Goal: Contribute content: Contribute content

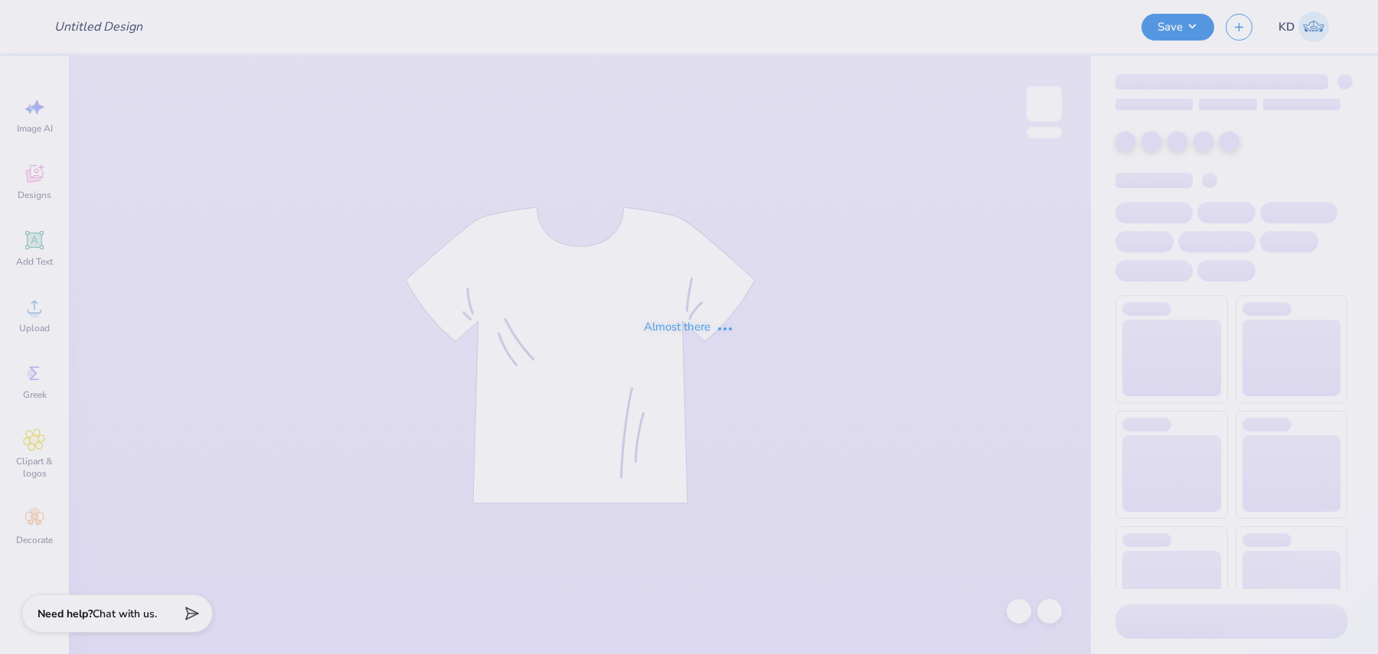
type input "Tri Sigma Family Weekend Crews"
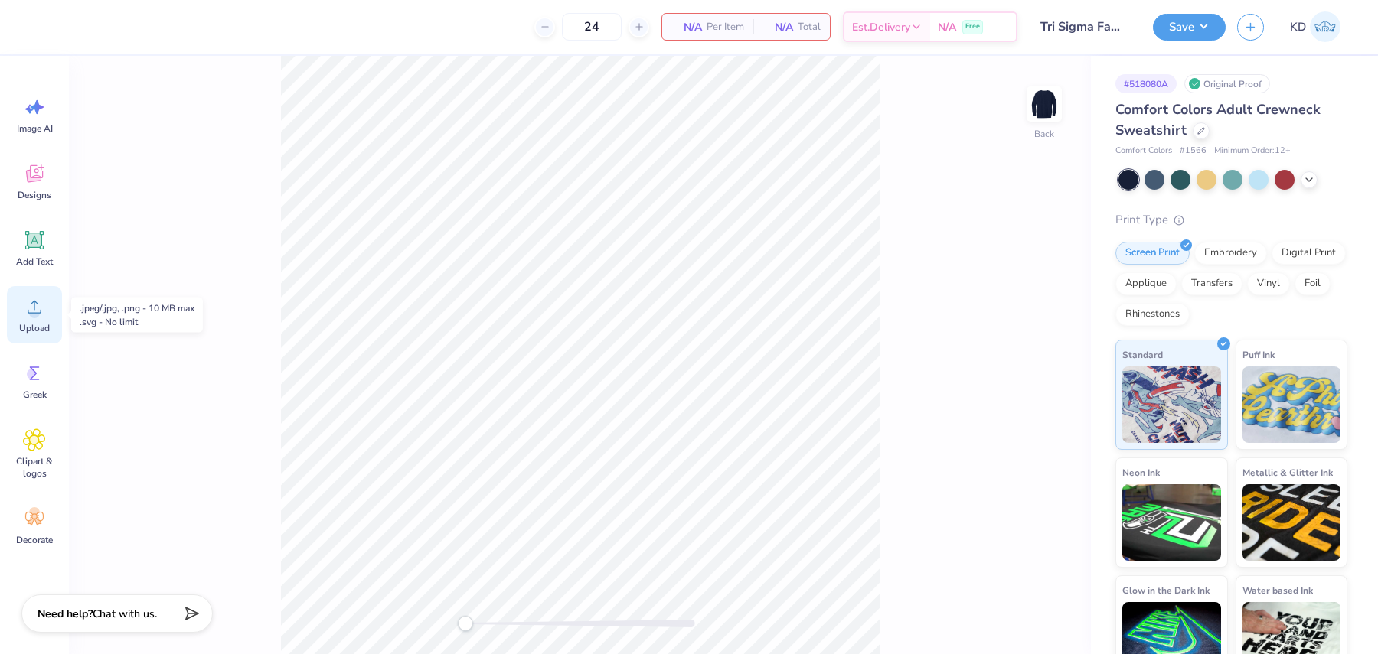
click at [32, 310] on circle at bounding box center [34, 313] width 11 height 11
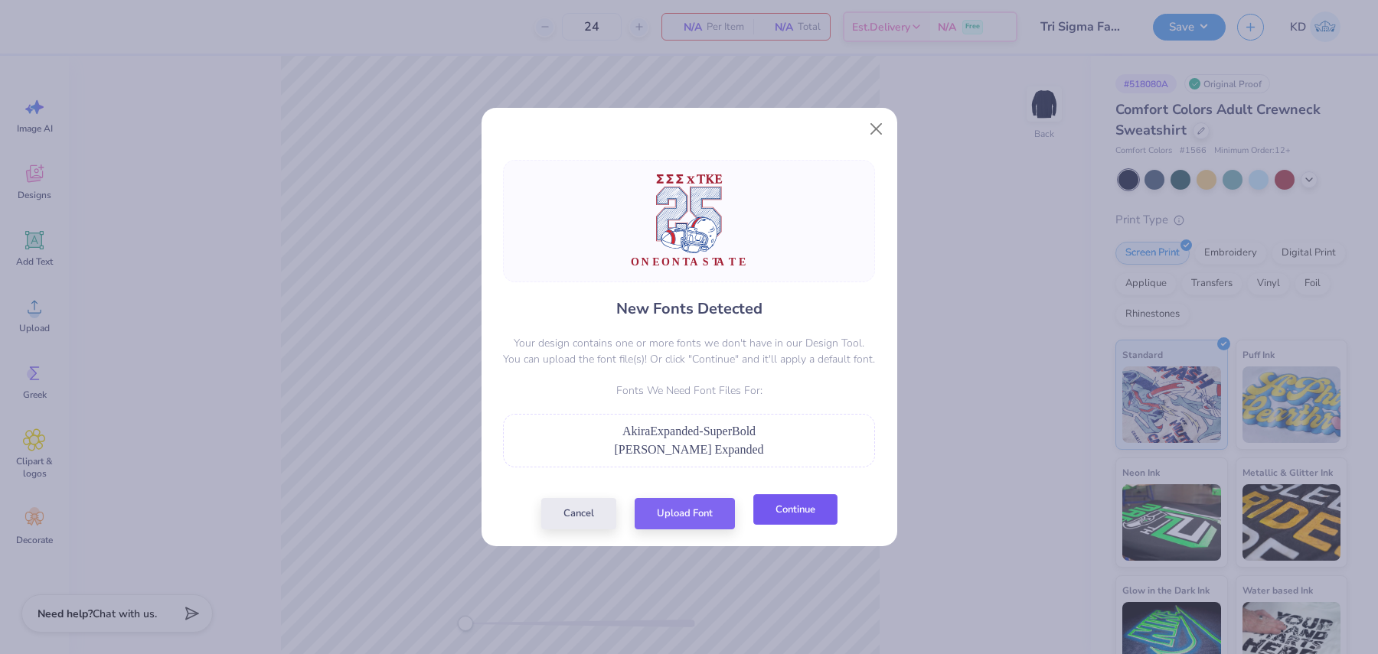
click at [817, 513] on button "Continue" at bounding box center [795, 509] width 84 height 31
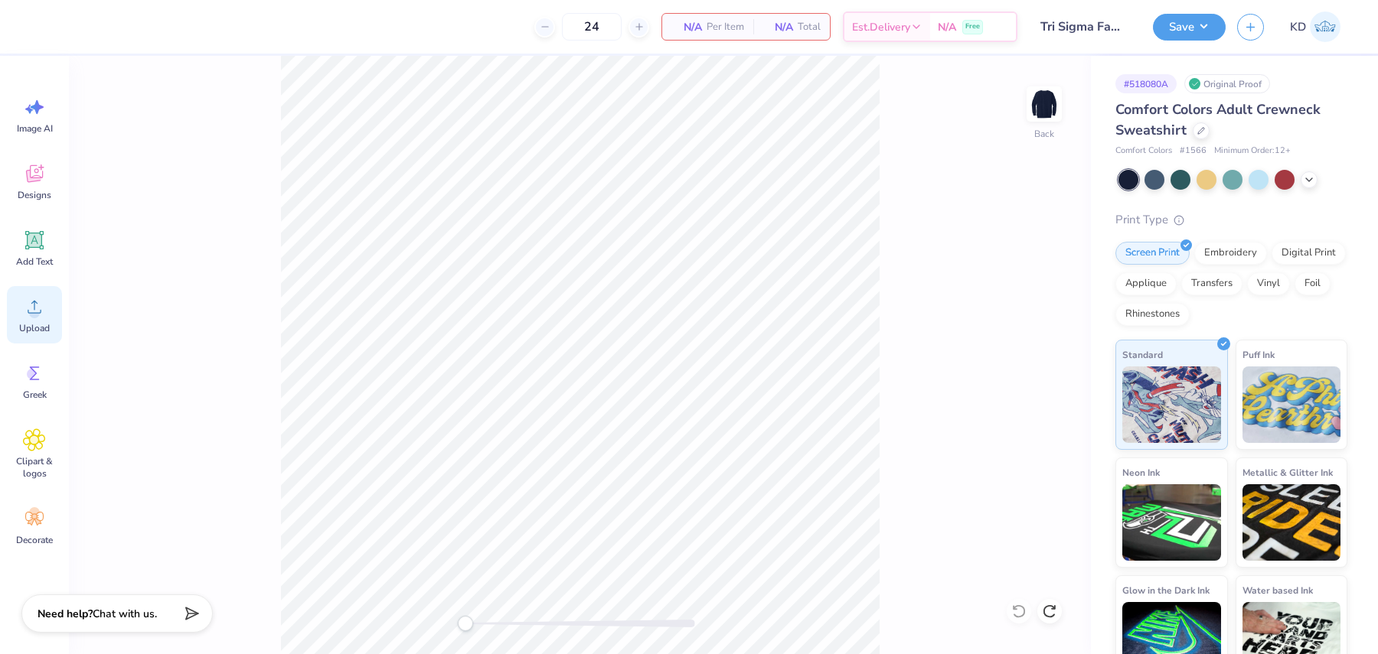
click at [46, 323] on span "Upload" at bounding box center [34, 328] width 31 height 12
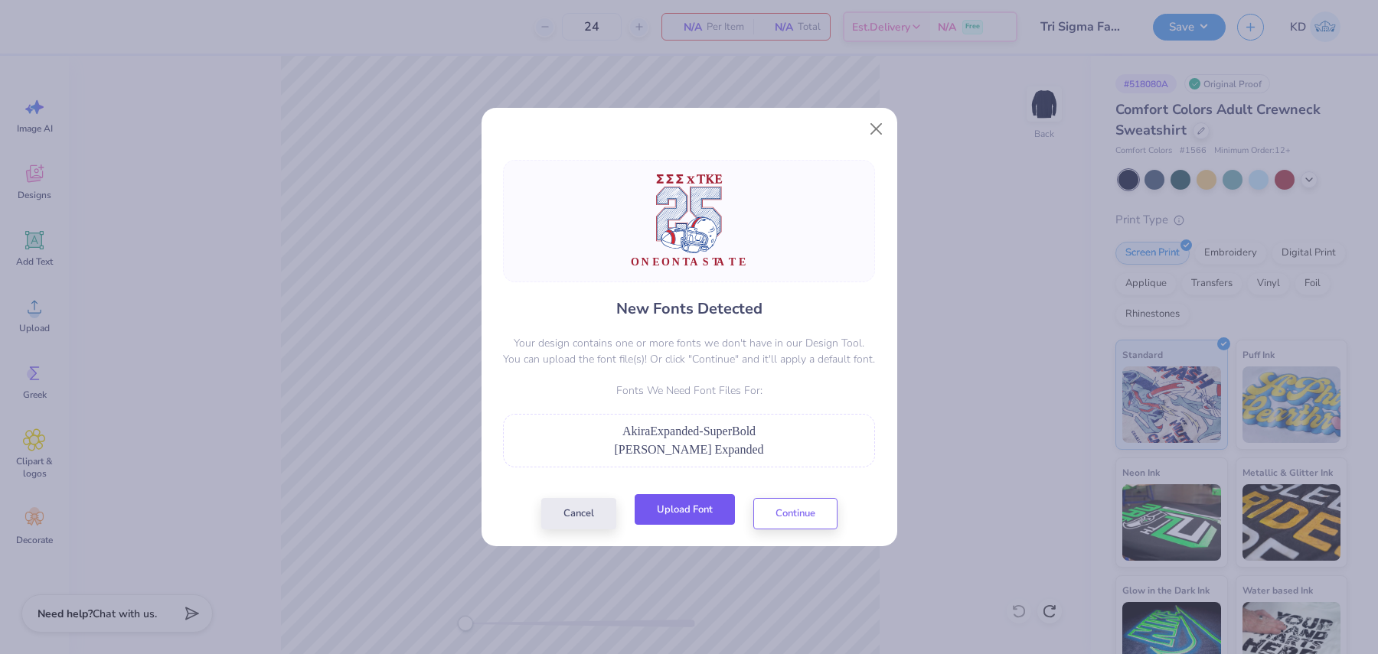
click at [688, 507] on button "Upload Font" at bounding box center [684, 509] width 100 height 31
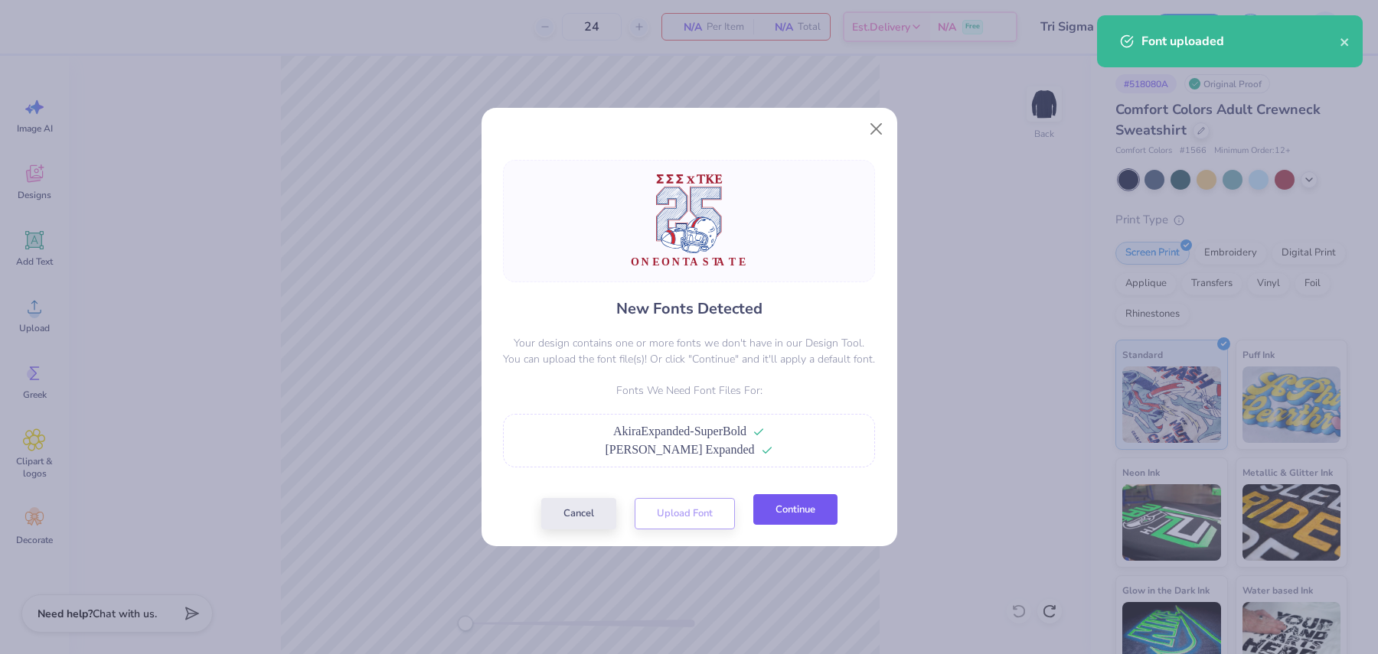
click at [795, 512] on button "Continue" at bounding box center [795, 509] width 84 height 31
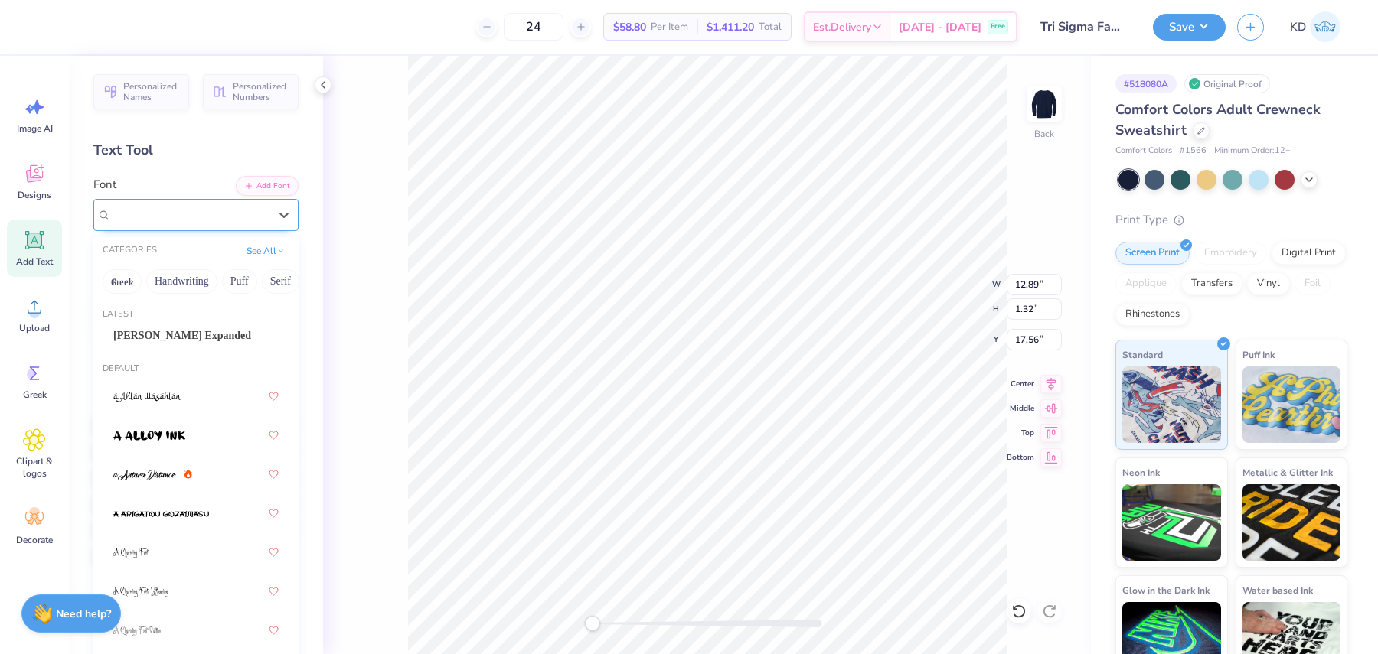
click at [159, 210] on div "Super Dream" at bounding box center [189, 215] width 161 height 24
drag, startPoint x: 240, startPoint y: 347, endPoint x: 254, endPoint y: 354, distance: 15.8
click at [240, 347] on div "Akira Expanded" at bounding box center [195, 335] width 193 height 25
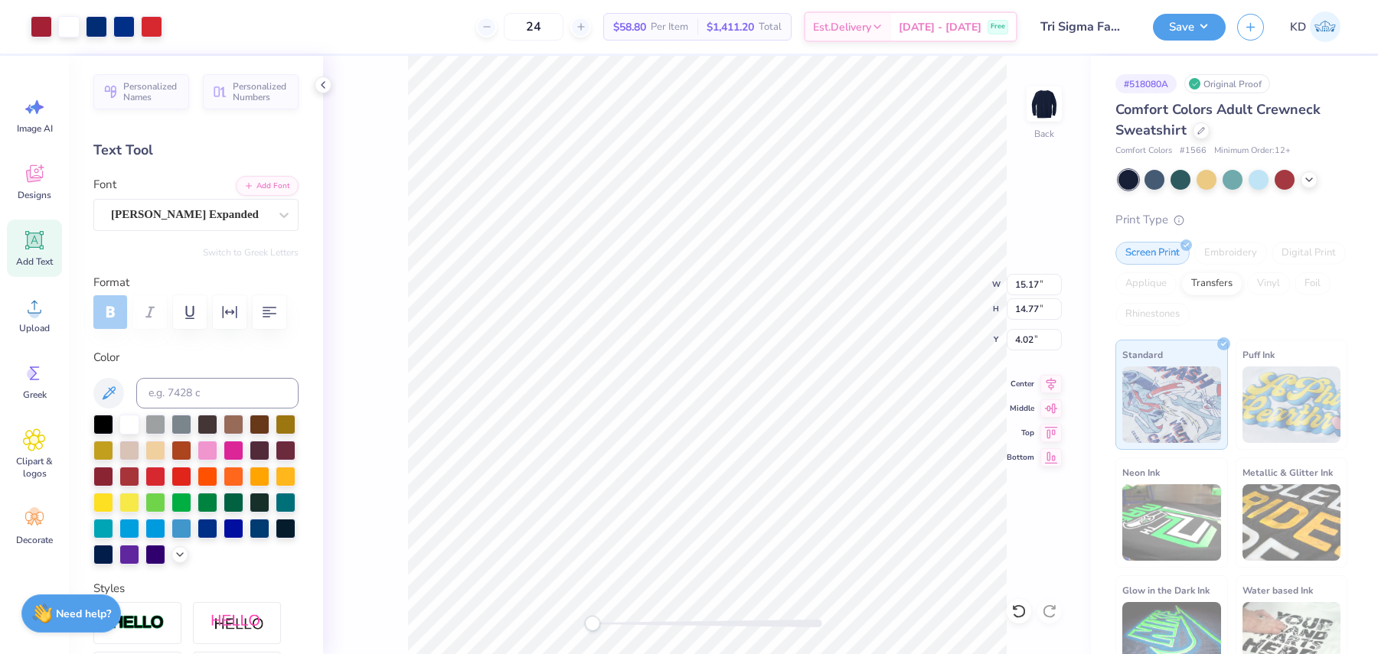
type input "4.64"
type input "4.52"
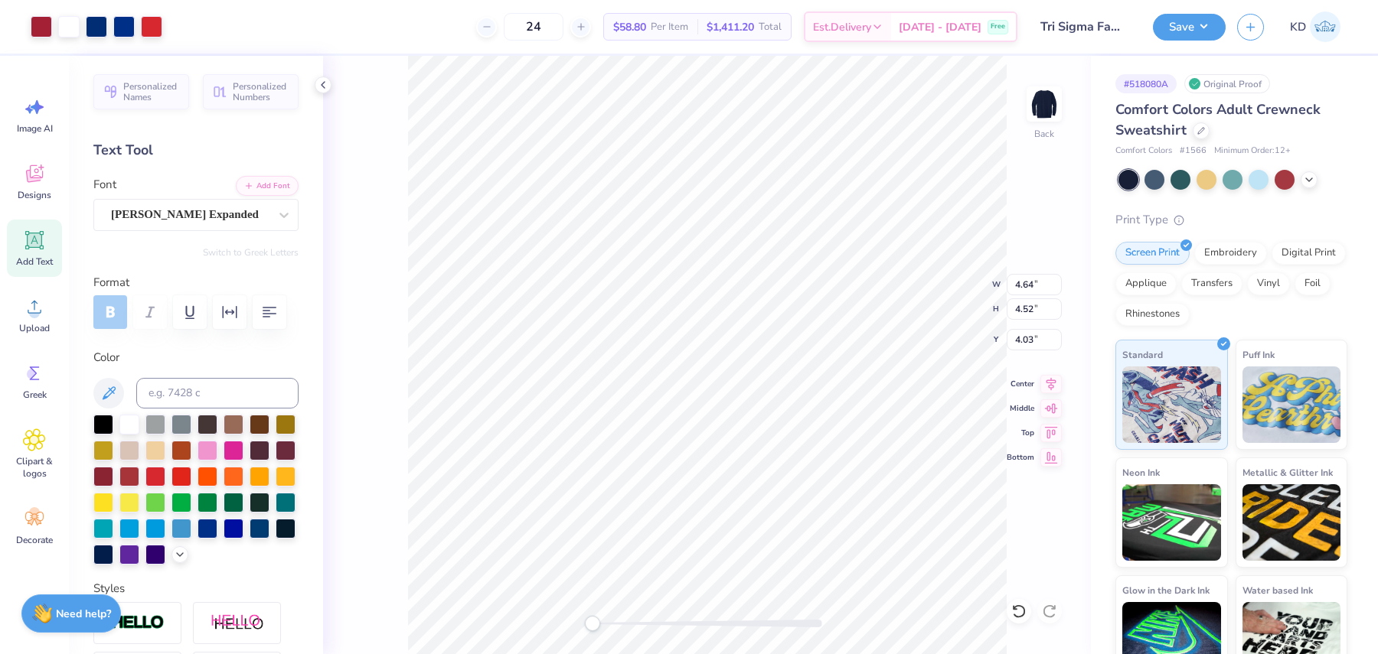
type input "3.00"
click at [1021, 309] on input "4.52" at bounding box center [1033, 308] width 55 height 21
click at [1019, 309] on input "4.52" at bounding box center [1033, 308] width 55 height 21
click at [1019, 310] on input "4.52" at bounding box center [1033, 308] width 55 height 21
type input "3.00"
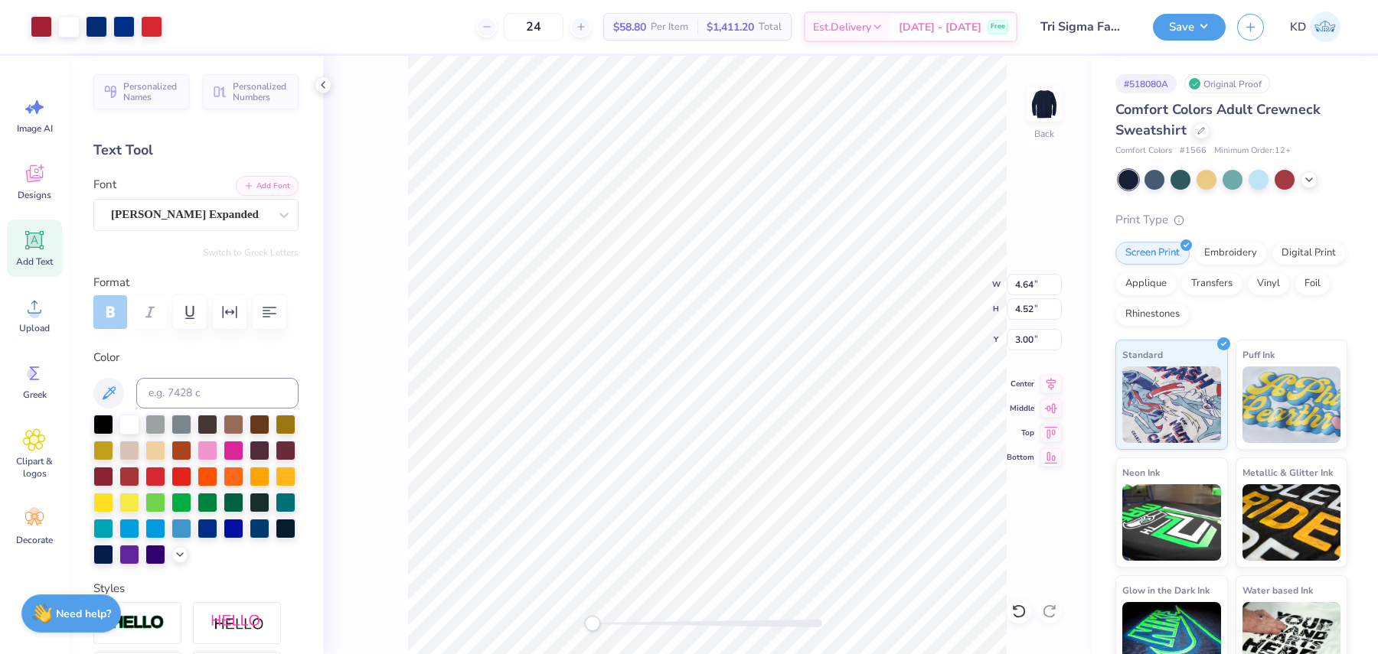
type input "9.72"
type input "9.47"
click at [1014, 303] on input "9.47" at bounding box center [1033, 308] width 55 height 21
click at [1013, 303] on input "9.47" at bounding box center [1033, 308] width 55 height 21
type input "9.5"
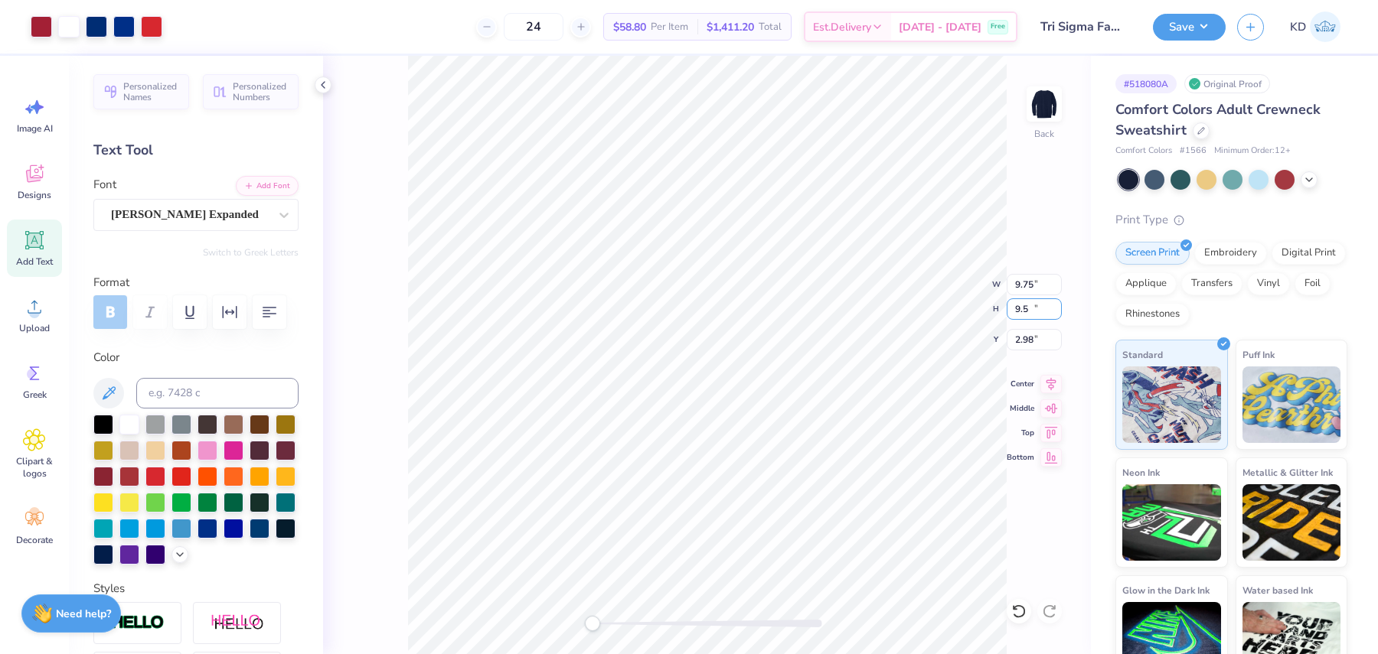
type input "9.75"
type input "9.50"
click at [1031, 341] on input "2.98" at bounding box center [1033, 339] width 55 height 21
click at [1030, 341] on input "2.98" at bounding box center [1033, 339] width 55 height 21
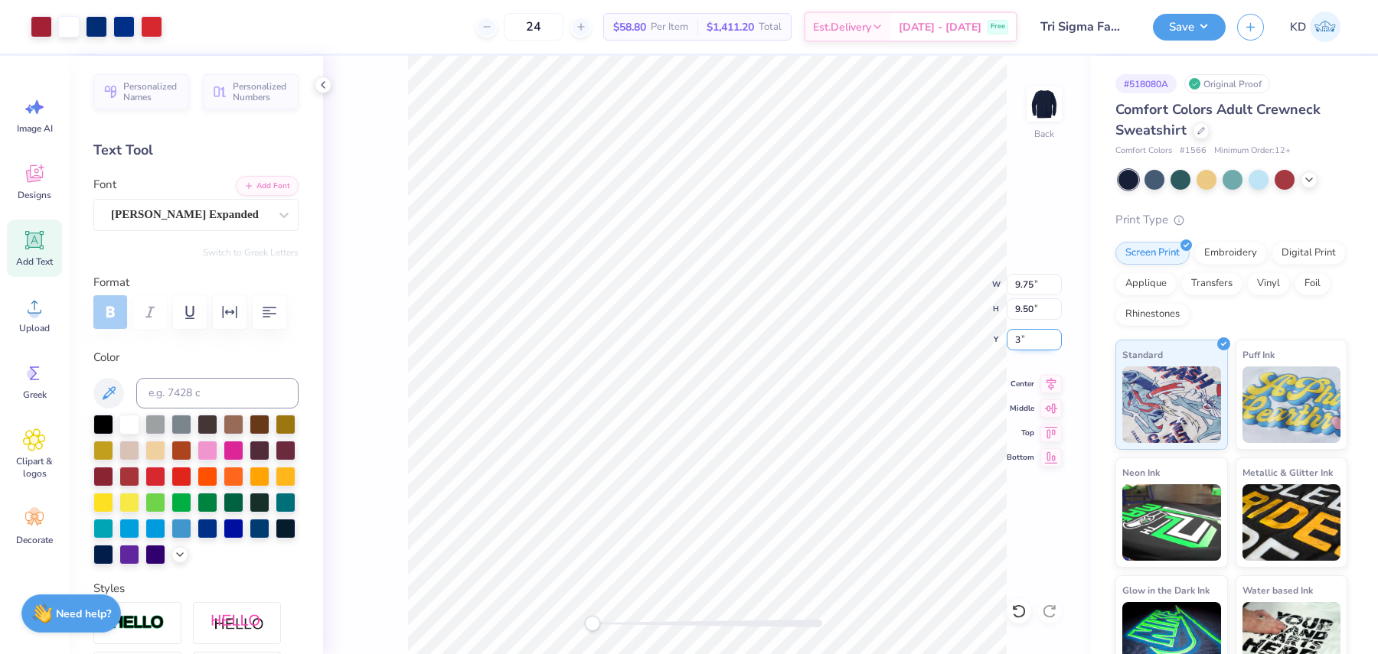
type input "3.00"
drag, startPoint x: 1043, startPoint y: 104, endPoint x: 360, endPoint y: 358, distance: 729.1
click at [1043, 104] on img at bounding box center [1044, 104] width 31 height 31
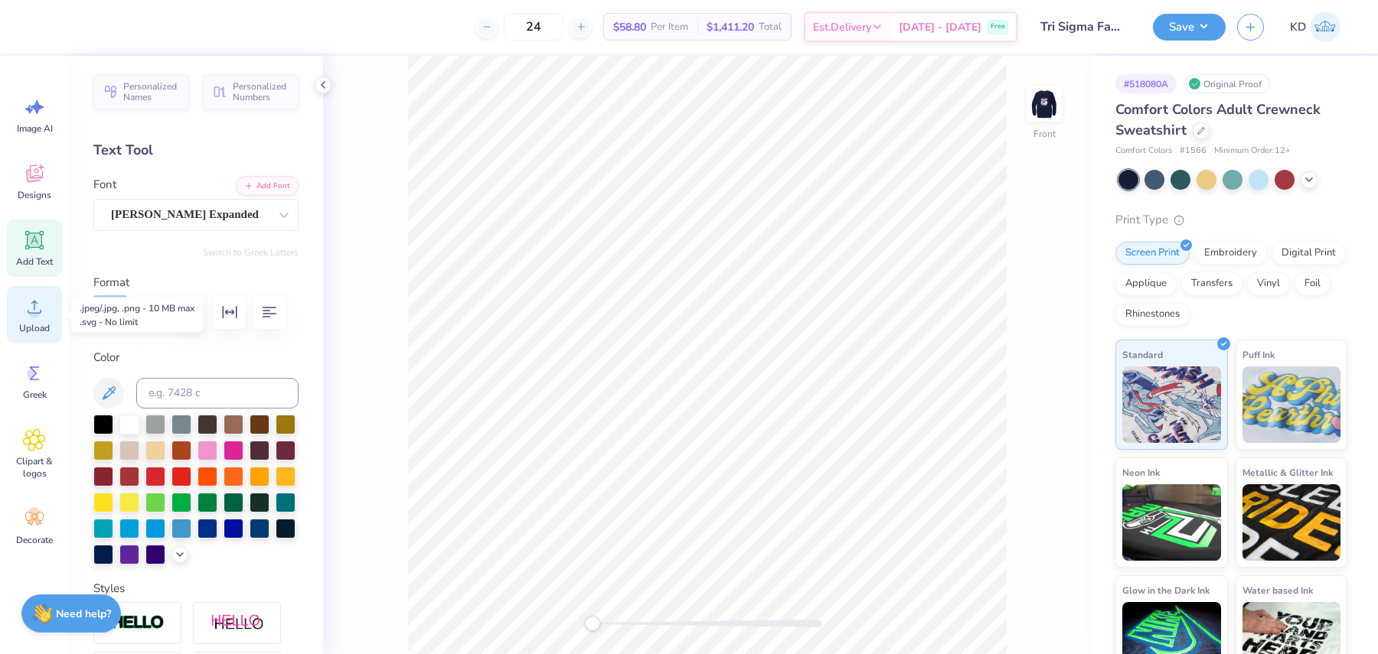
click at [39, 322] on span "Upload" at bounding box center [34, 328] width 31 height 12
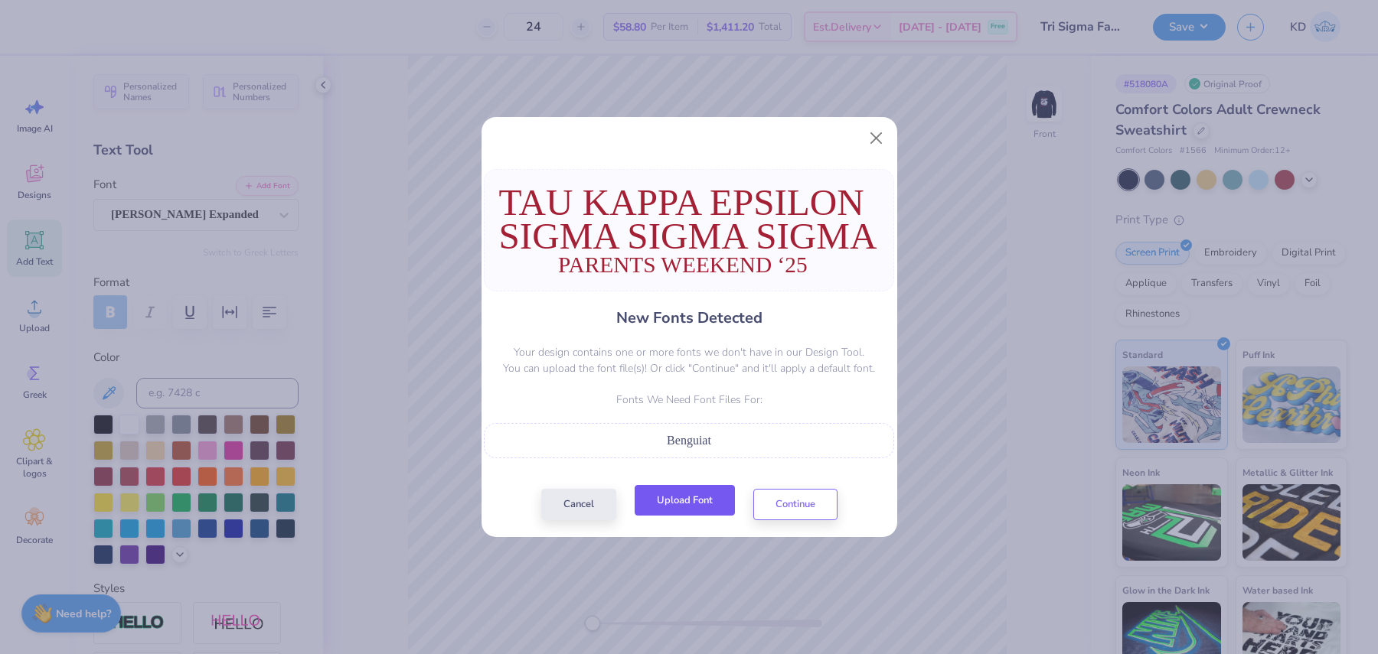
click at [703, 497] on button "Upload Font" at bounding box center [684, 500] width 100 height 31
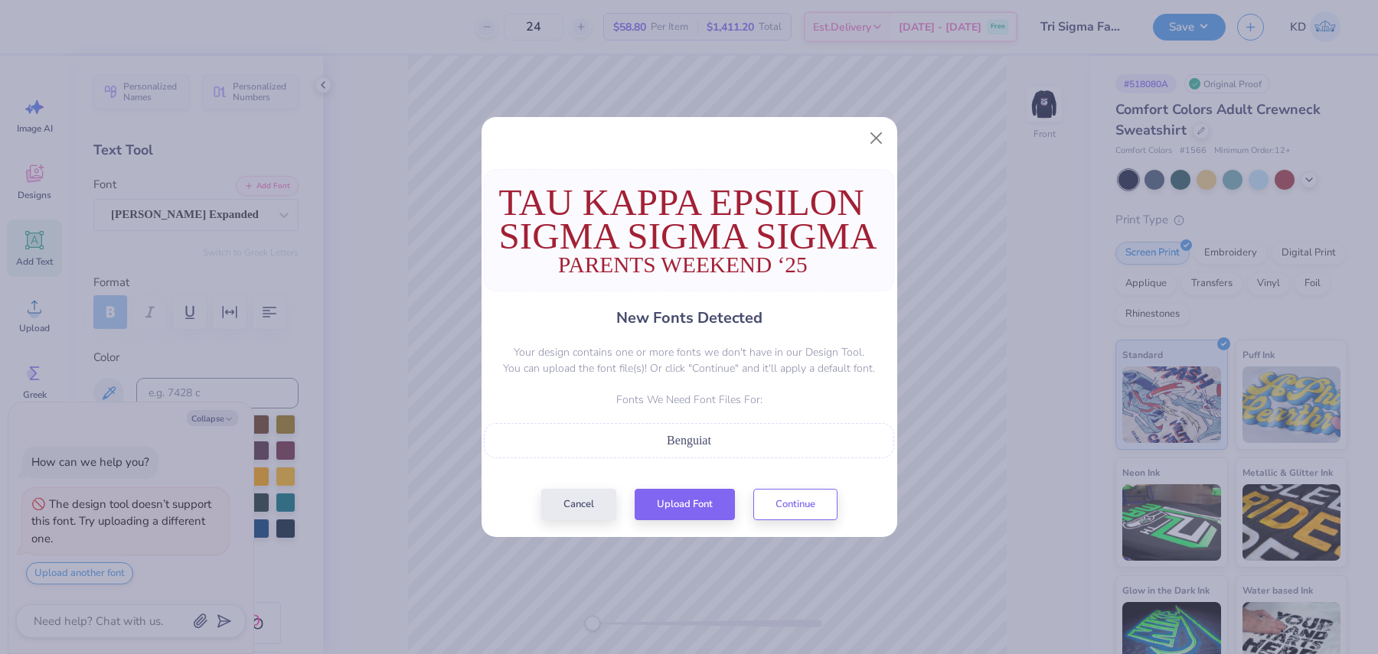
click at [845, 505] on div "New Fonts Detected Your design contains one or more fonts we don't have in our …" at bounding box center [688, 344] width 381 height 351
click at [812, 506] on button "Continue" at bounding box center [795, 500] width 84 height 31
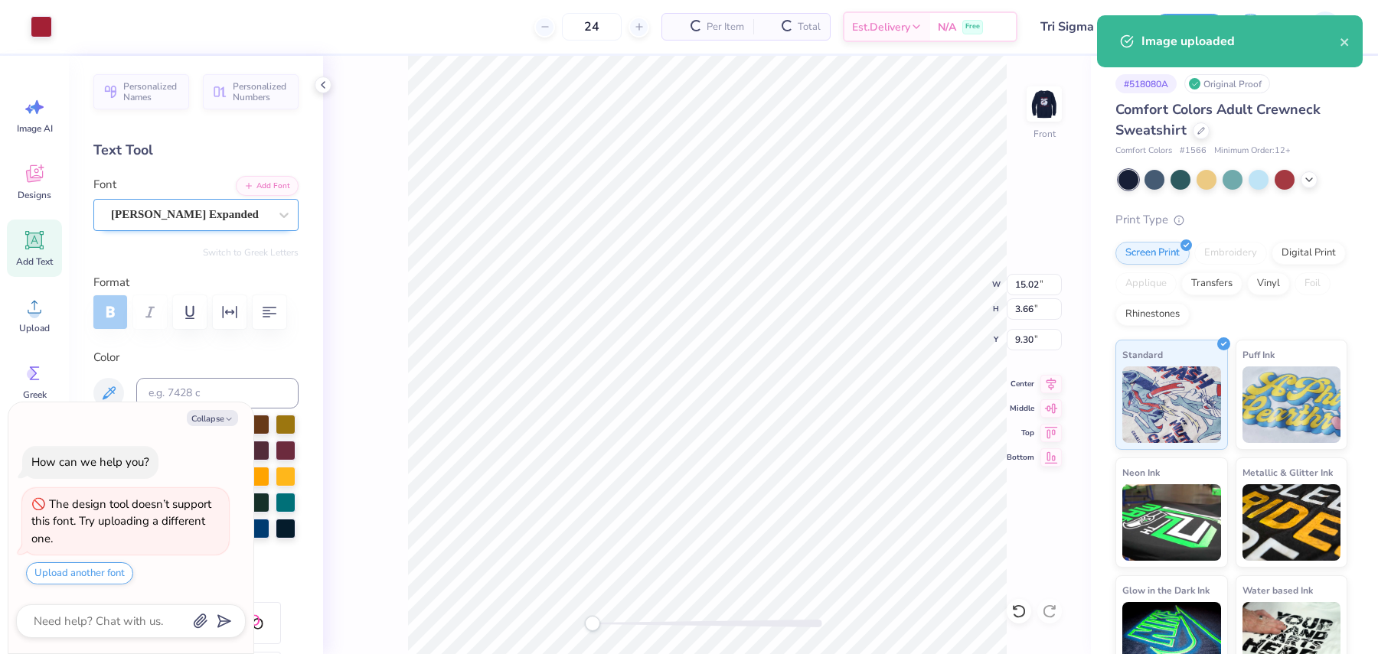
click at [184, 214] on div "Akira Expanded" at bounding box center [189, 215] width 161 height 24
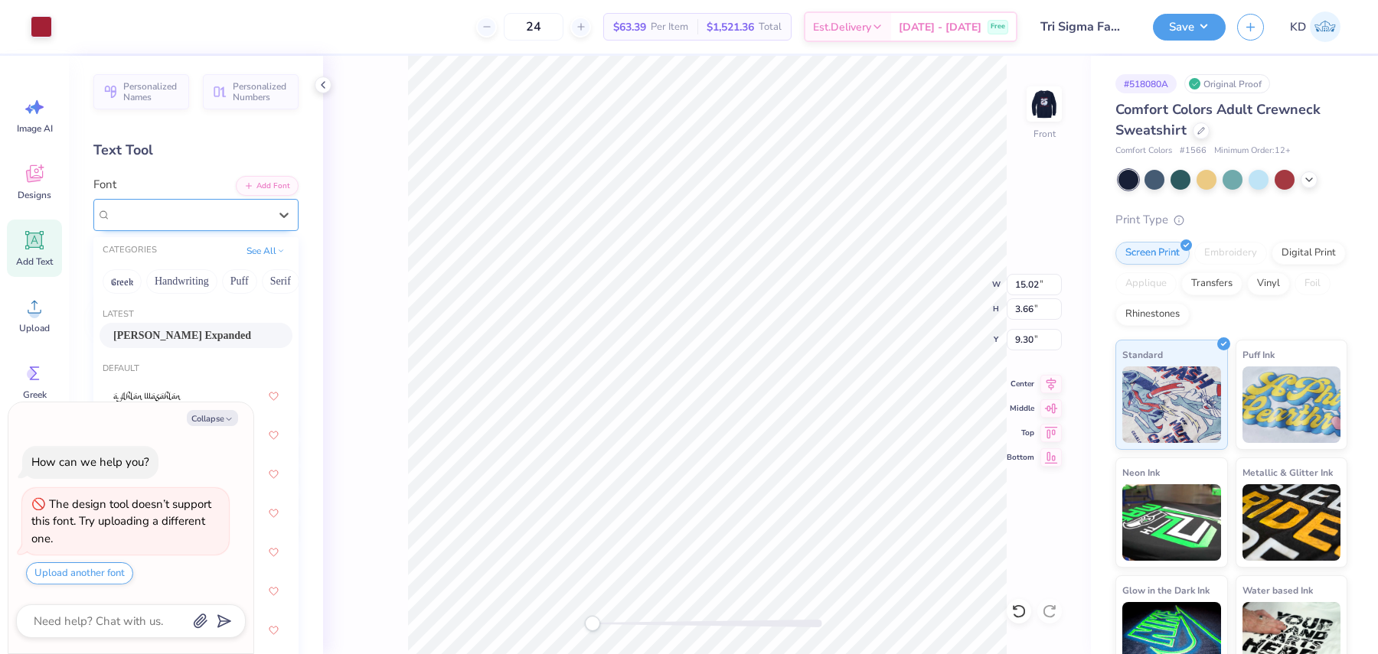
click at [269, 222] on div "Akira Expanded" at bounding box center [189, 215] width 161 height 24
click at [273, 188] on button "Add Font" at bounding box center [267, 184] width 63 height 20
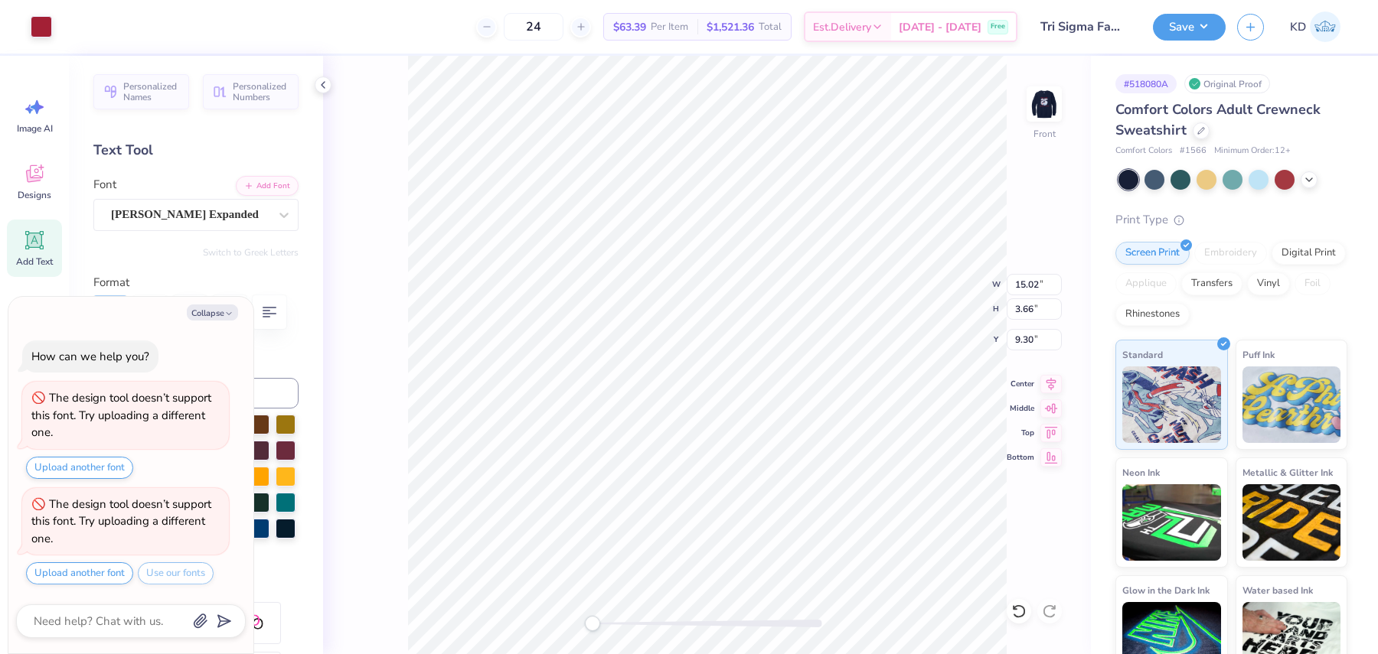
click at [224, 285] on label "Format" at bounding box center [195, 283] width 205 height 18
click at [240, 218] on div "Akira Expanded" at bounding box center [189, 215] width 161 height 24
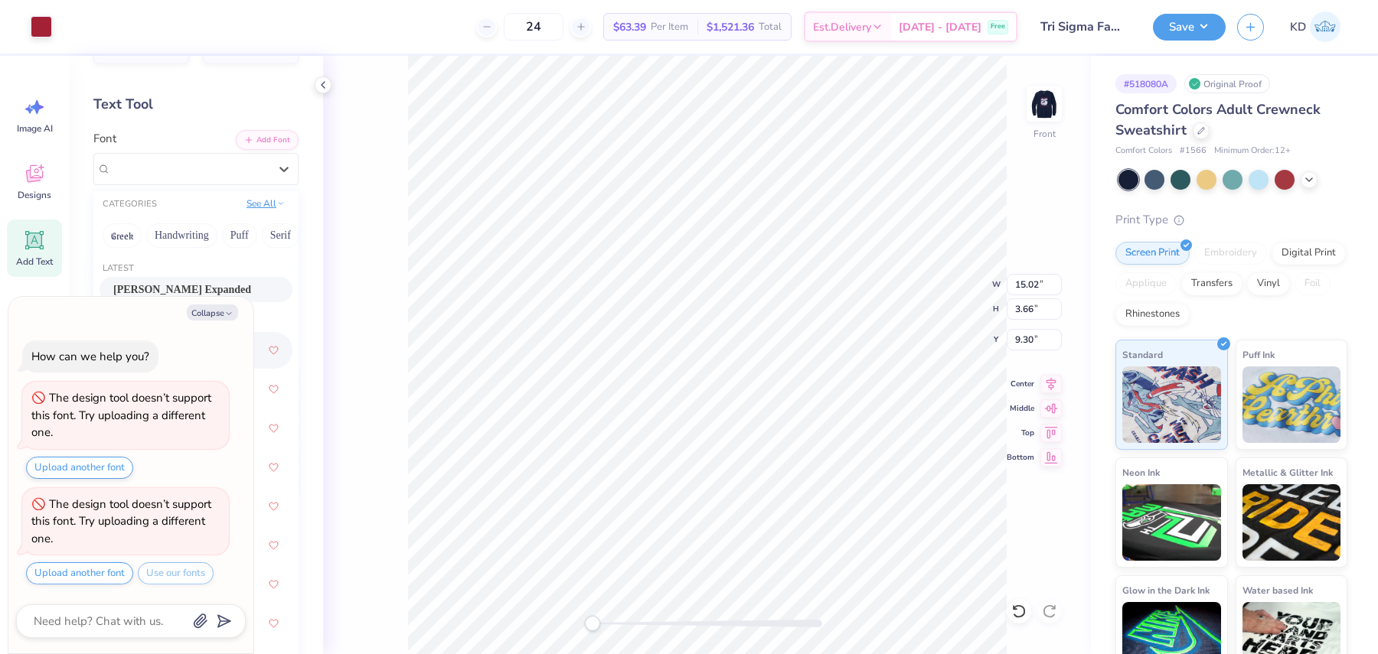
scroll to position [39, 0]
click at [276, 150] on button "Add Font" at bounding box center [267, 145] width 63 height 20
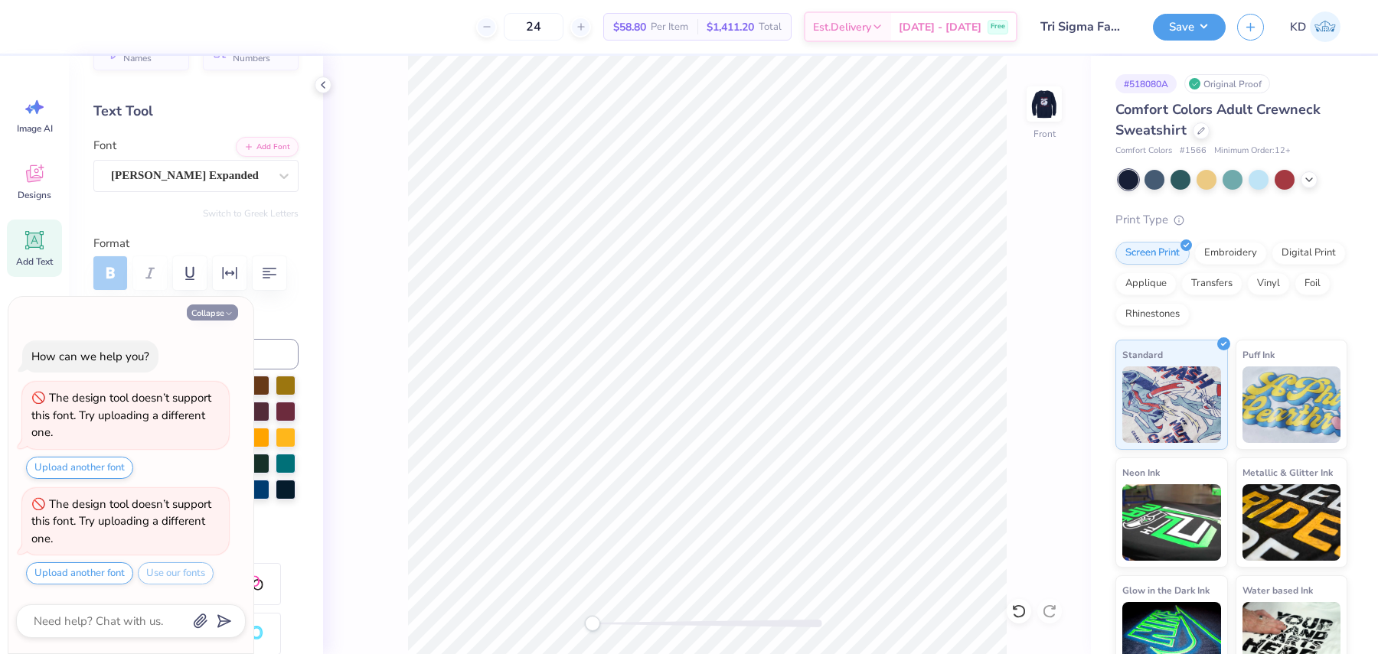
click at [195, 311] on button "Collapse" at bounding box center [212, 313] width 51 height 16
type textarea "x"
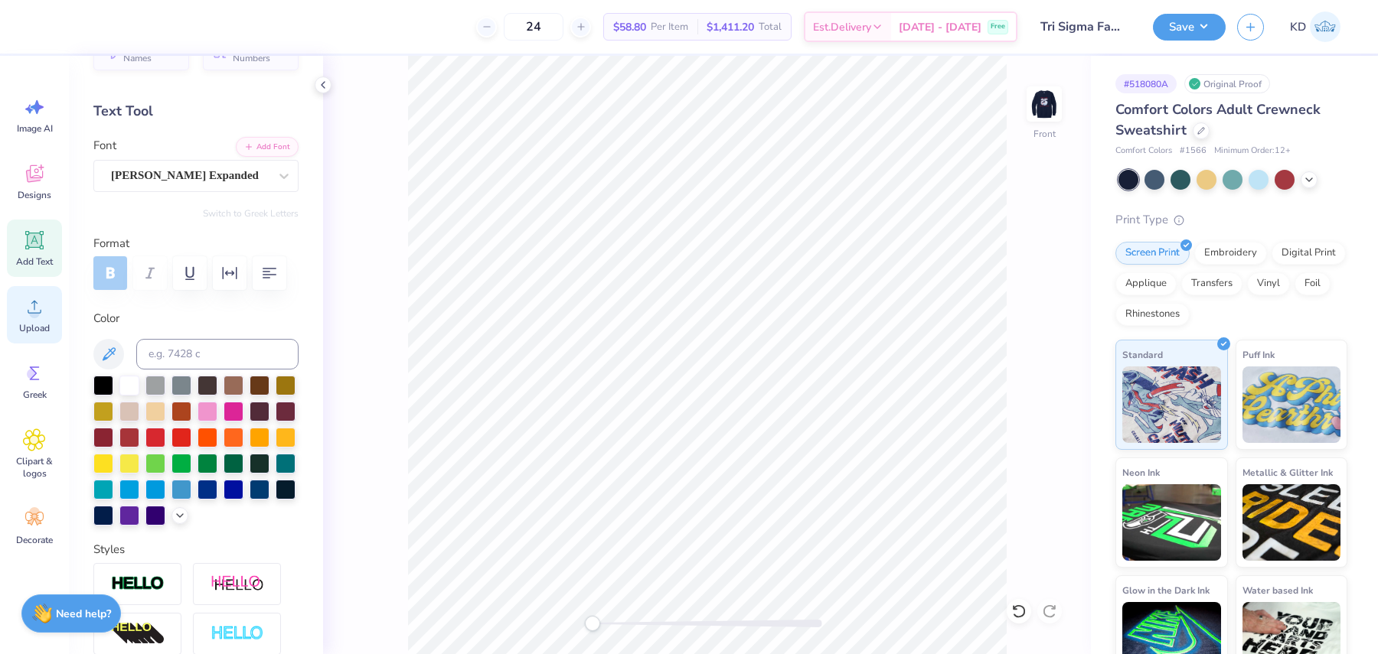
click at [37, 312] on circle at bounding box center [34, 313] width 11 height 11
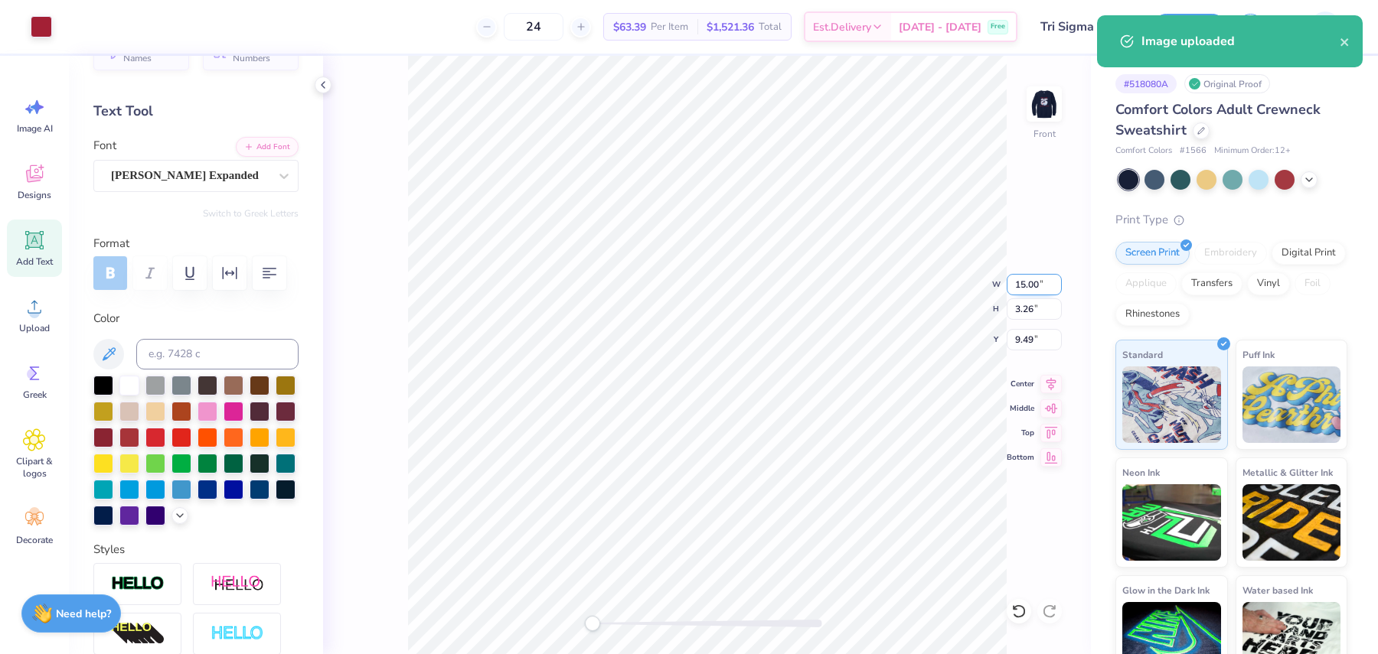
click at [1019, 285] on input "15.00" at bounding box center [1033, 284] width 55 height 21
type input "12.50"
type input "2.72"
click at [1012, 335] on input "9.77" at bounding box center [1033, 339] width 55 height 21
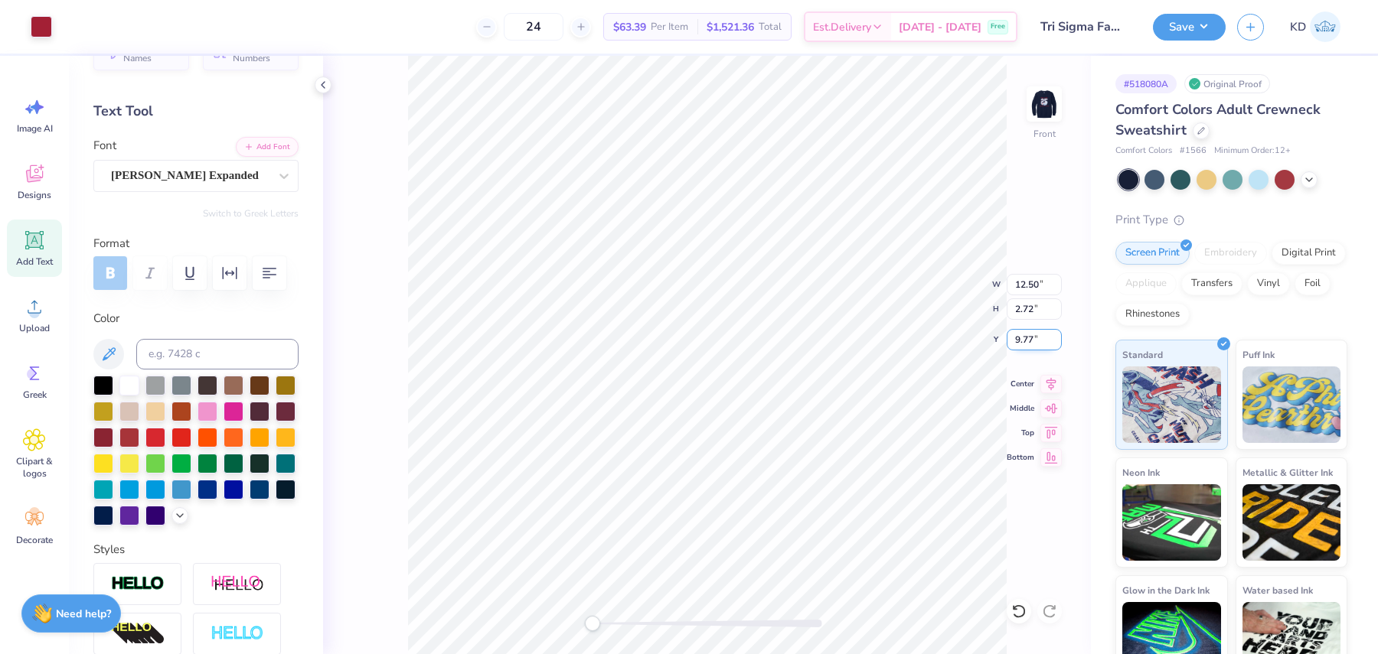
click at [1012, 335] on input "9.77" at bounding box center [1033, 339] width 55 height 21
type input "3"
click at [1022, 344] on input "3.00" at bounding box center [1033, 339] width 55 height 21
click at [1022, 344] on input "1" at bounding box center [1033, 339] width 55 height 21
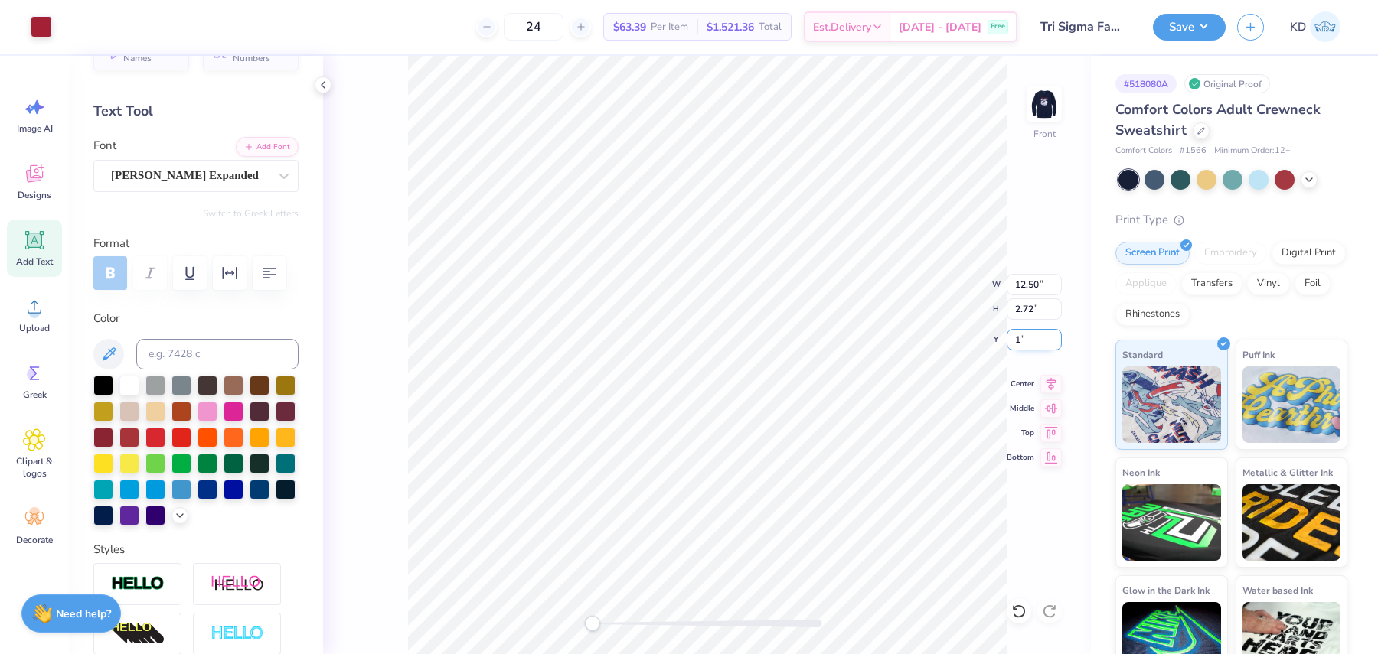
click at [1022, 344] on input "1" at bounding box center [1033, 339] width 55 height 21
type input "2"
click at [1047, 107] on img at bounding box center [1043, 103] width 61 height 61
click at [122, 27] on div at bounding box center [123, 25] width 21 height 21
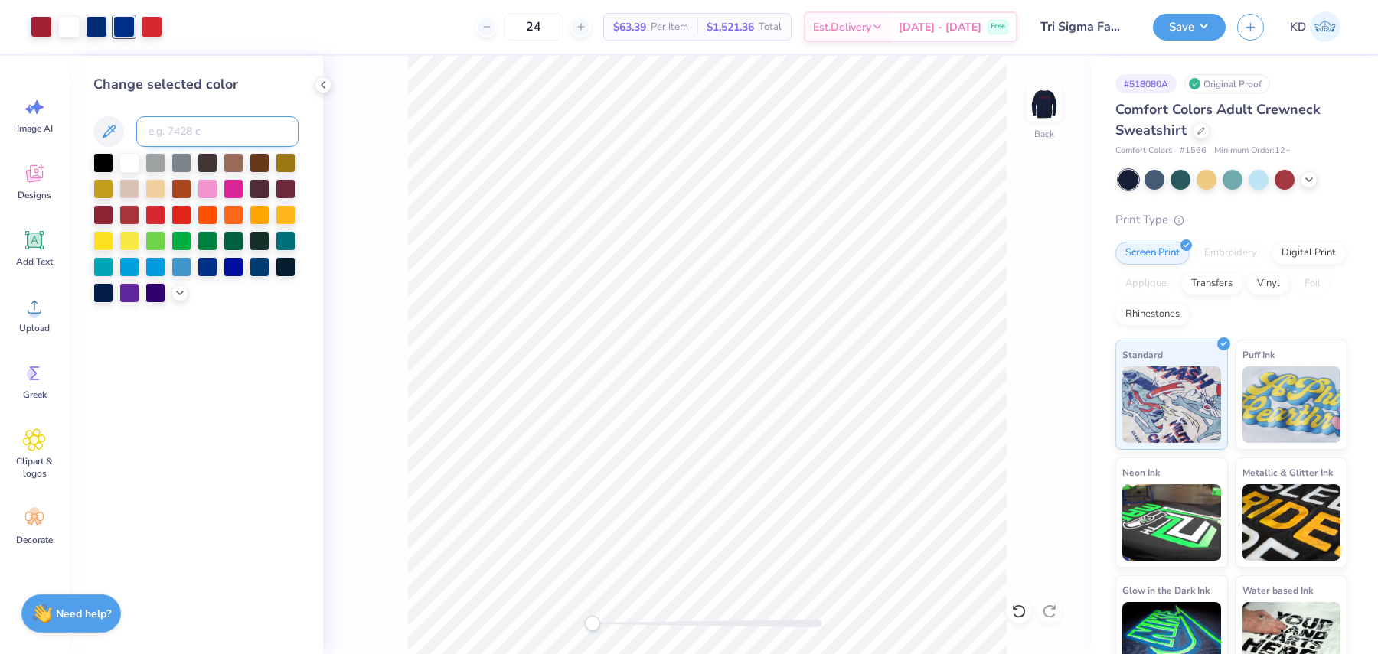
click at [192, 124] on input at bounding box center [217, 131] width 162 height 31
type input "287"
click at [101, 34] on div at bounding box center [96, 25] width 21 height 21
click at [177, 138] on input at bounding box center [217, 131] width 162 height 31
type input "287"
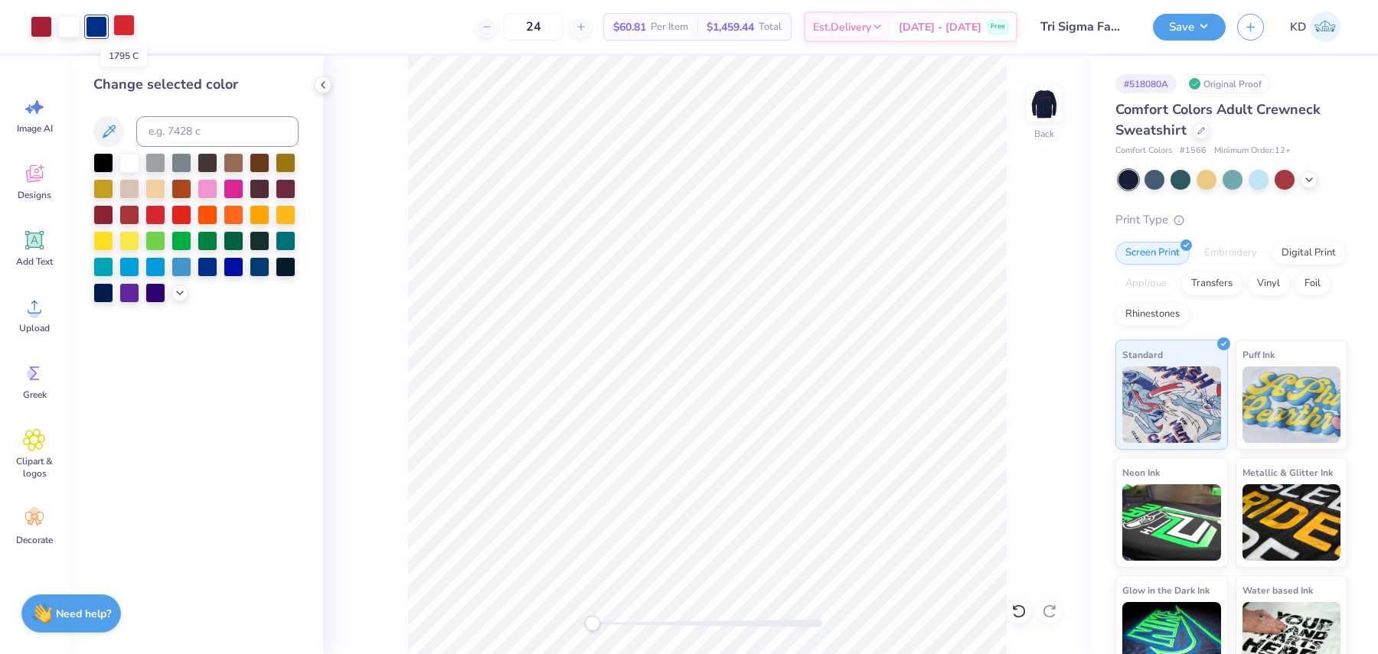
click at [125, 26] on div at bounding box center [123, 25] width 21 height 21
click at [194, 131] on input at bounding box center [217, 131] width 162 height 31
type input "201"
click at [1055, 90] on img at bounding box center [1043, 103] width 61 height 61
click at [1041, 98] on img at bounding box center [1043, 103] width 61 height 61
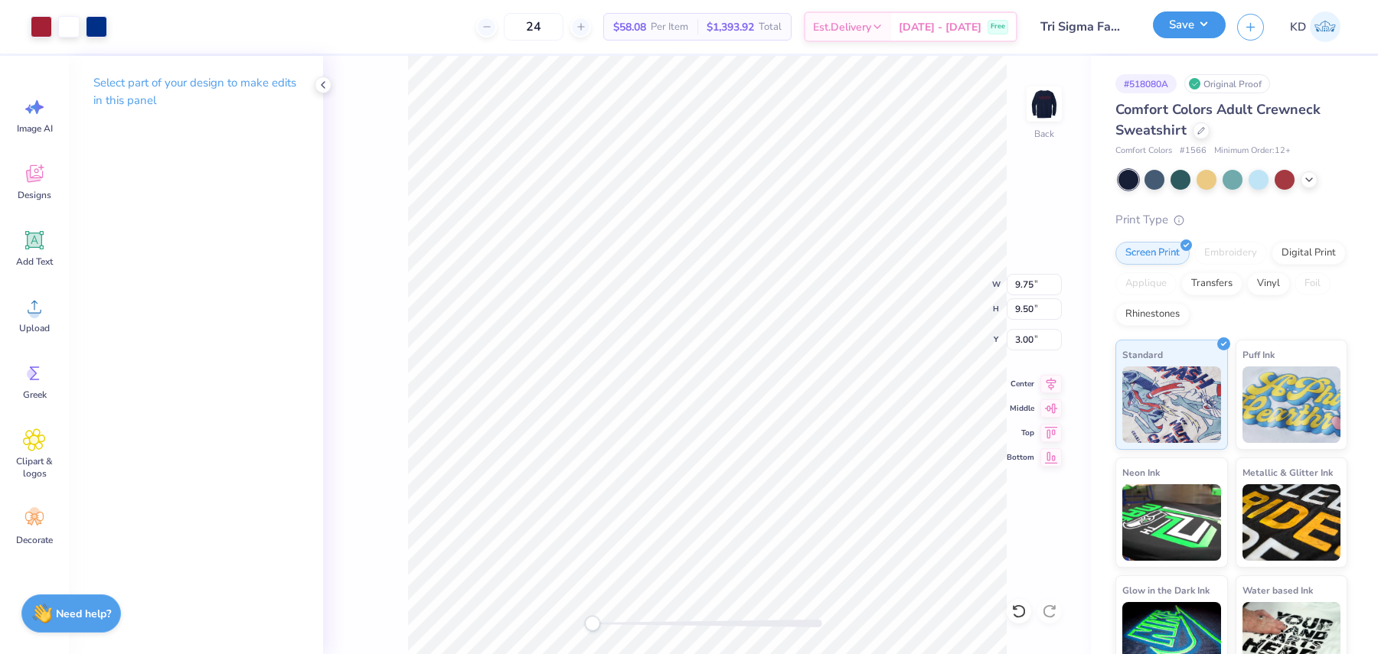
click at [1189, 37] on button "Save" at bounding box center [1189, 24] width 73 height 27
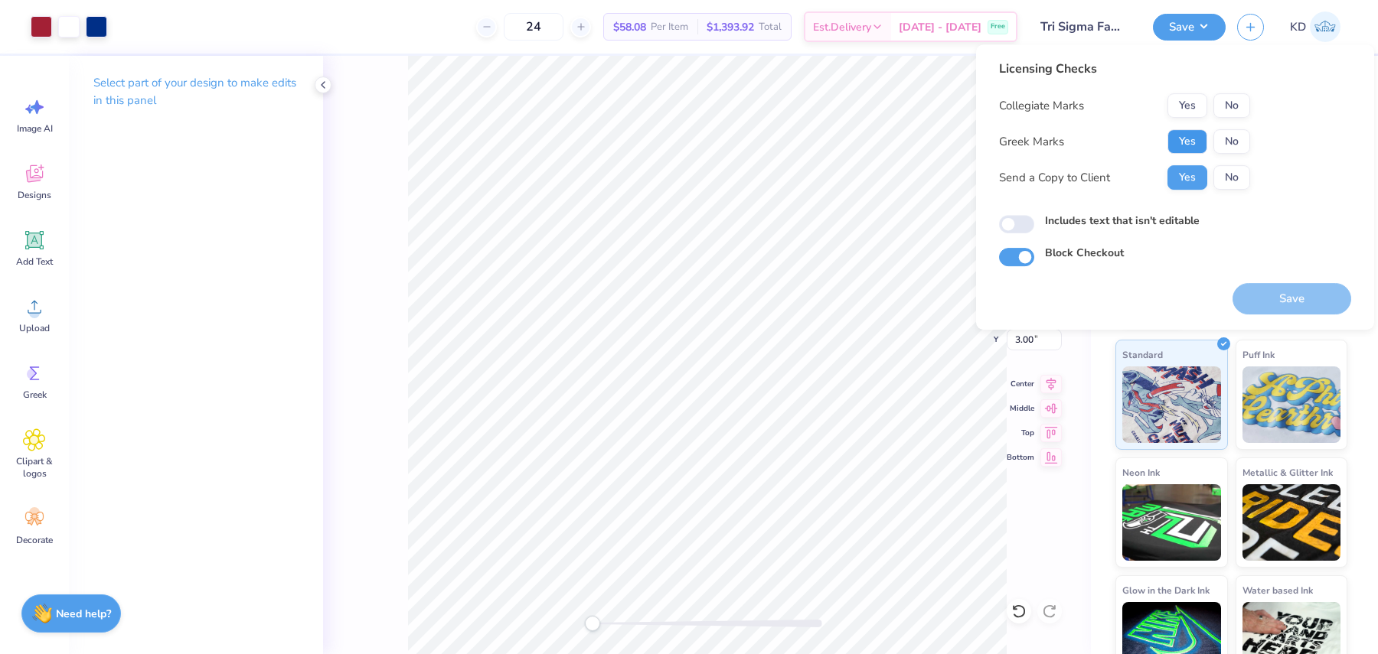
click at [1188, 142] on button "Yes" at bounding box center [1187, 141] width 40 height 24
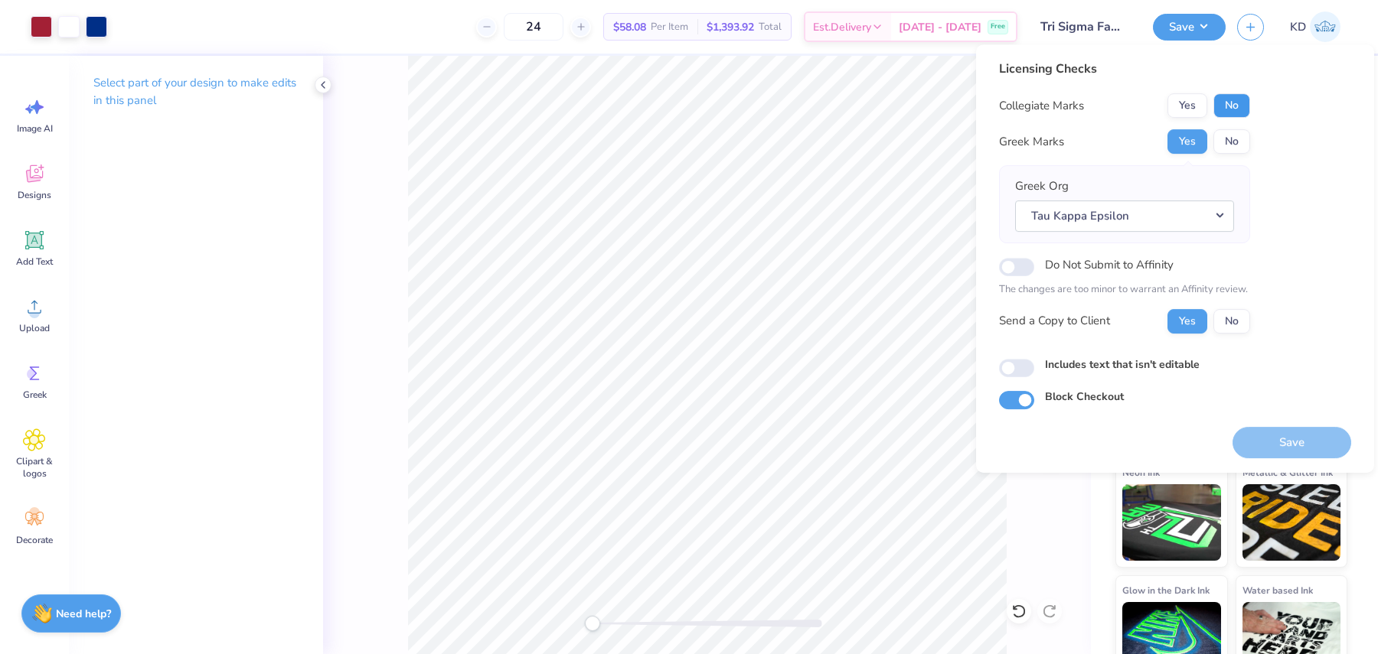
click at [1232, 98] on button "No" at bounding box center [1231, 105] width 37 height 24
click at [1105, 366] on label "Includes text that isn't editable" at bounding box center [1122, 365] width 155 height 16
click at [1034, 366] on input "Includes text that isn't editable" at bounding box center [1016, 368] width 35 height 18
checkbox input "true"
click at [1283, 428] on button "Save" at bounding box center [1291, 442] width 119 height 31
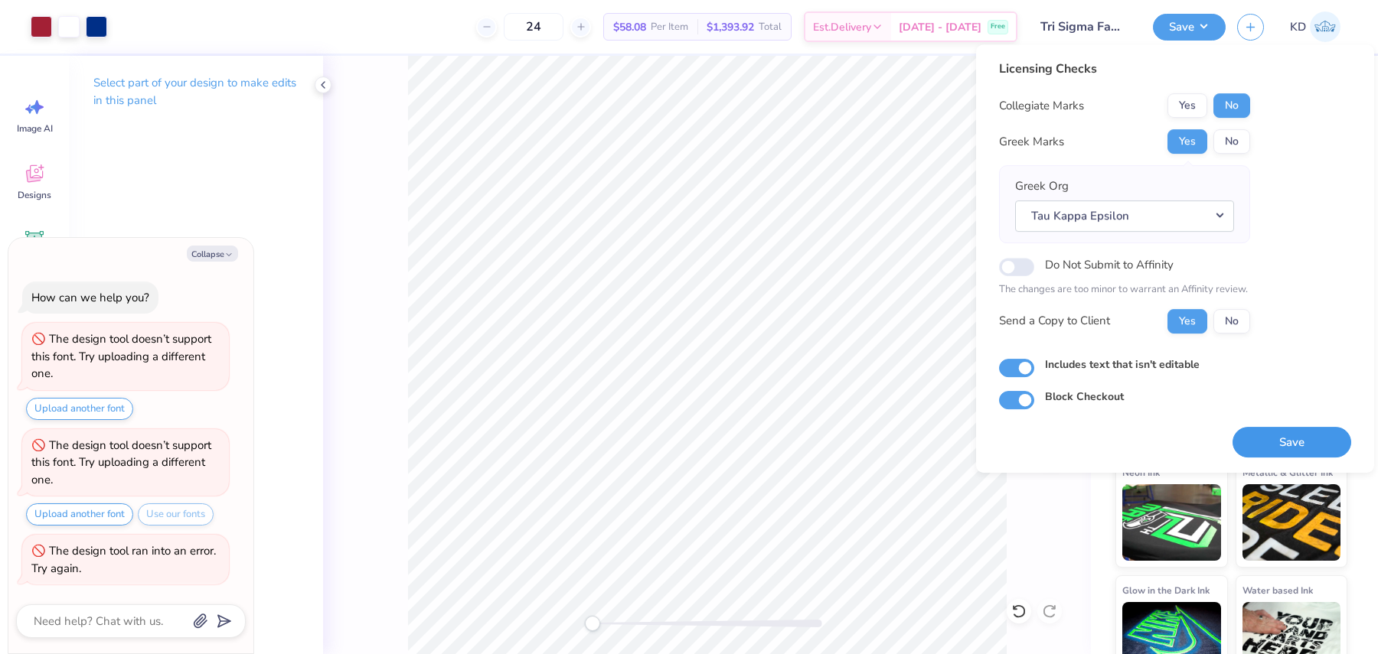
click at [1272, 446] on button "Save" at bounding box center [1291, 442] width 119 height 31
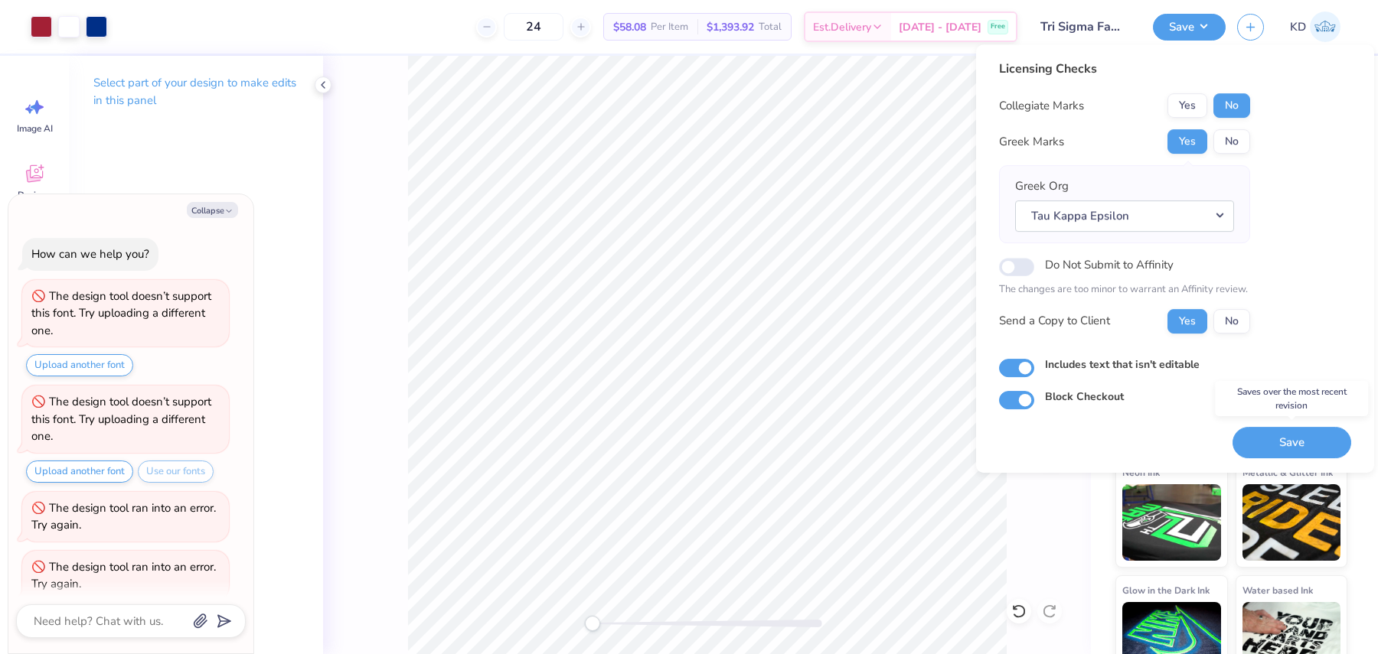
scroll to position [14, 0]
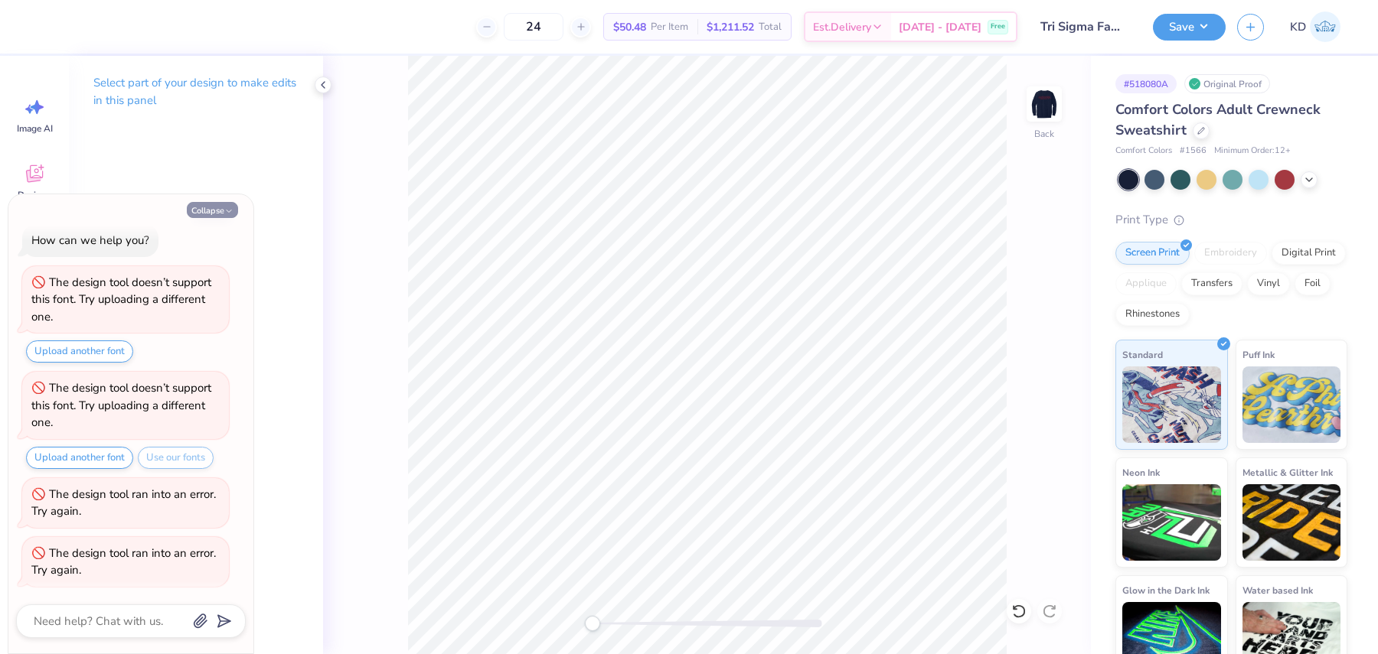
click at [225, 214] on icon "button" at bounding box center [228, 211] width 9 height 9
type textarea "x"
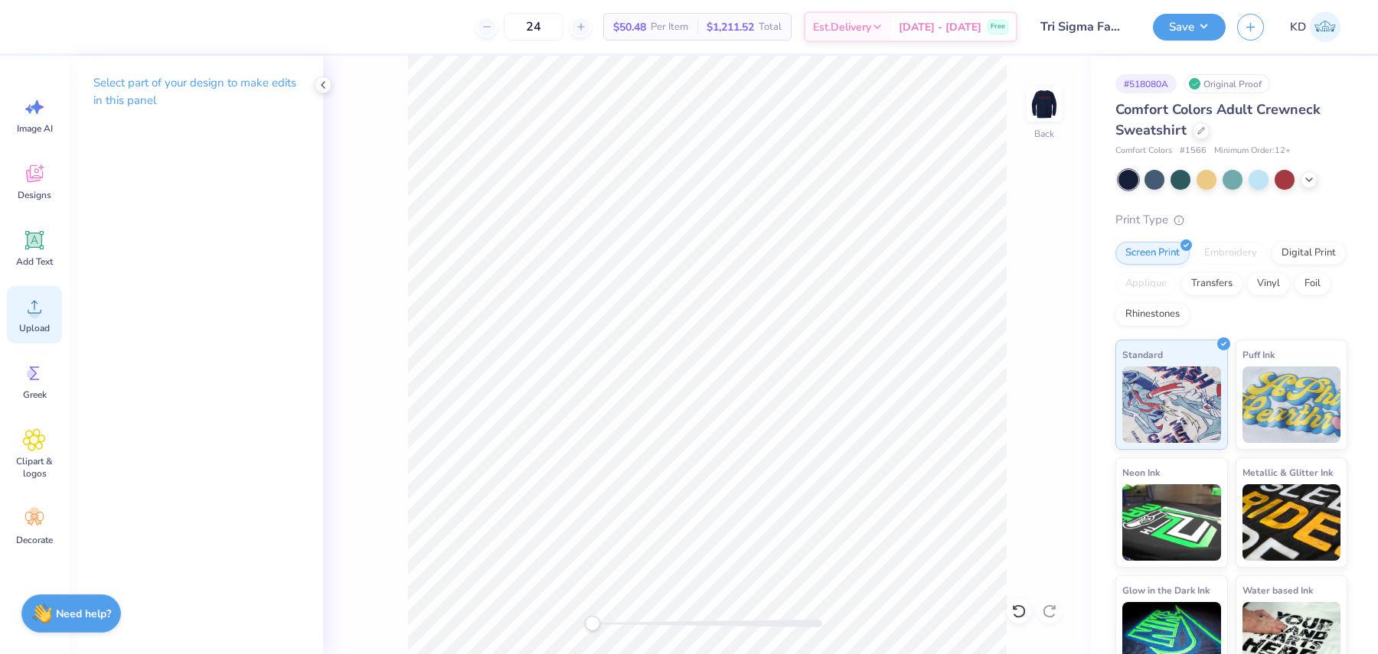
click at [43, 305] on icon at bounding box center [34, 306] width 23 height 23
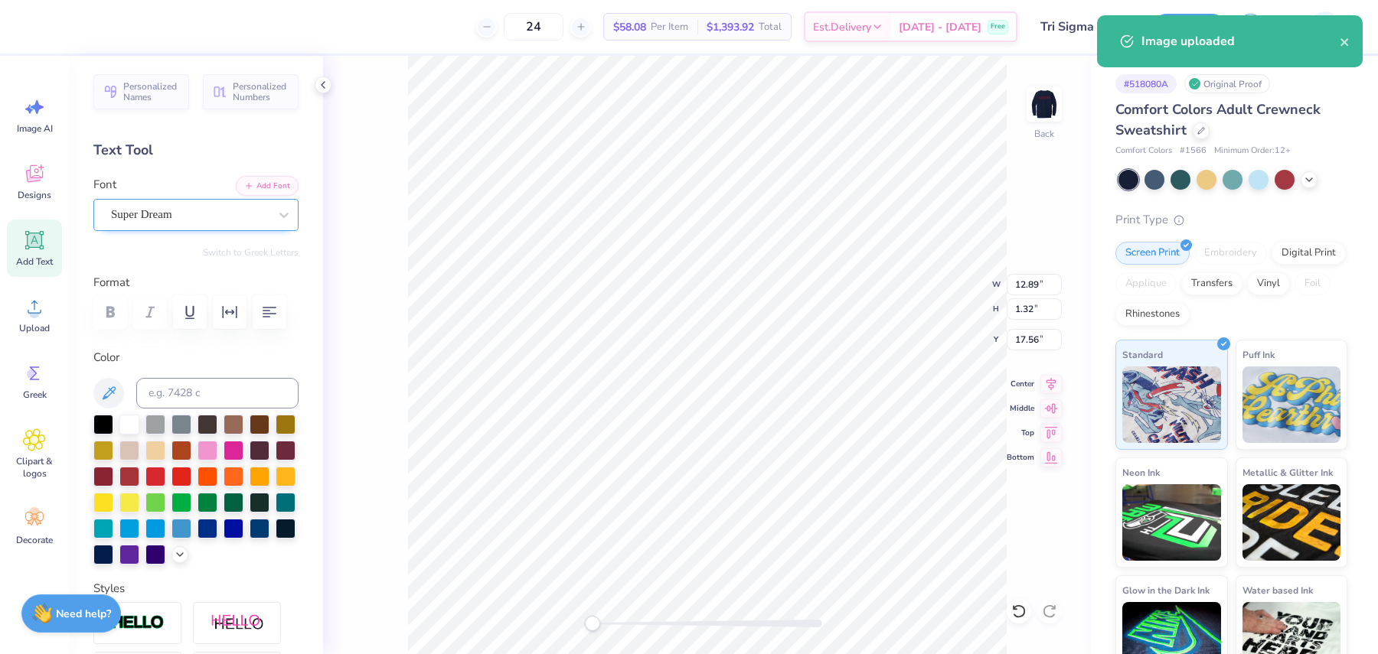
click at [197, 214] on div "Super Dream" at bounding box center [189, 215] width 161 height 24
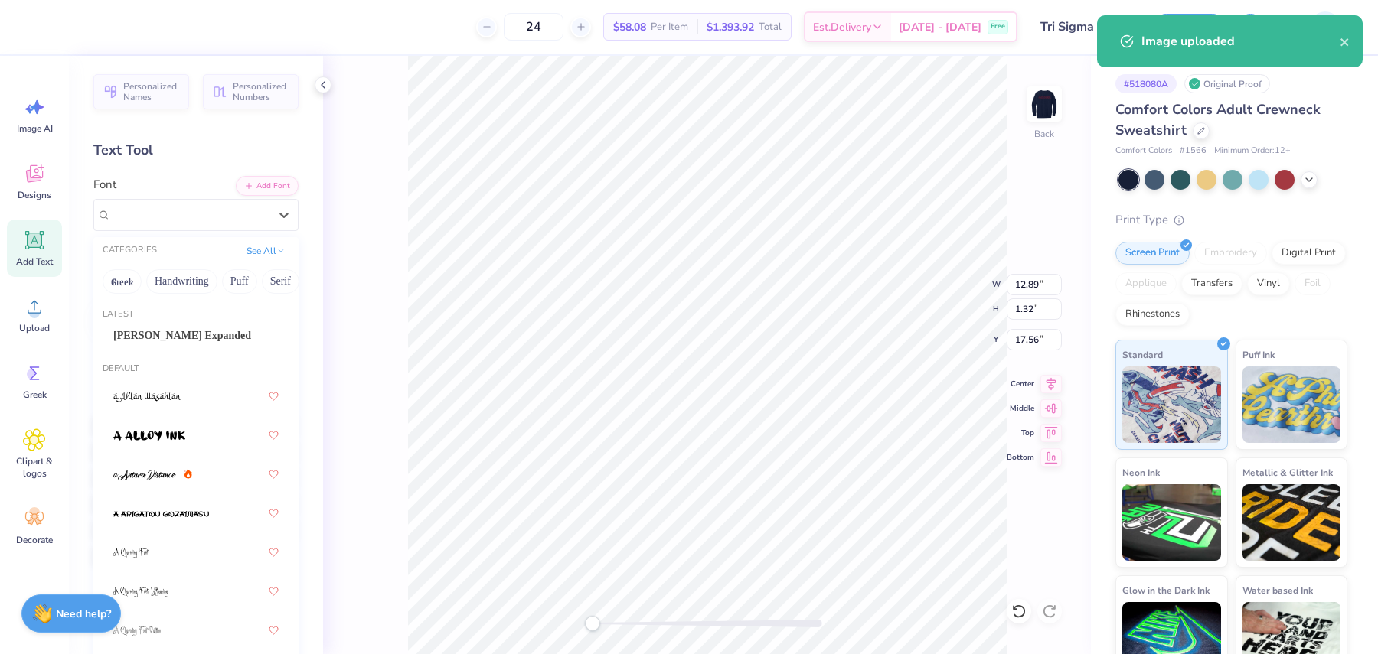
click at [194, 329] on span "Akira Expanded" at bounding box center [182, 336] width 138 height 16
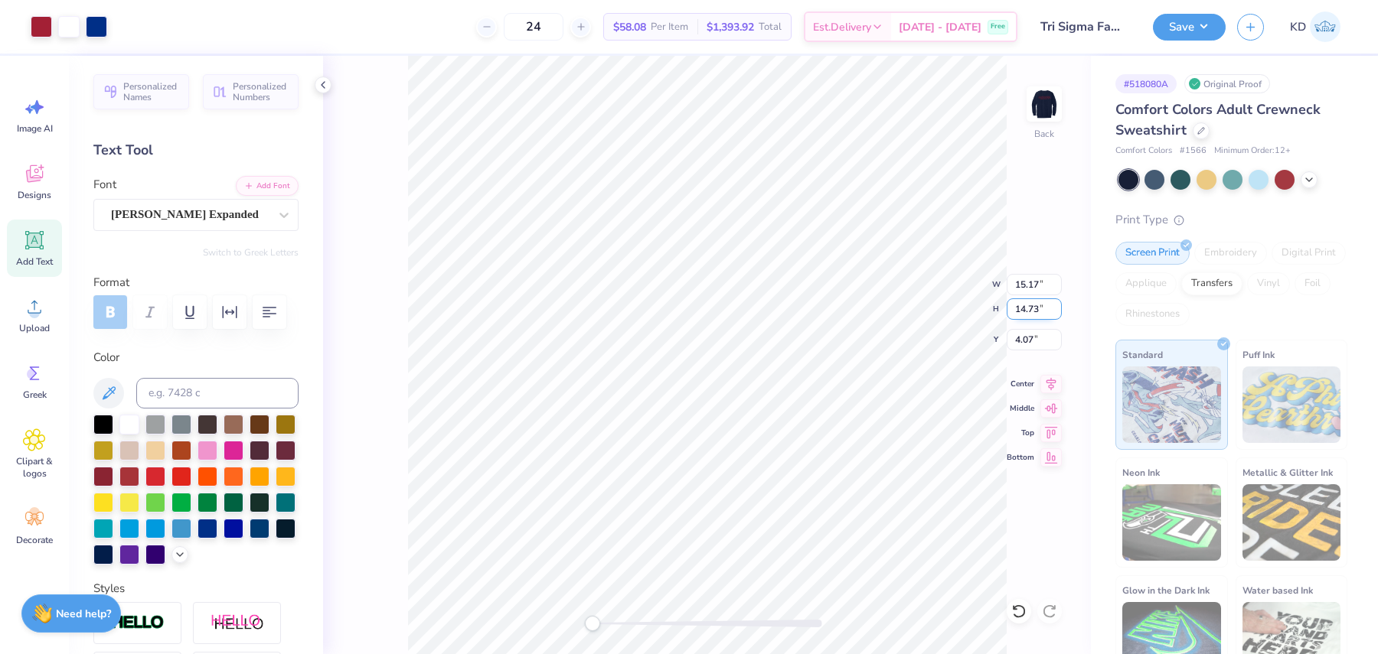
click at [1025, 305] on input "14.73" at bounding box center [1033, 308] width 55 height 21
click at [1024, 305] on input "14.73" at bounding box center [1033, 308] width 55 height 21
type input "9.5"
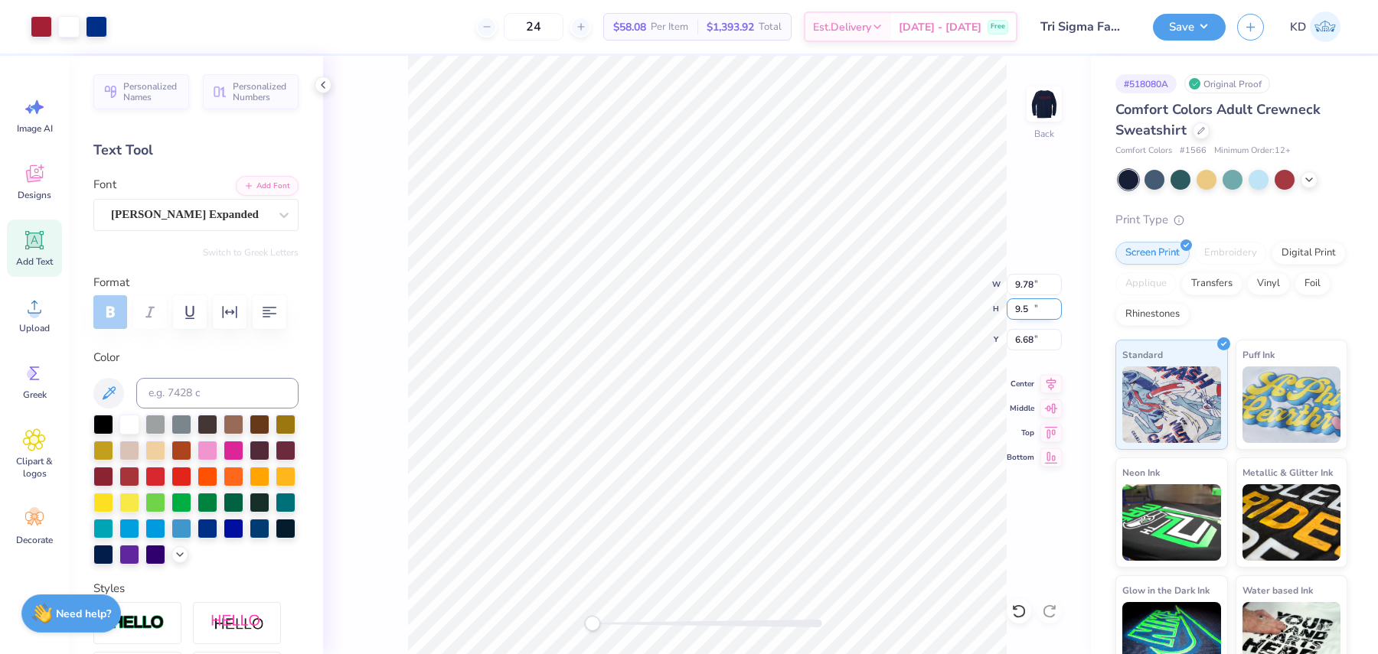
type input "9.78"
type input "9.50"
click at [1026, 341] on input "6.68" at bounding box center [1033, 339] width 55 height 21
type input "3.00"
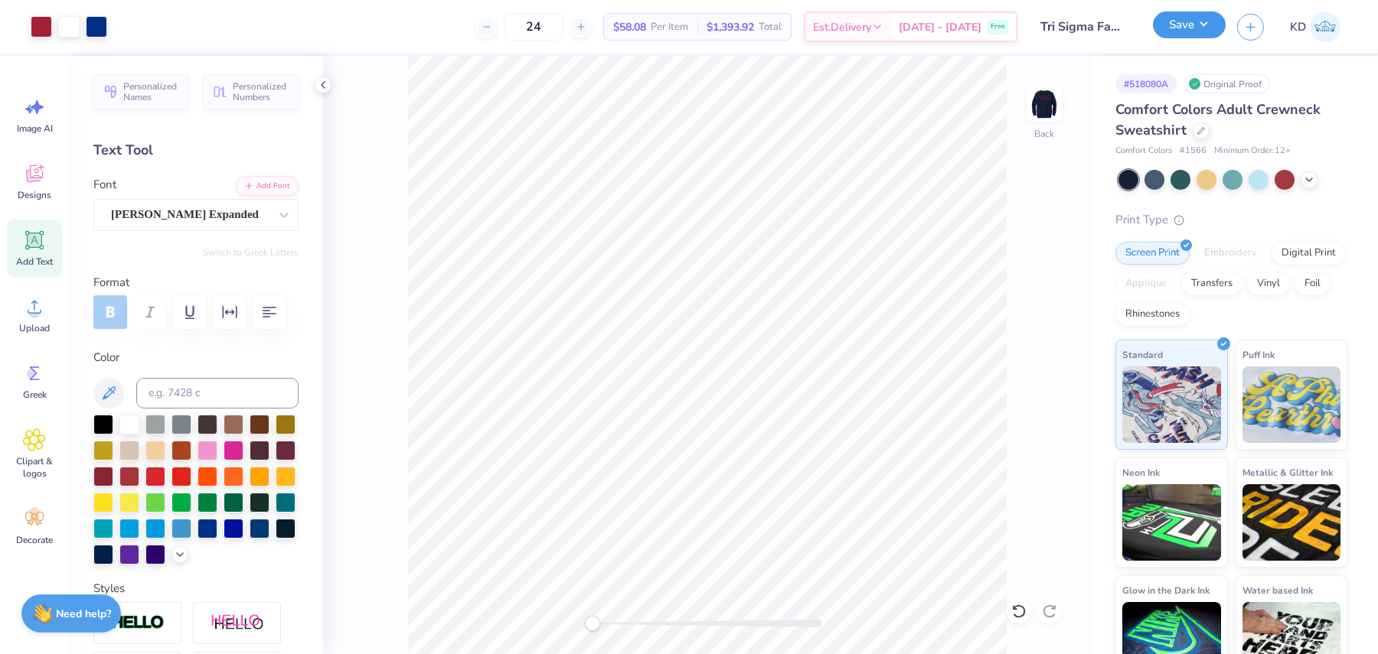
click at [1189, 31] on button "Save" at bounding box center [1189, 24] width 73 height 27
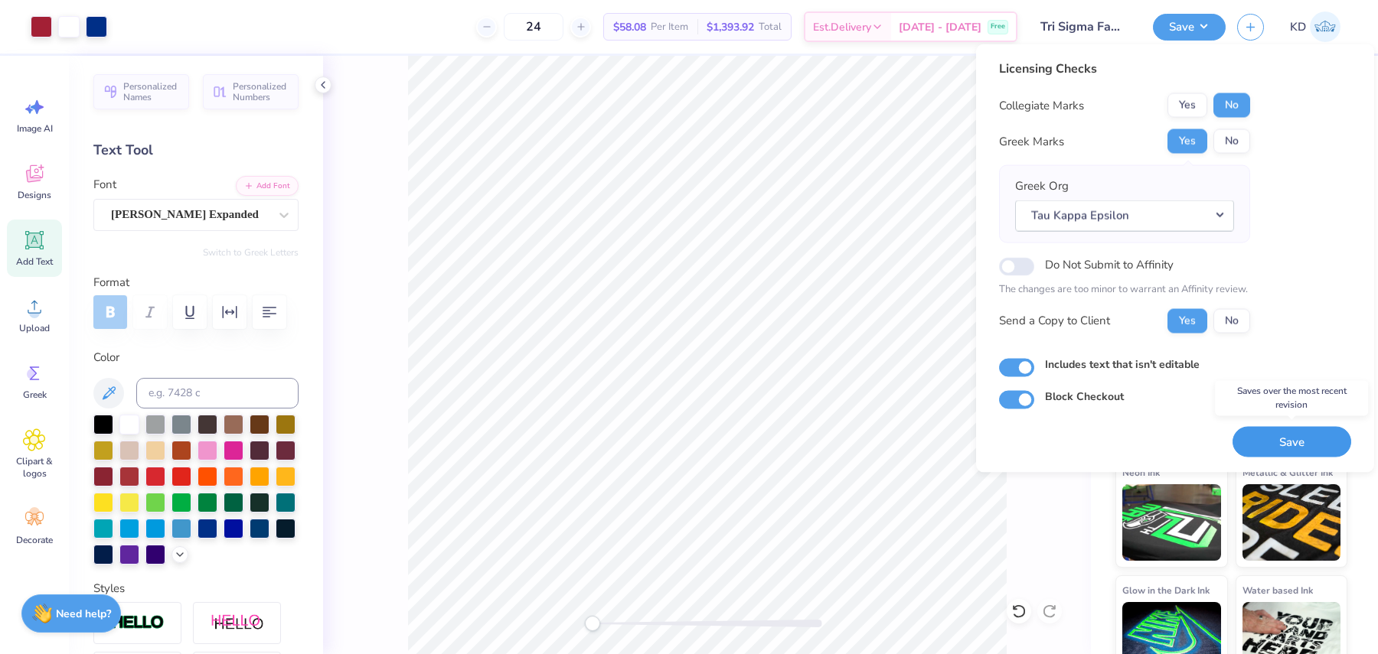
click at [1293, 445] on button "Save" at bounding box center [1291, 441] width 119 height 31
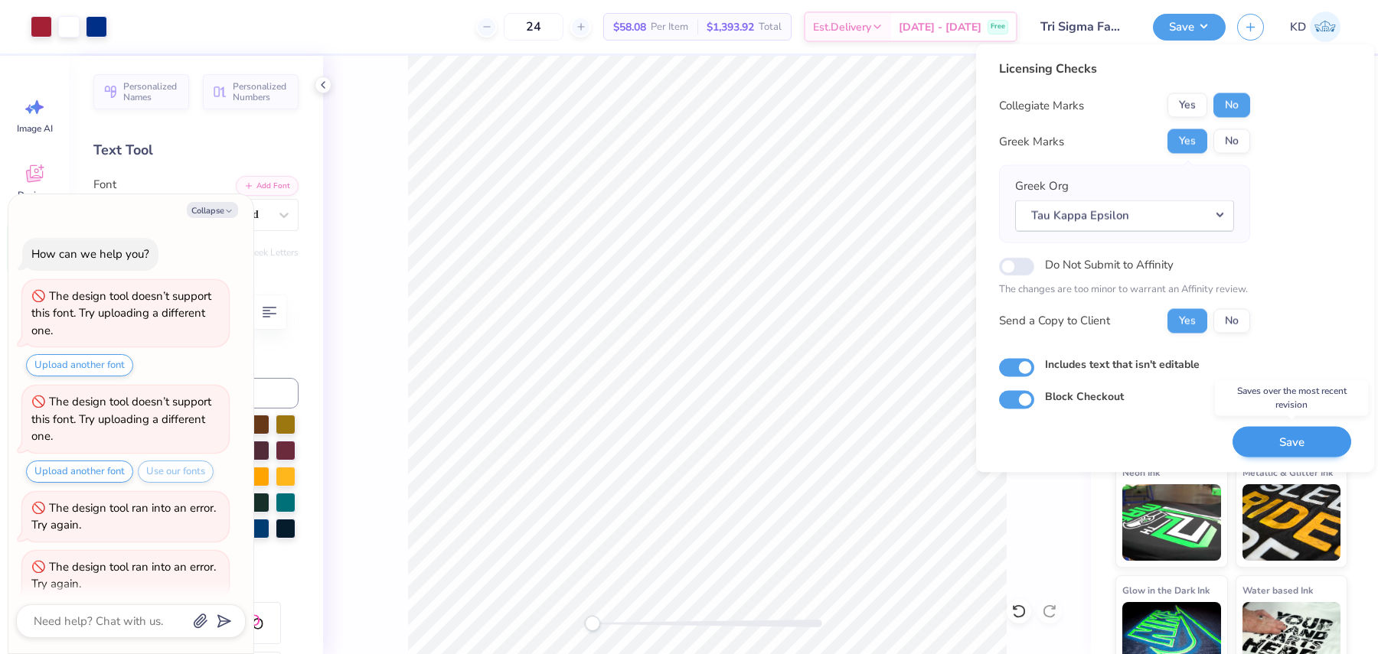
scroll to position [73, 0]
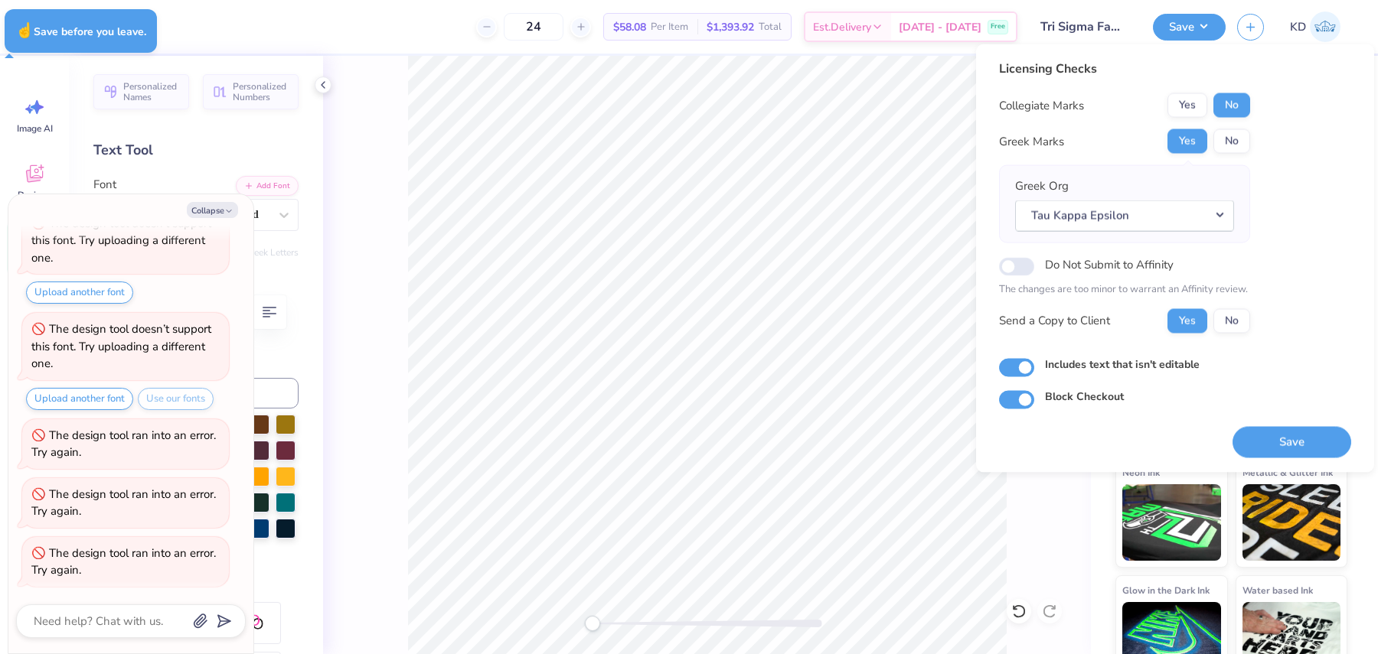
type textarea "x"
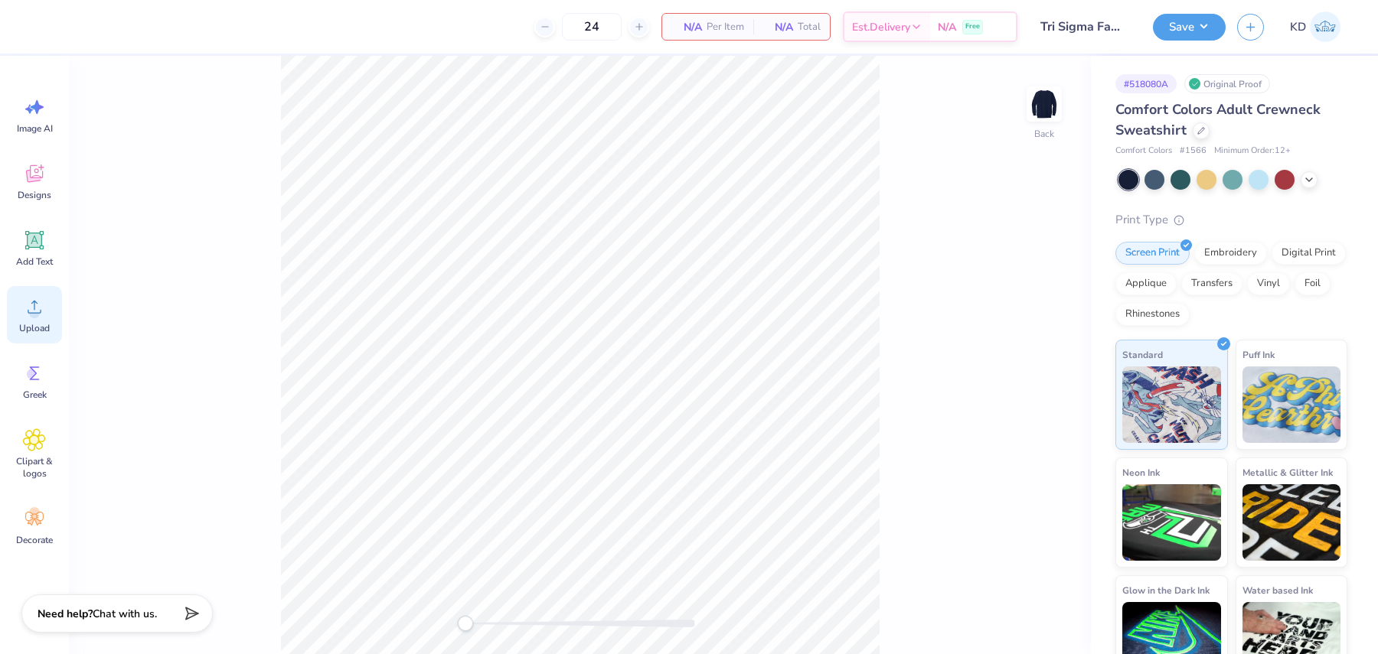
click at [34, 312] on circle at bounding box center [34, 313] width 11 height 11
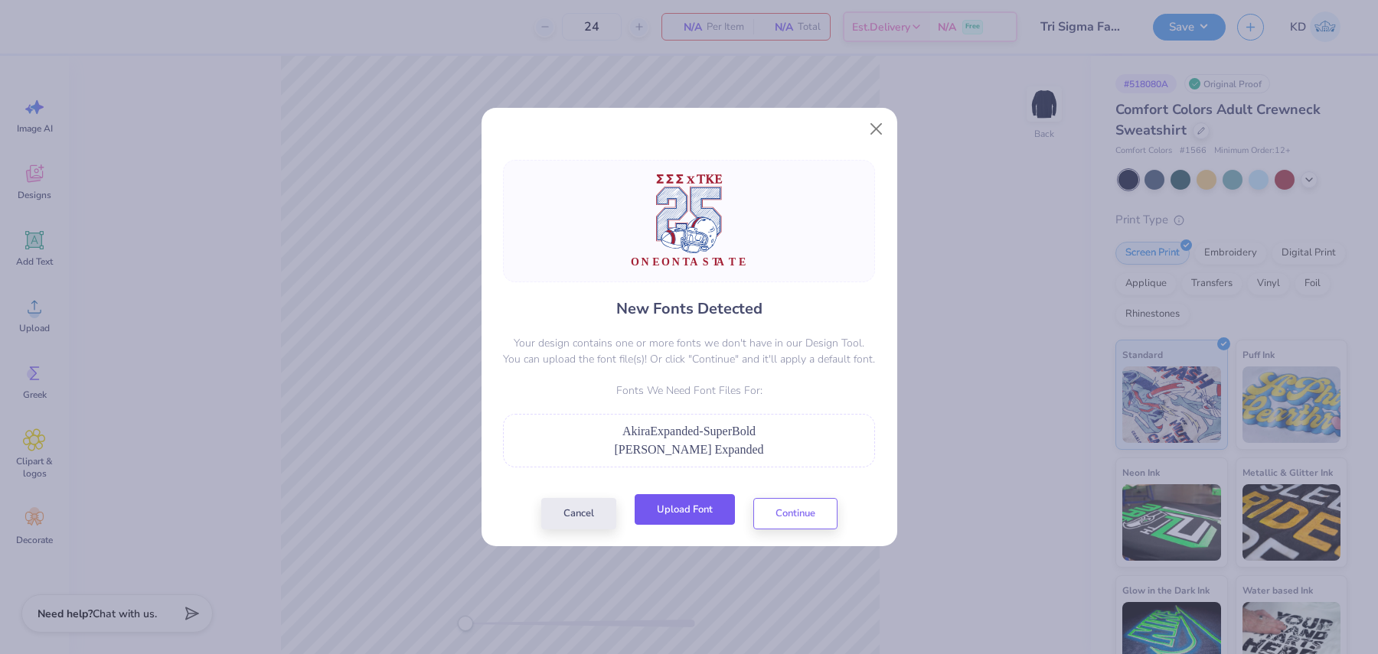
click at [722, 516] on button "Upload Font" at bounding box center [684, 509] width 100 height 31
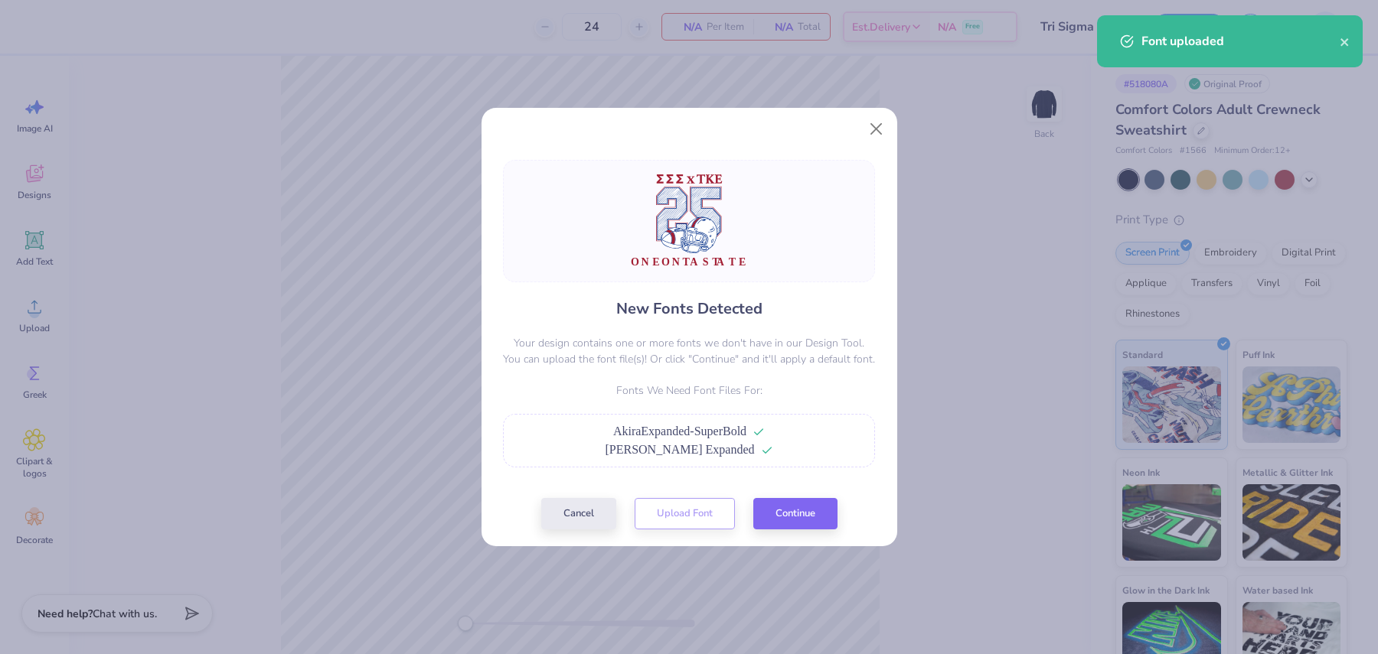
click at [694, 515] on div "Cancel Upload Font Continue" at bounding box center [689, 513] width 296 height 31
click at [806, 521] on button "Continue" at bounding box center [795, 509] width 84 height 31
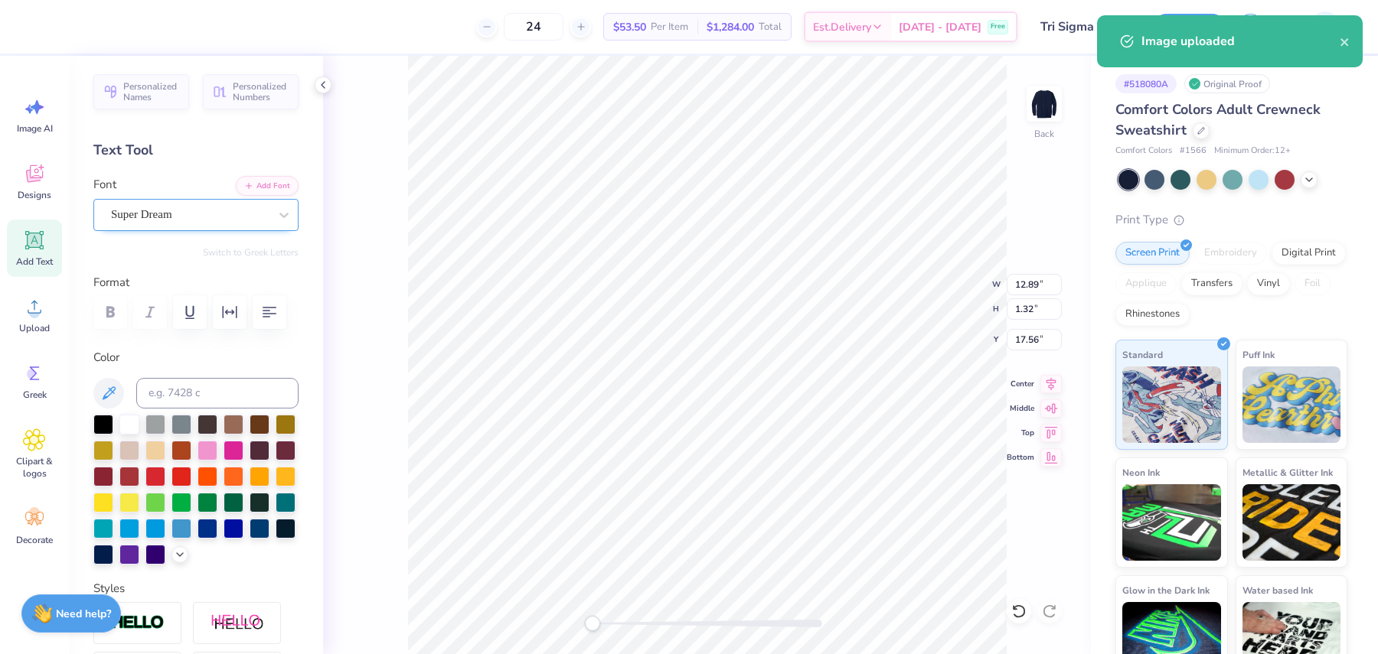
click at [178, 217] on div "Super Dream" at bounding box center [189, 215] width 161 height 24
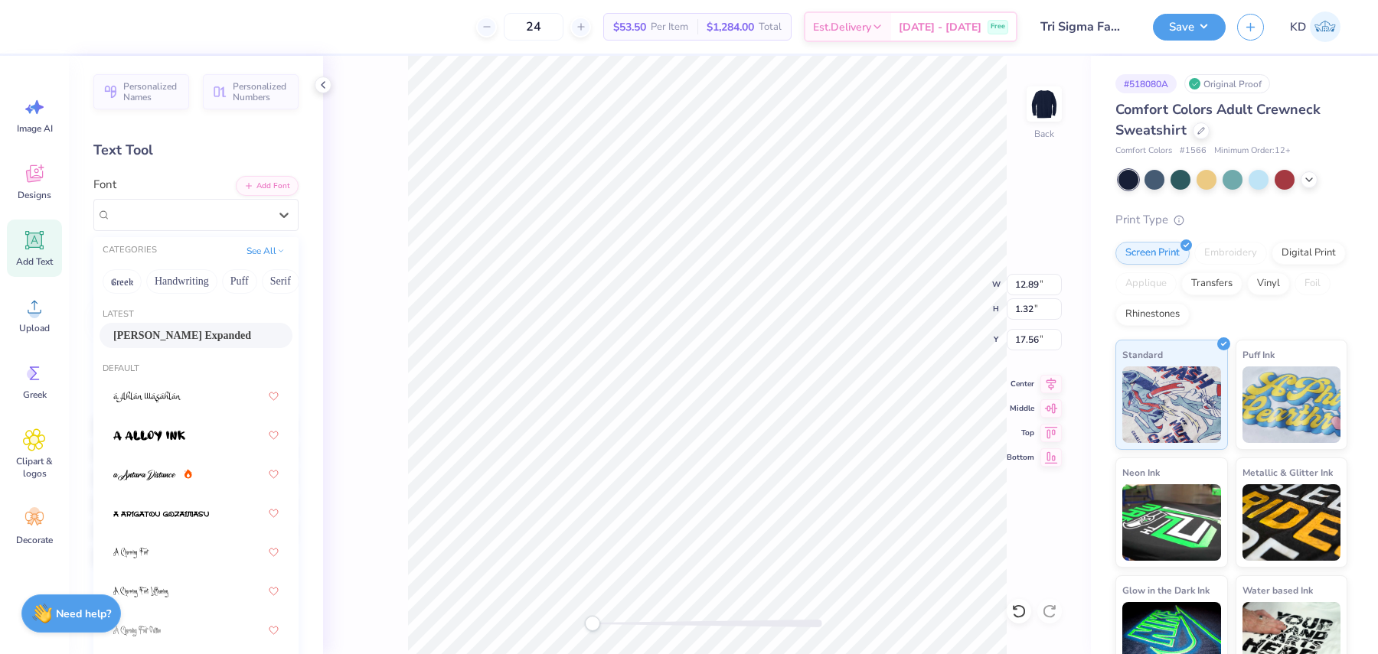
click at [200, 334] on span "Akira Expanded" at bounding box center [182, 336] width 138 height 16
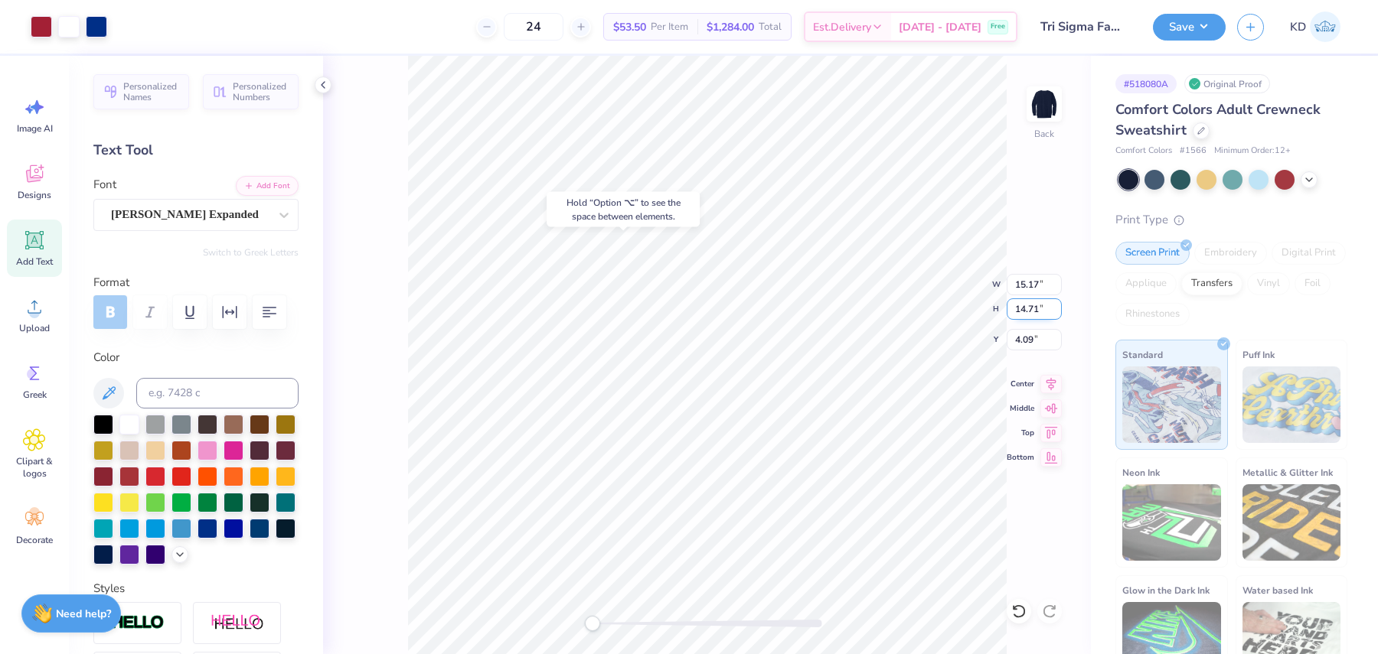
click at [1028, 302] on input "14.71" at bounding box center [1033, 308] width 55 height 21
type input "9.5"
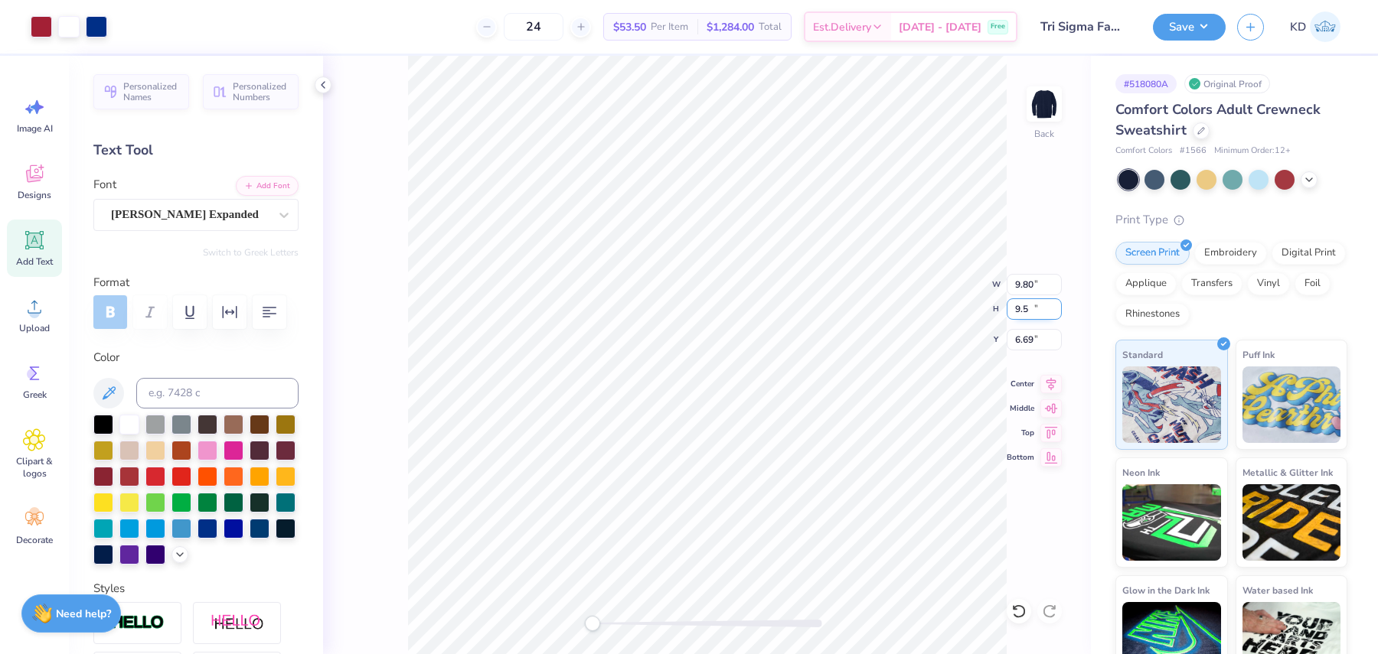
type input "9.80"
type input "9.50"
click at [1022, 339] on input "6.50" at bounding box center [1033, 339] width 55 height 21
type input "3.00"
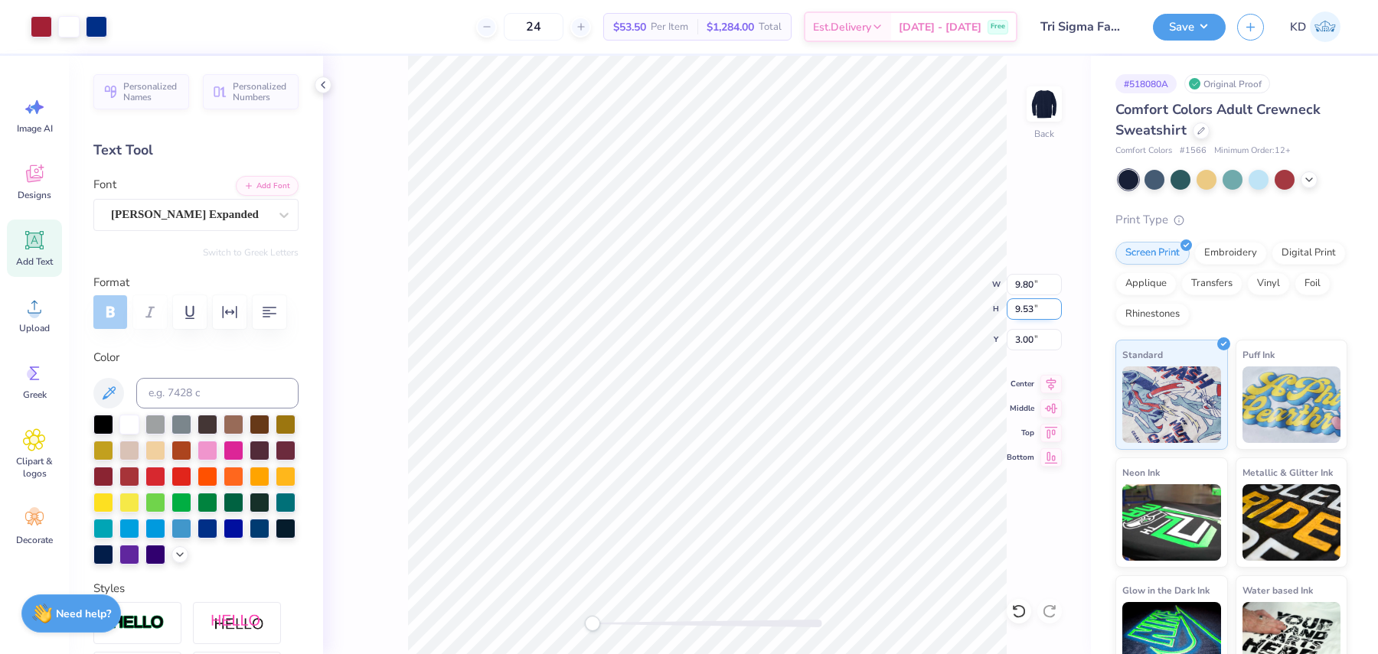
click at [1016, 300] on input "9.53" at bounding box center [1033, 308] width 55 height 21
type input "0.5"
type input "0.51"
type input "0.50"
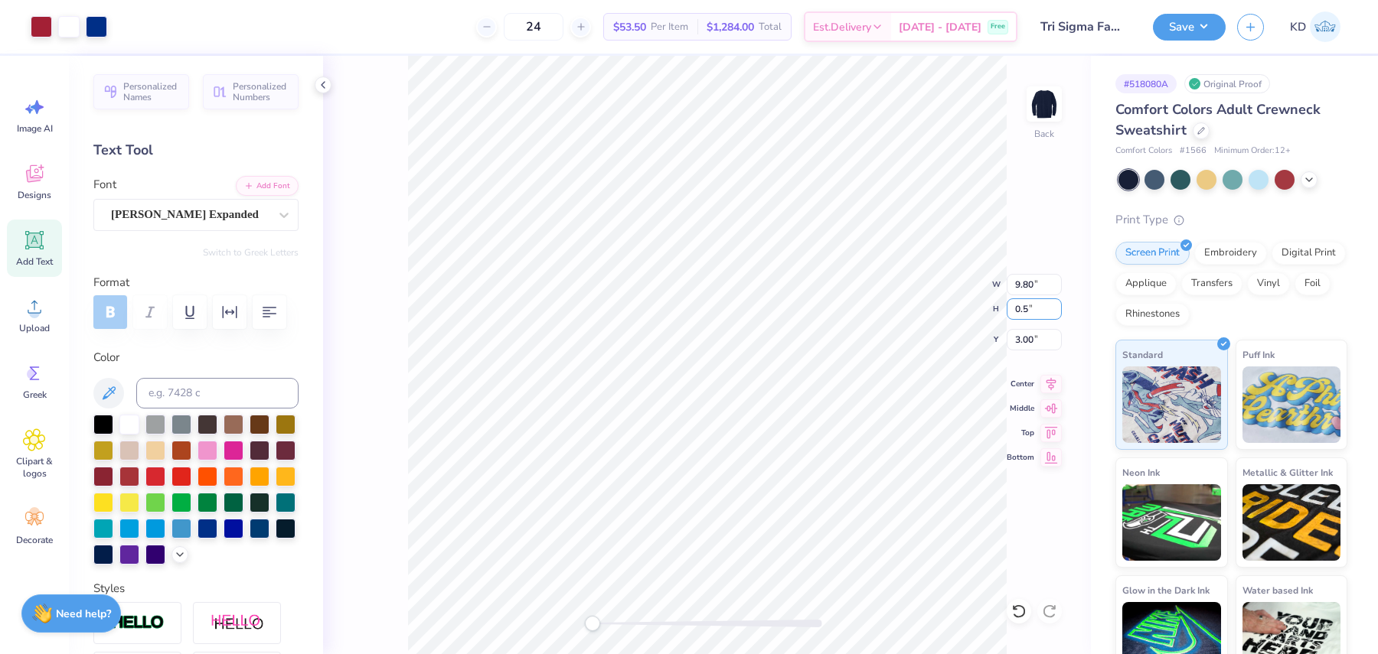
type input "7.52"
click at [1038, 311] on input "0.50" at bounding box center [1033, 308] width 55 height 21
click at [1038, 310] on input "0.50" at bounding box center [1033, 308] width 55 height 21
click at [1038, 309] on input "0.50" at bounding box center [1033, 308] width 55 height 21
click at [300, 27] on div "Art colors 24 $53.50 Per Item $1,284.00 Total Est. Delivery Sep 23 - 26 Free De…" at bounding box center [689, 327] width 1378 height 654
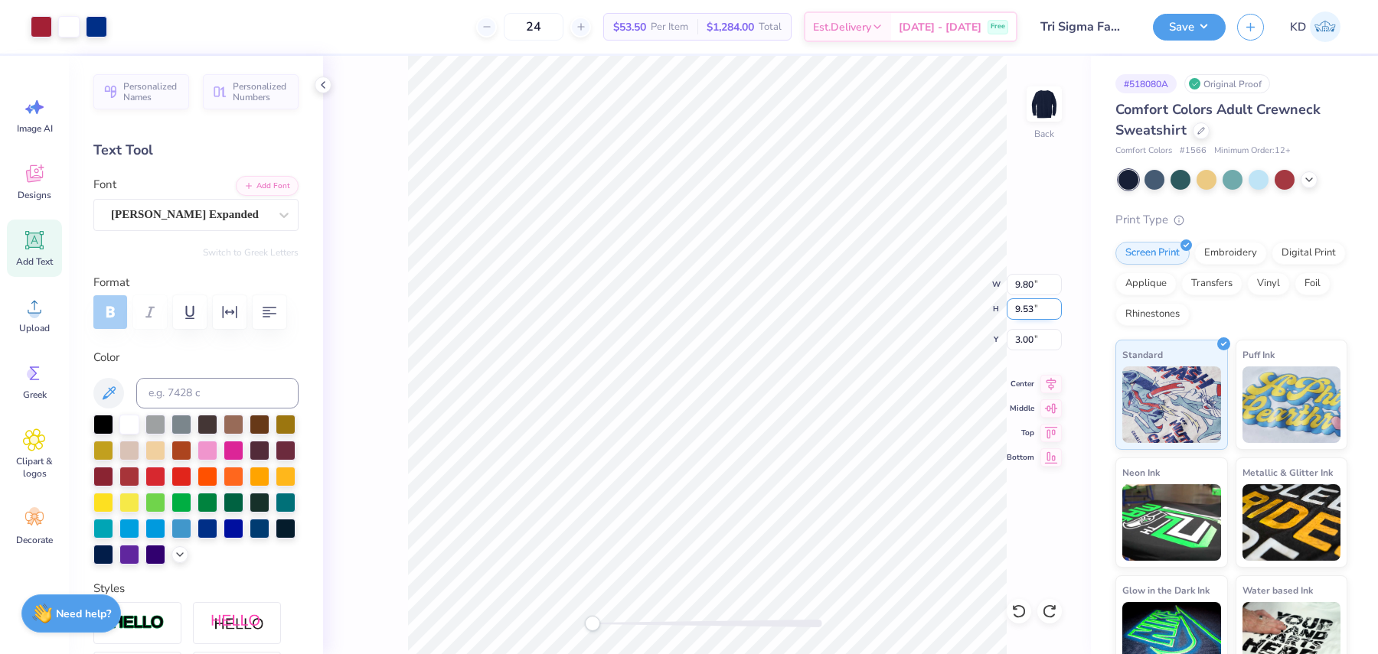
click at [1030, 304] on input "9.53" at bounding box center [1033, 308] width 55 height 21
type input "9.5"
type input "9.77"
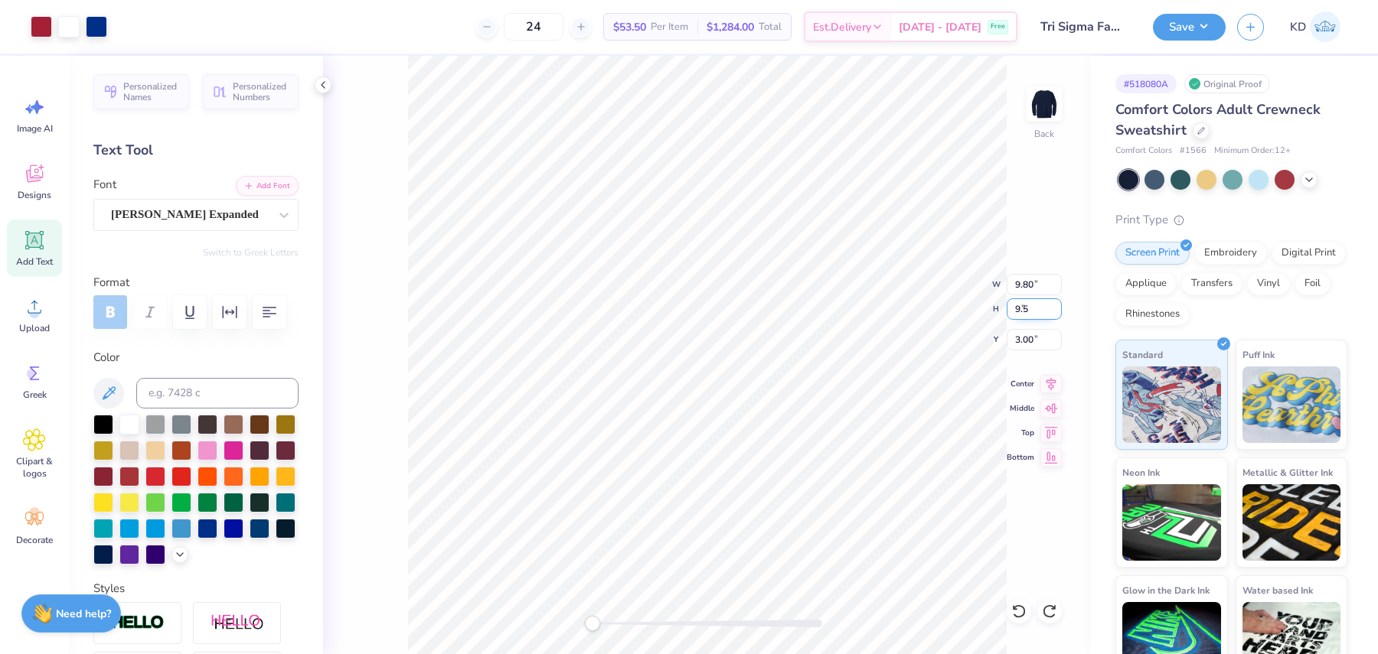
type input "9.50"
click at [1018, 337] on input "3.02" at bounding box center [1033, 339] width 55 height 21
type input "3.00"
click at [1045, 109] on img at bounding box center [1043, 103] width 61 height 61
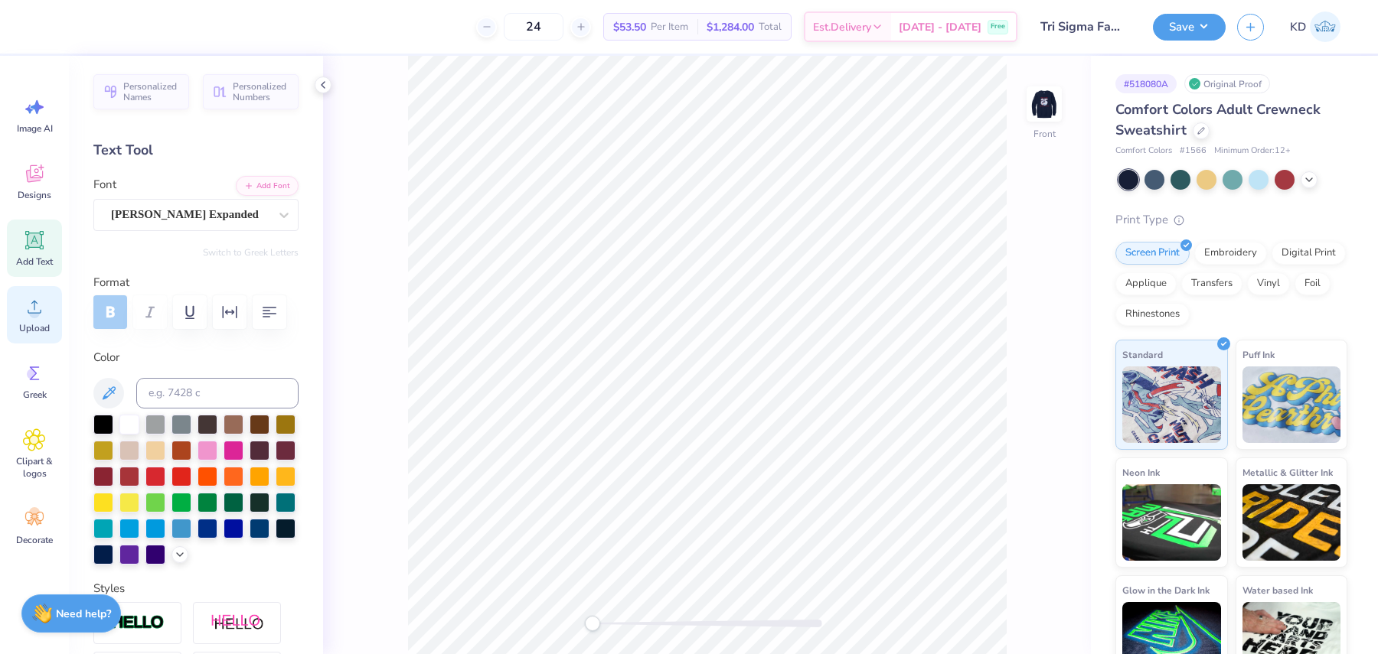
click at [47, 325] on span "Upload" at bounding box center [34, 328] width 31 height 12
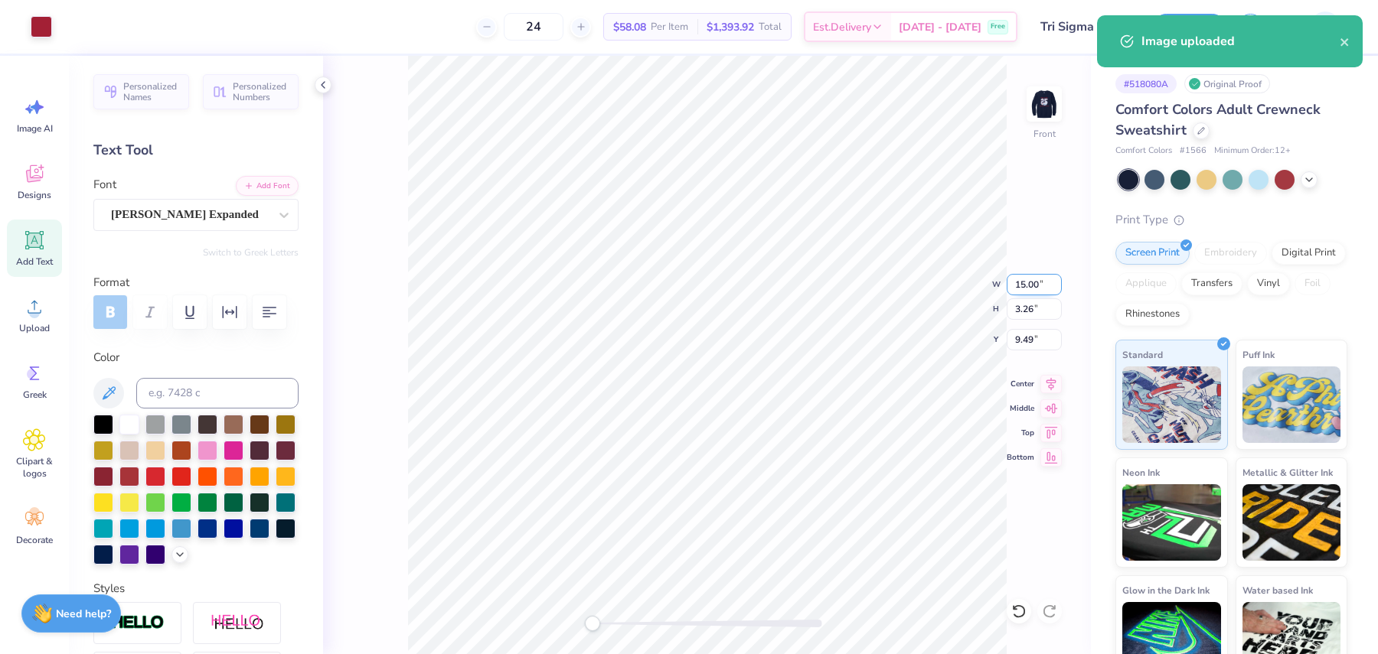
click at [1034, 279] on input "15.00" at bounding box center [1033, 284] width 55 height 21
type input "12.50"
type input "2.72"
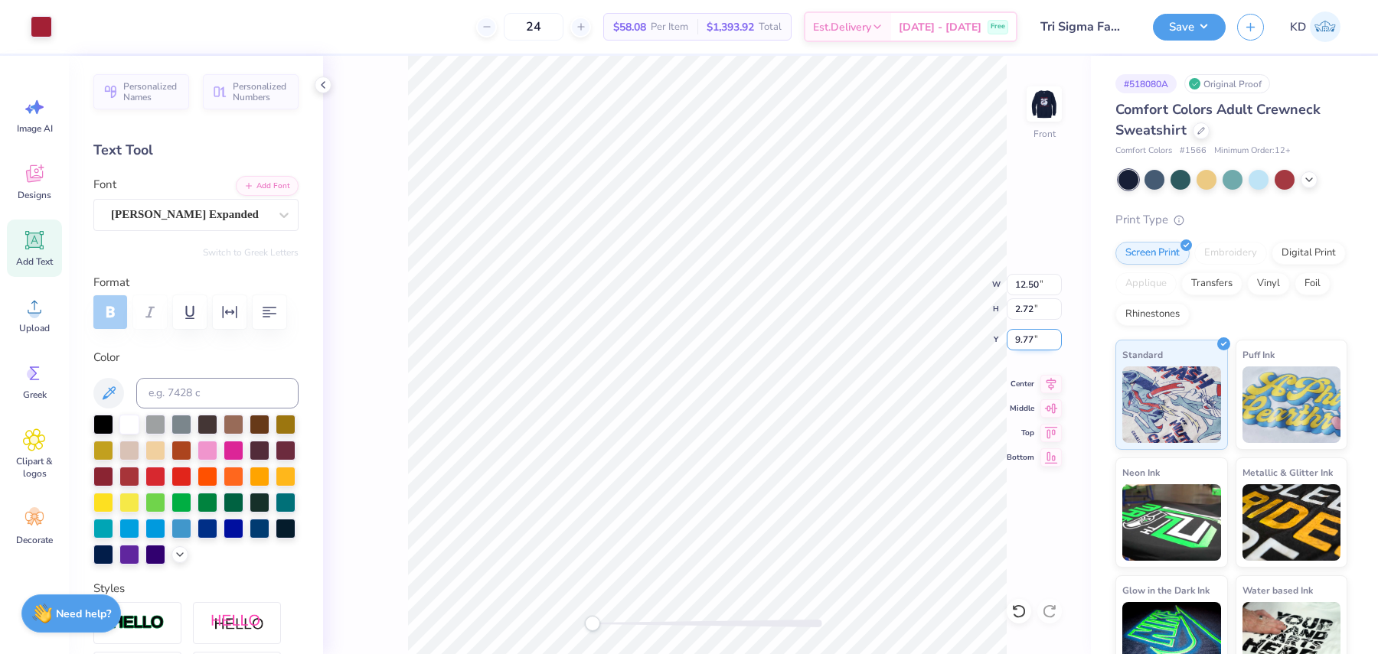
click at [1023, 334] on input "9.77" at bounding box center [1033, 339] width 55 height 21
type input "2"
click at [1206, 17] on button "Save" at bounding box center [1189, 24] width 73 height 27
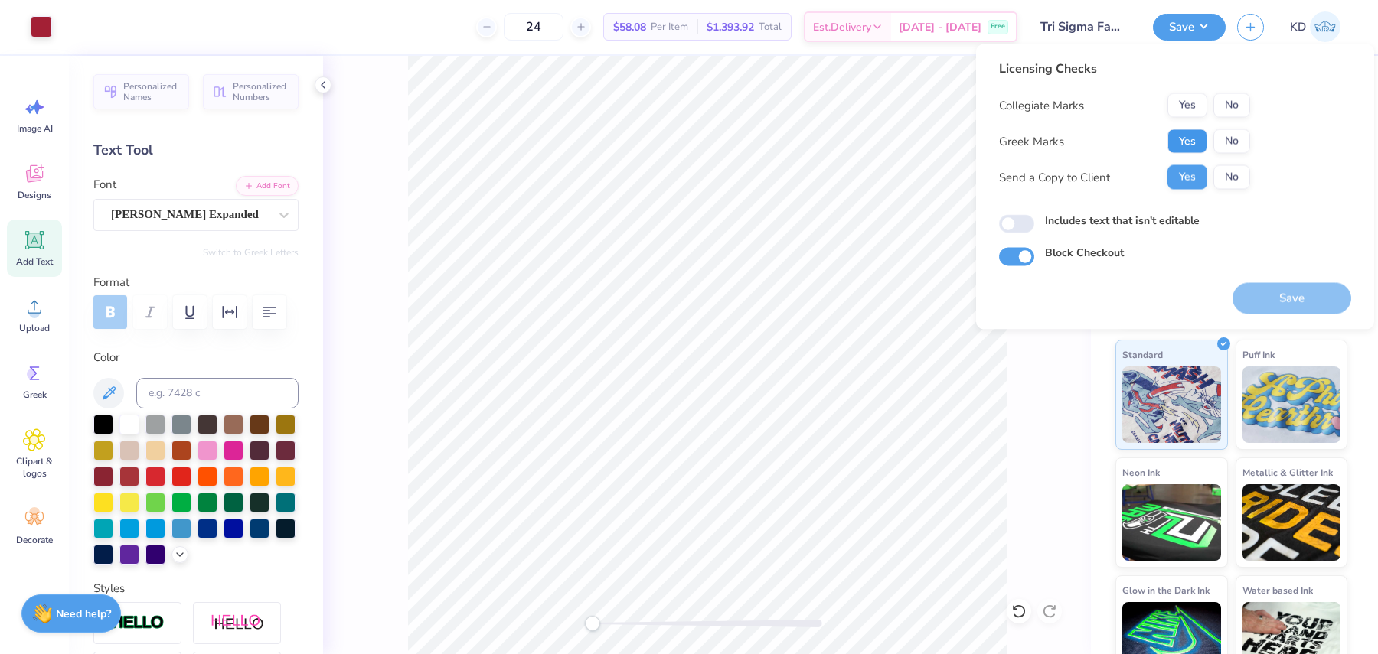
click at [1194, 137] on button "Yes" at bounding box center [1187, 141] width 40 height 24
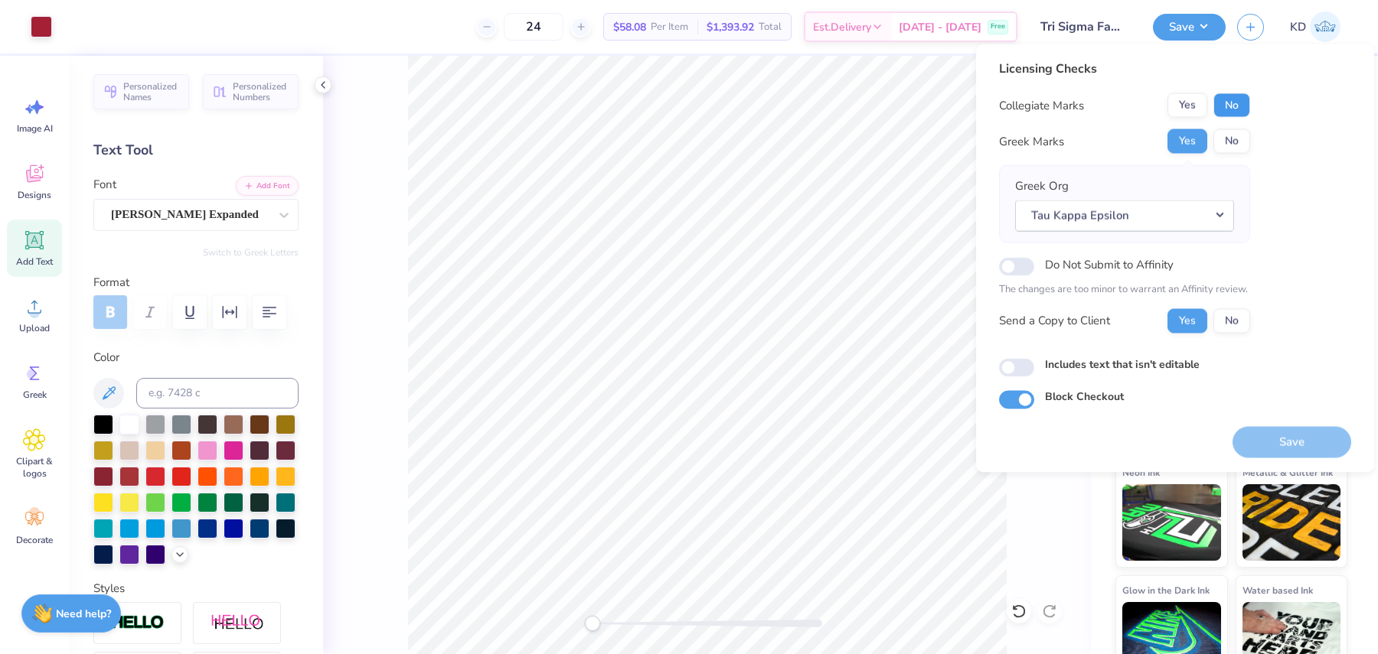
click at [1234, 109] on button "No" at bounding box center [1231, 105] width 37 height 24
click at [1172, 357] on label "Includes text that isn't editable" at bounding box center [1122, 364] width 155 height 16
click at [1034, 358] on input "Includes text that isn't editable" at bounding box center [1016, 367] width 35 height 18
checkbox input "true"
click at [1277, 447] on button "Save" at bounding box center [1291, 441] width 119 height 31
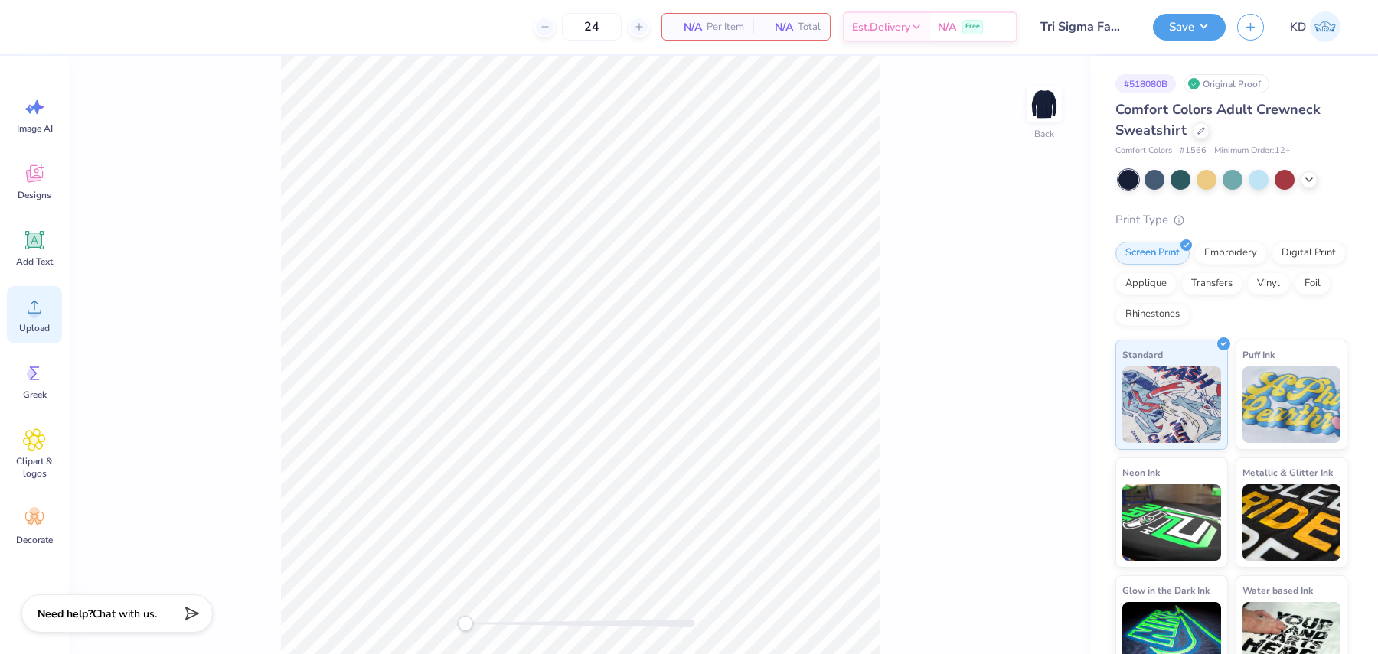
click at [37, 301] on icon at bounding box center [34, 306] width 23 height 23
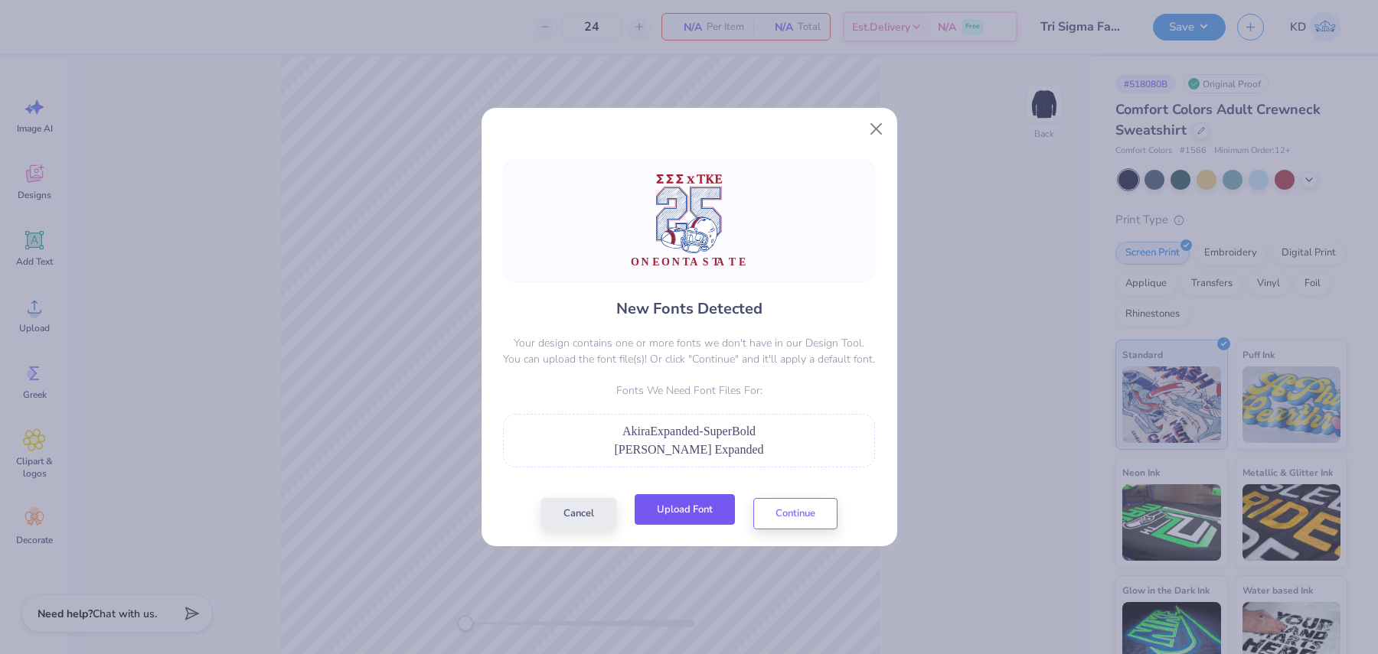
click at [698, 509] on button "Upload Font" at bounding box center [684, 509] width 100 height 31
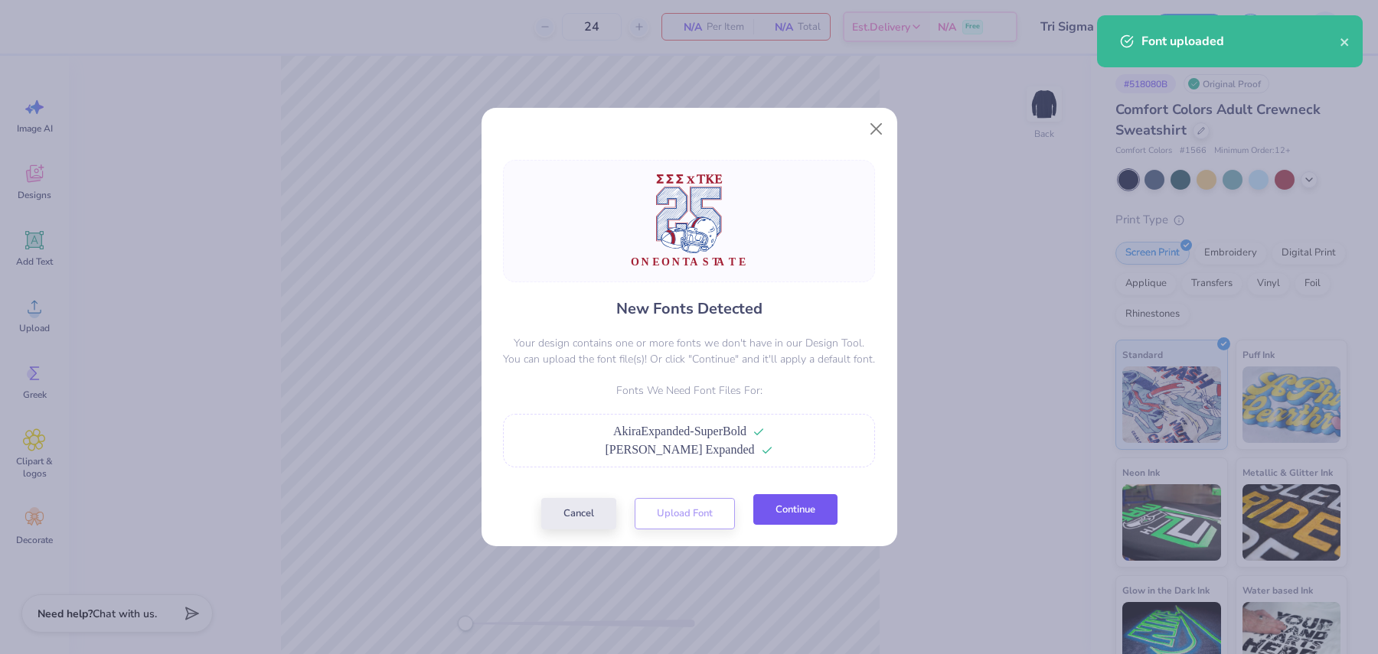
click at [798, 516] on button "Continue" at bounding box center [795, 509] width 84 height 31
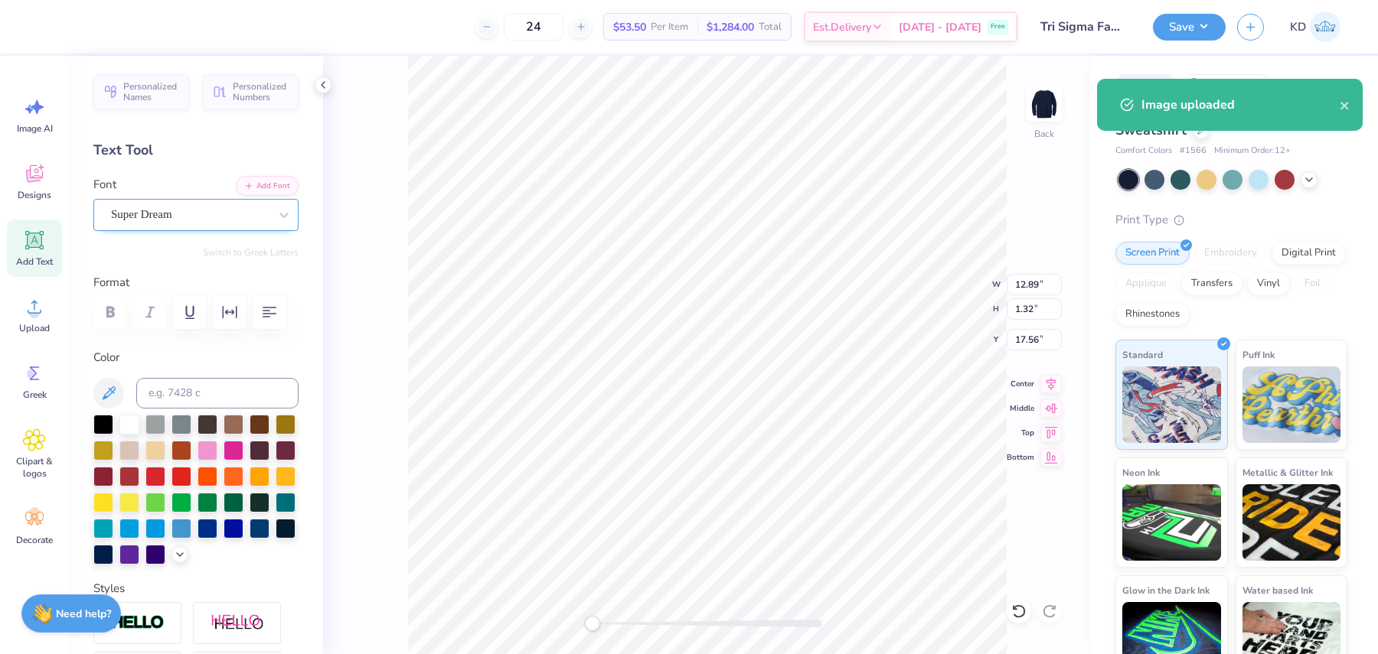
click at [230, 214] on div "Super Dream" at bounding box center [189, 215] width 161 height 24
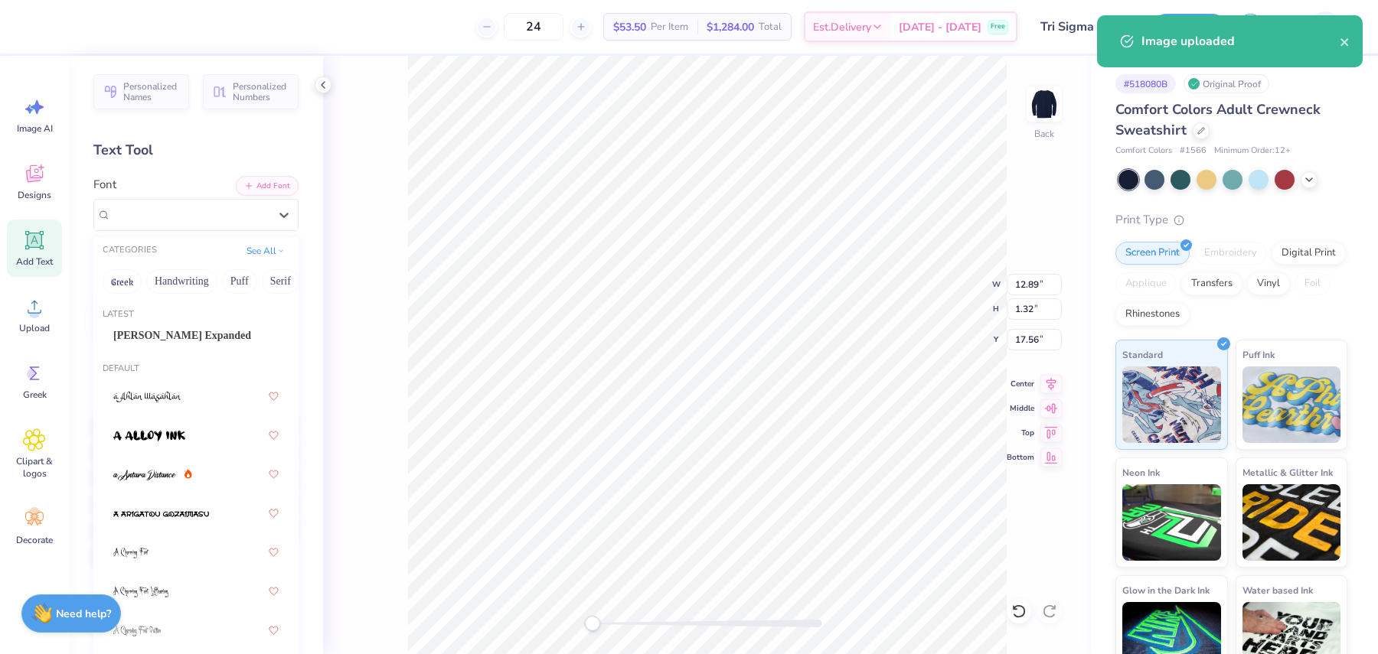
drag, startPoint x: 231, startPoint y: 322, endPoint x: 230, endPoint y: 331, distance: 8.5
click at [231, 324] on div "Akira Expanded" at bounding box center [195, 335] width 193 height 25
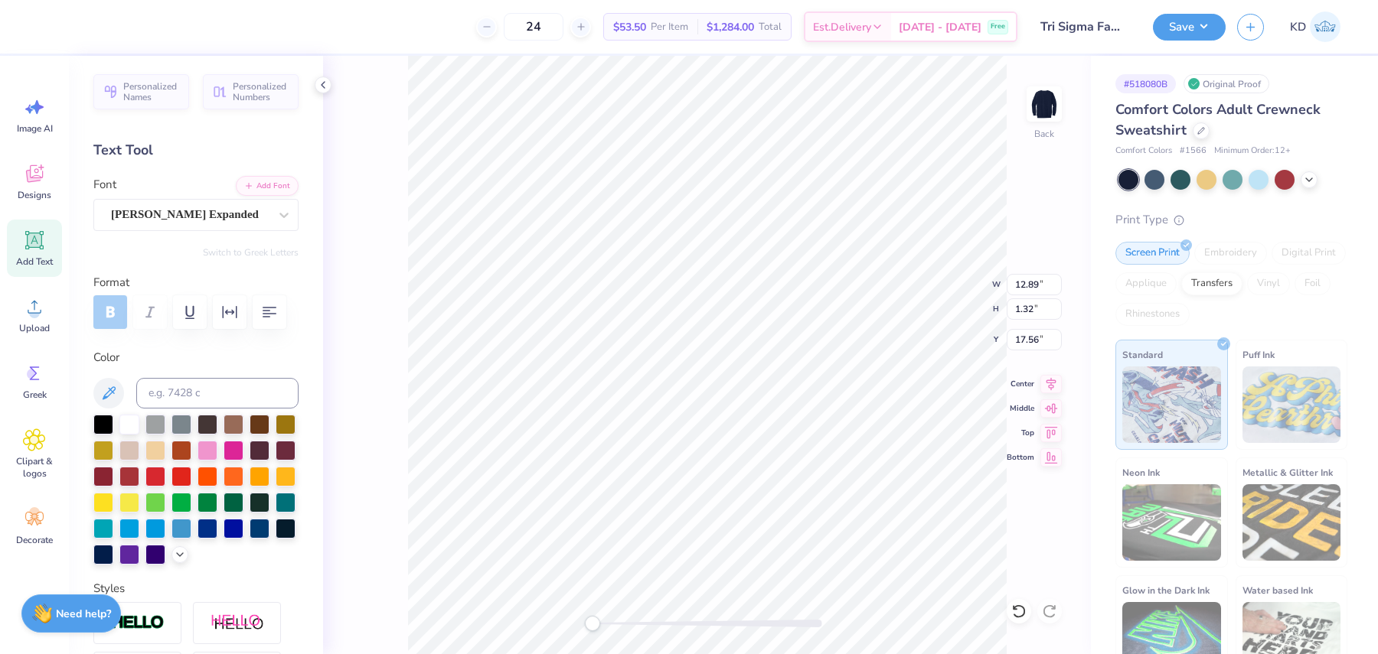
type input "10.96"
type input "13.15"
type input "3.62"
click at [1022, 313] on input "15.08" at bounding box center [1033, 308] width 55 height 21
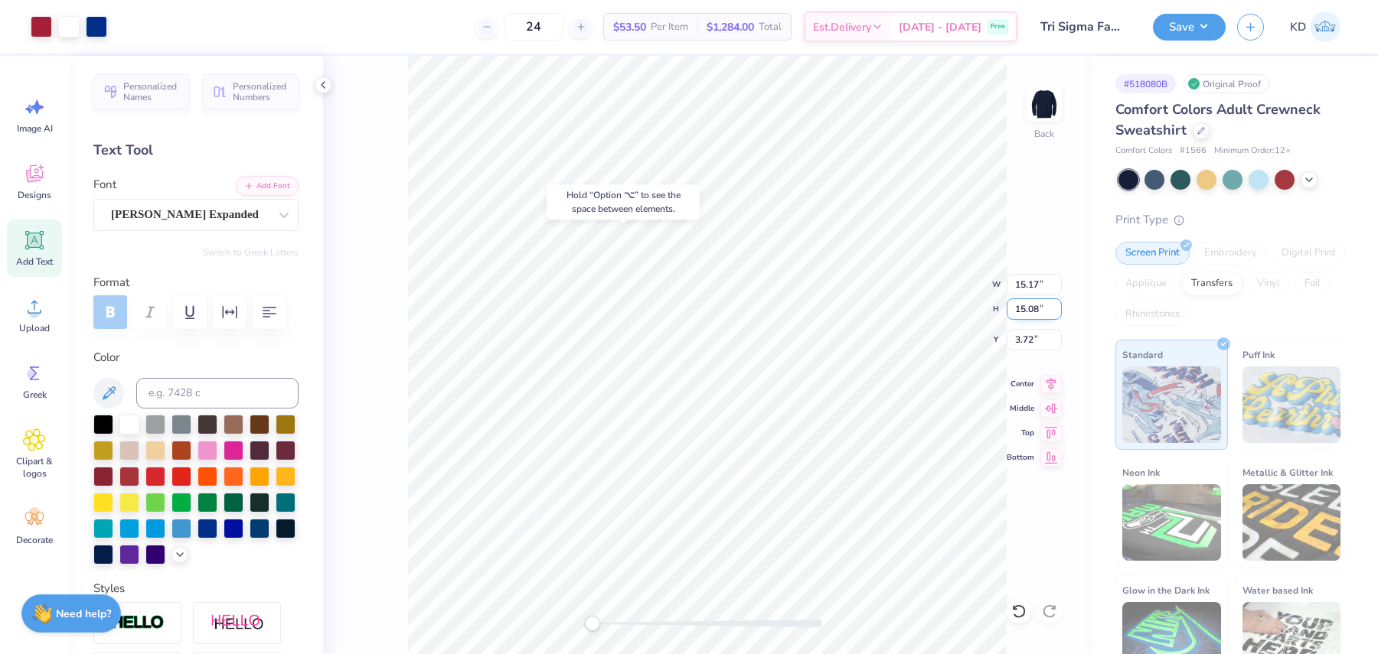
click at [1022, 313] on input "15.08" at bounding box center [1033, 308] width 55 height 21
type input "9.5"
type input "9.56"
type input "9.50"
type input "6.51"
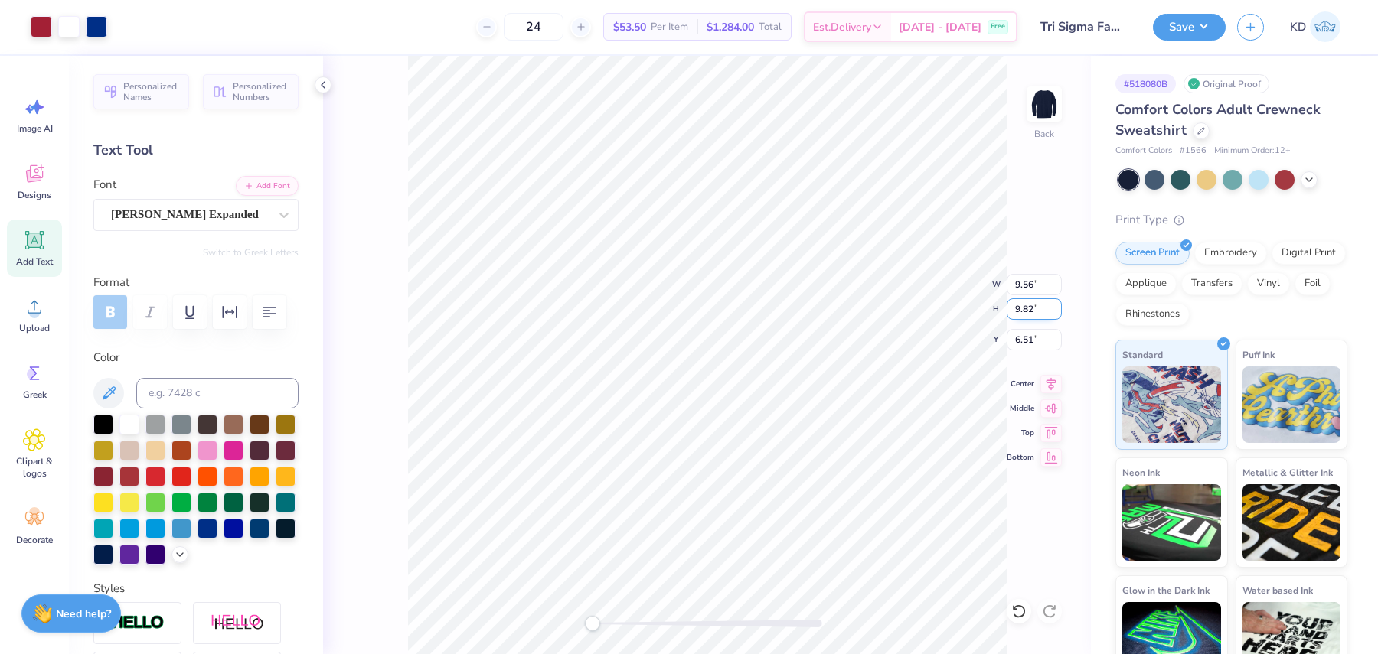
type input "9.82"
type input "3.00"
click at [1023, 278] on input "9.56" at bounding box center [1033, 284] width 55 height 21
type input "9.77"
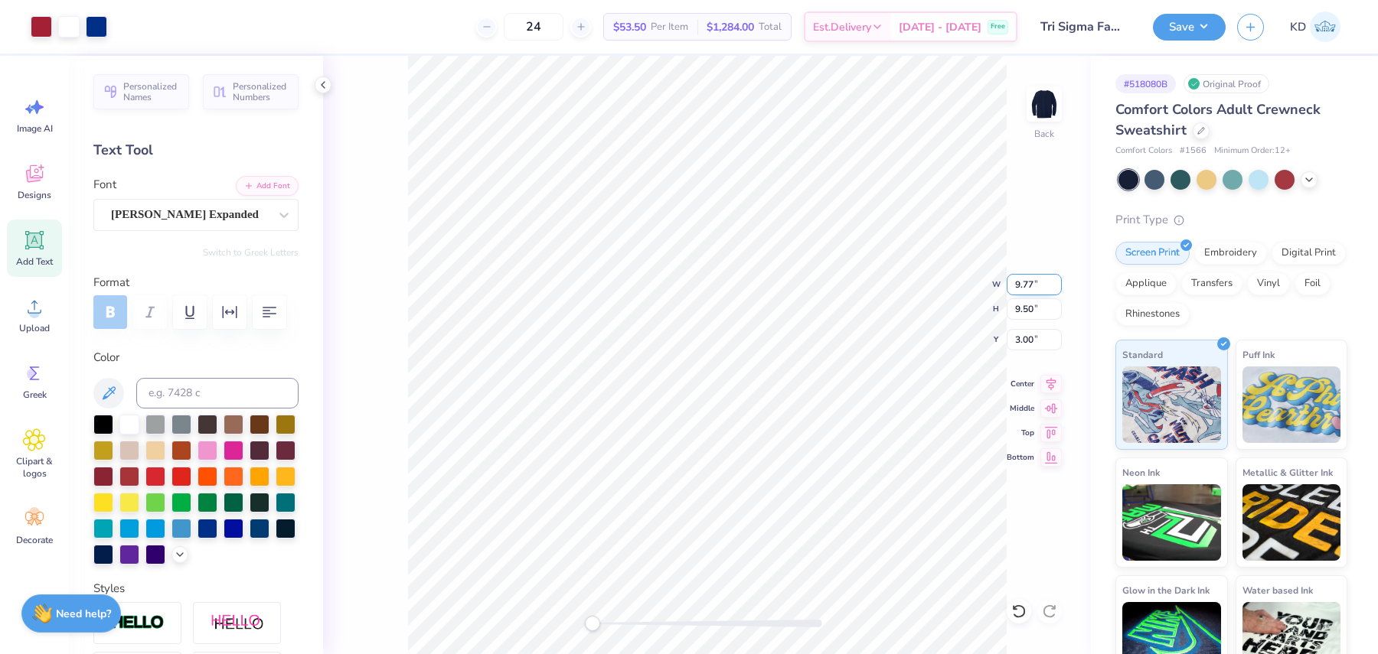
type input "9.71"
type input "2.89"
click at [1055, 304] on input "9.49" at bounding box center [1033, 308] width 55 height 21
type input "9.5"
click at [1055, 304] on input "9.5" at bounding box center [1033, 308] width 55 height 21
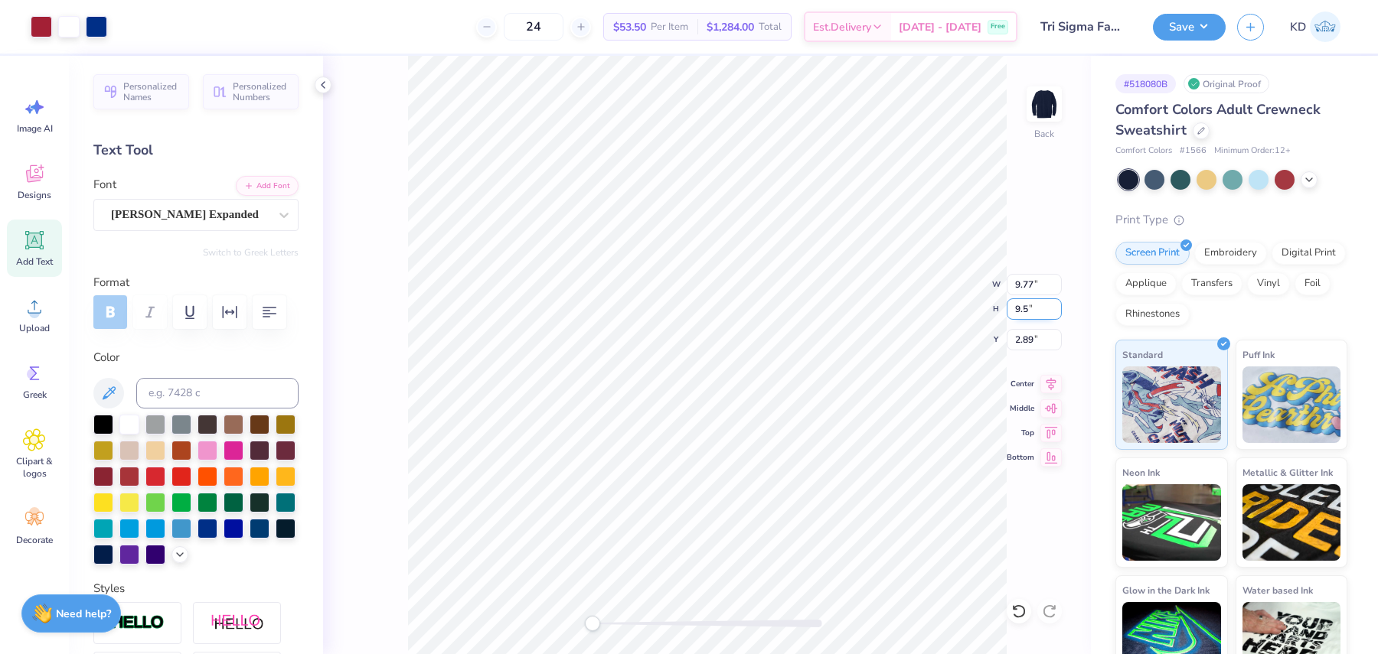
type input "9.79"
type input "9.50"
type input "2.88"
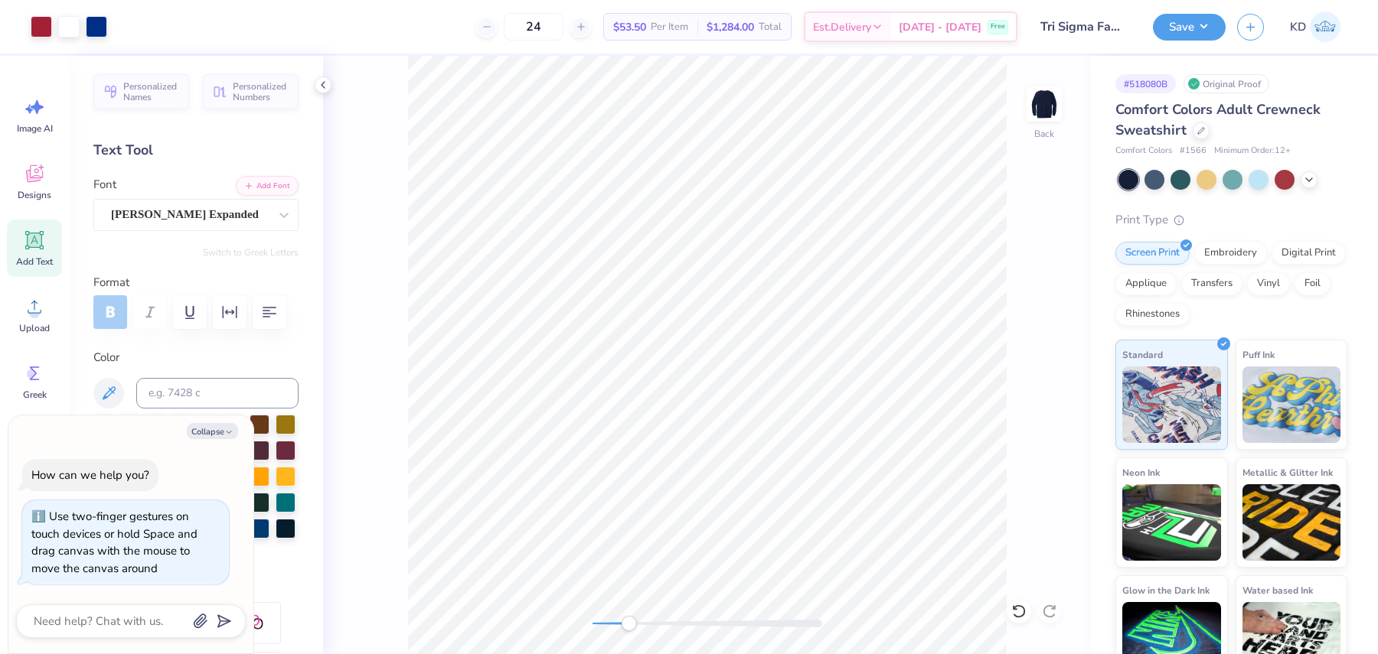
drag, startPoint x: 593, startPoint y: 624, endPoint x: 628, endPoint y: 624, distance: 35.2
click at [628, 624] on div "Accessibility label" at bounding box center [628, 623] width 15 height 15
type textarea "x"
click at [1038, 285] on input "9.79" at bounding box center [1033, 284] width 55 height 21
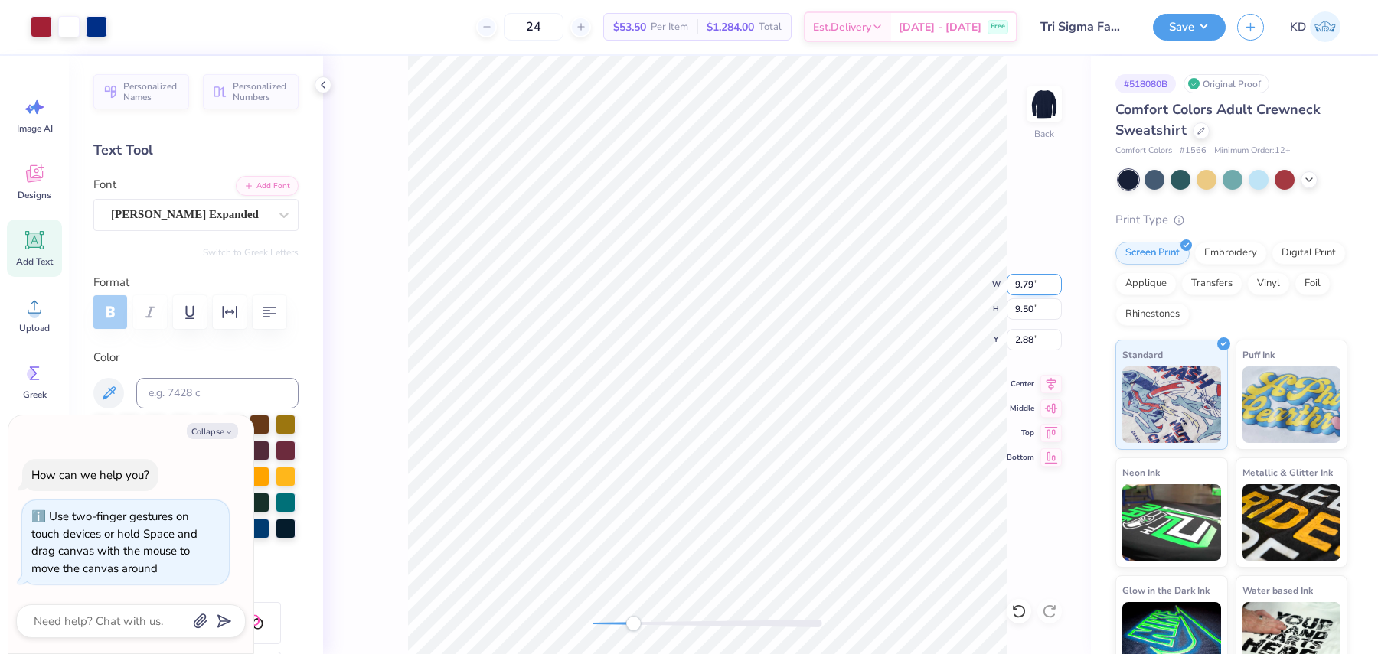
click at [1036, 284] on input "9.79" at bounding box center [1033, 284] width 55 height 21
type input "9.77"
type textarea "x"
type input "9.48"
type input "2.89"
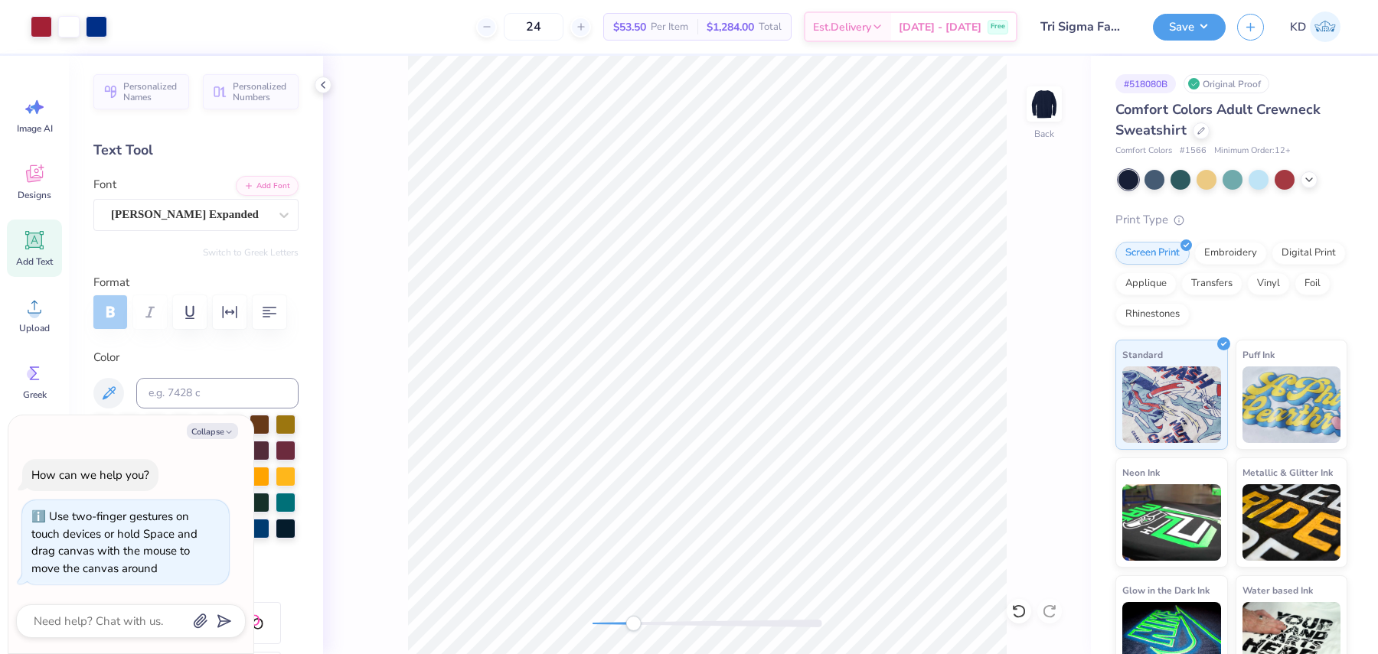
type textarea "x"
click at [1036, 340] on input "2.89" at bounding box center [1033, 339] width 55 height 21
type input "2"
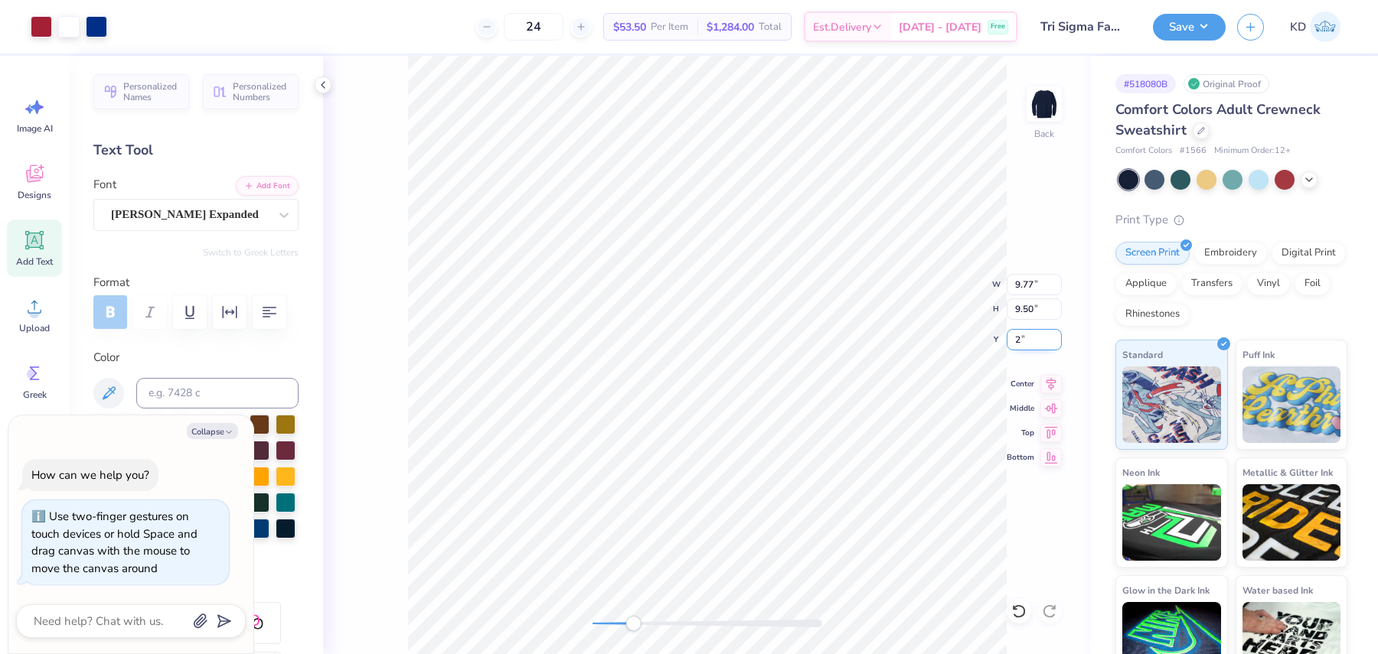
type textarea "x"
type input "2.00"
click at [622, 621] on div at bounding box center [707, 624] width 230 height 8
drag, startPoint x: 620, startPoint y: 622, endPoint x: 585, endPoint y: 621, distance: 35.2
click at [585, 621] on div "Accessibility label" at bounding box center [592, 623] width 15 height 15
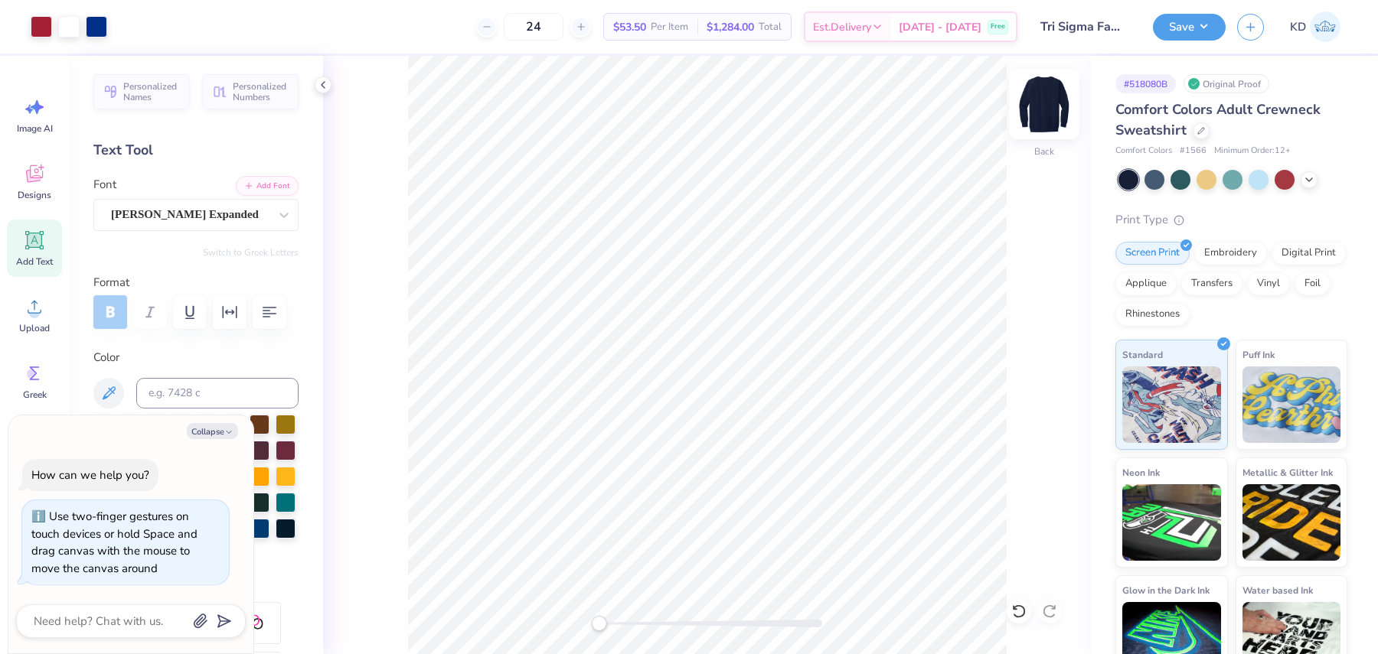
click at [1045, 104] on img at bounding box center [1043, 103] width 61 height 61
click at [41, 315] on icon at bounding box center [34, 306] width 23 height 23
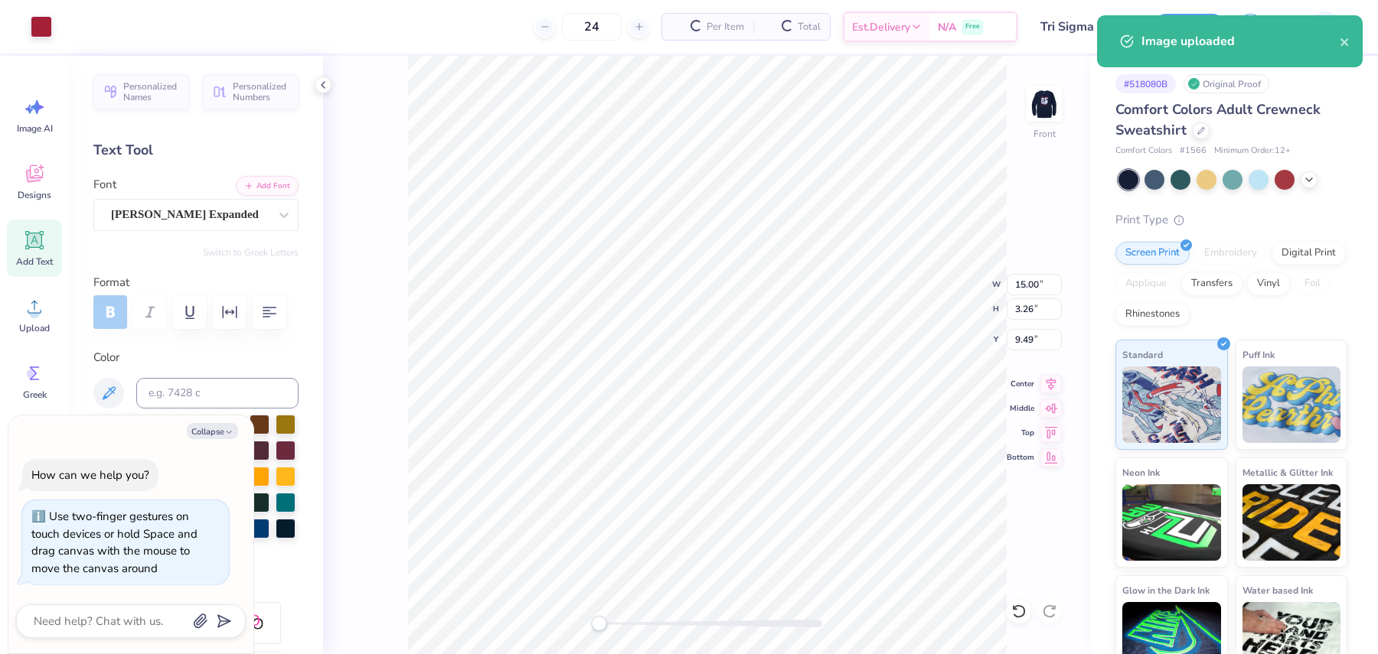
type textarea "x"
click at [1029, 286] on input "15.00" at bounding box center [1033, 284] width 55 height 21
type input "12.5"
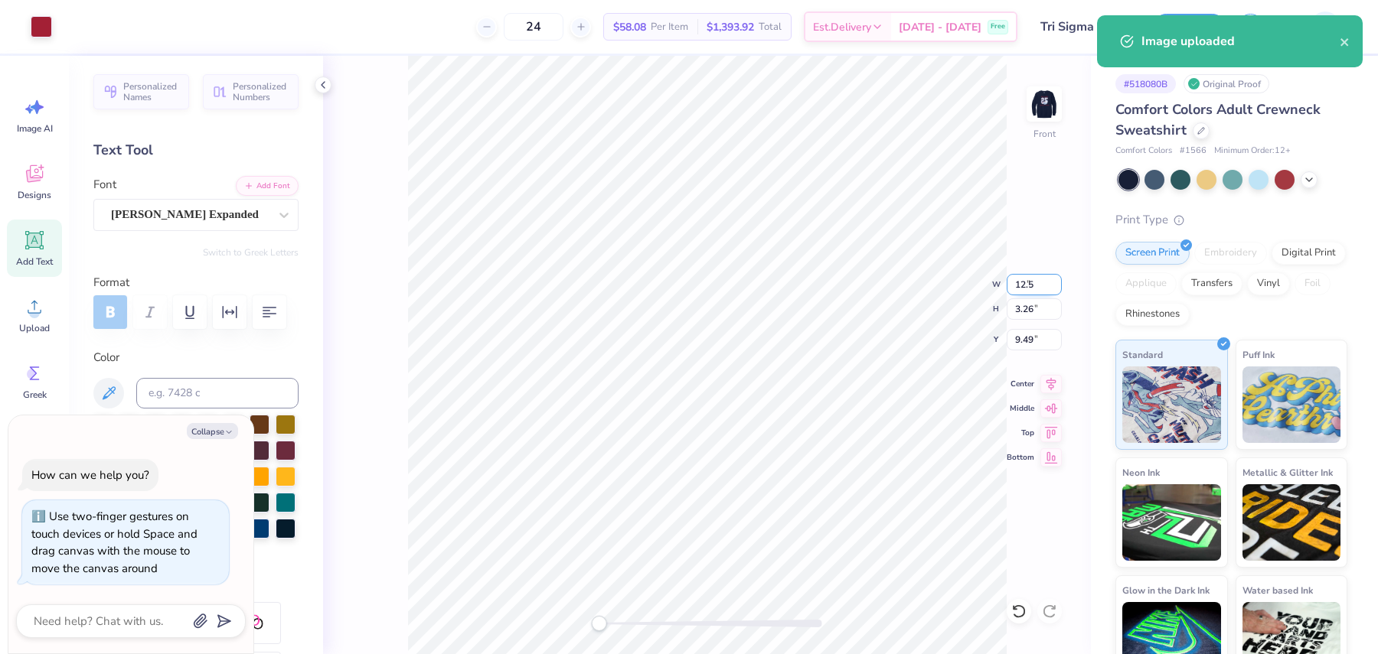
type textarea "x"
type input "12.50"
type input "2.72"
click at [1025, 337] on input "9.77" at bounding box center [1033, 339] width 55 height 21
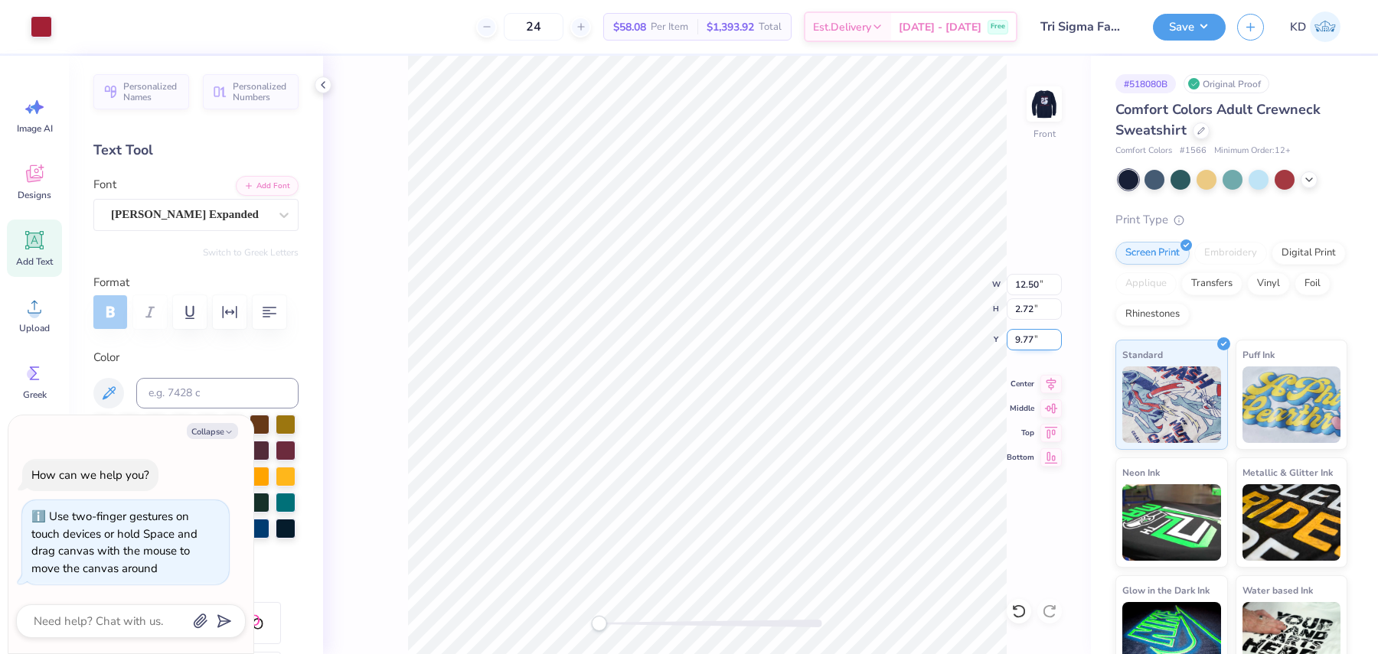
click at [1025, 337] on input "9.77" at bounding box center [1033, 339] width 55 height 21
type input "2"
click at [571, 624] on div "Front" at bounding box center [707, 355] width 768 height 598
type textarea "x"
click at [1020, 334] on input "1.98" at bounding box center [1033, 339] width 55 height 21
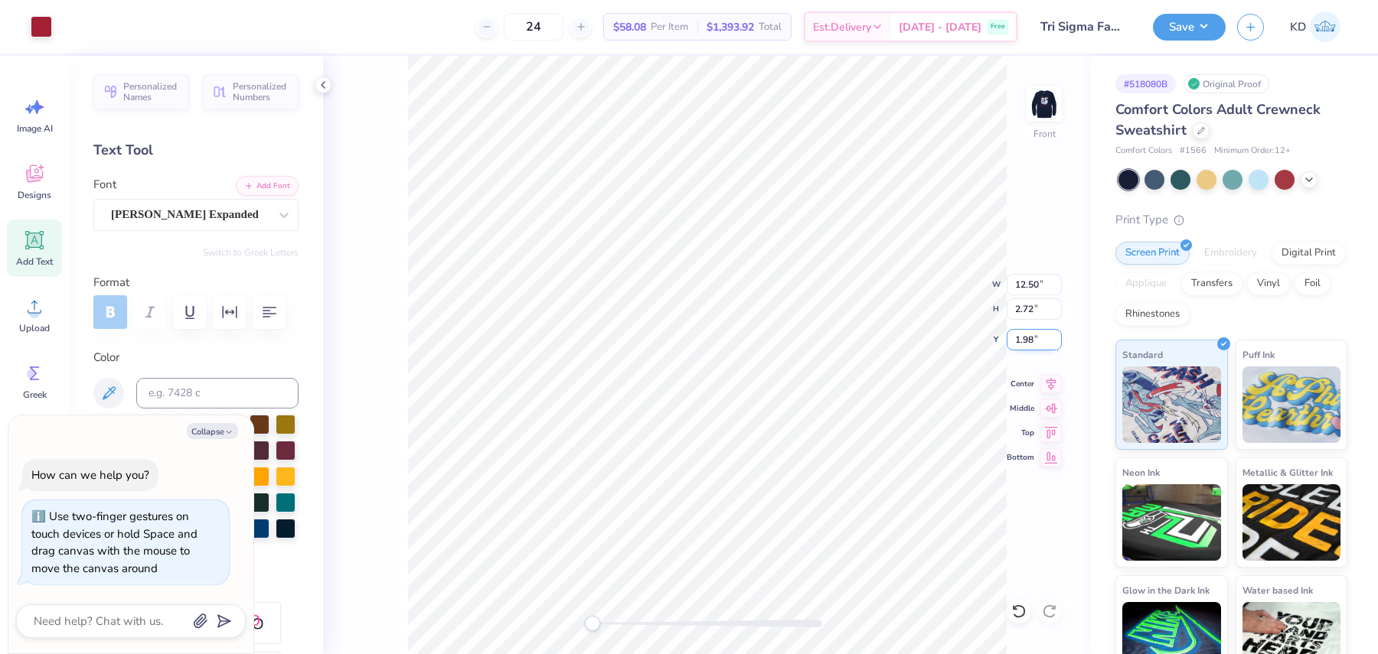
click at [1020, 334] on input "1.98" at bounding box center [1033, 339] width 55 height 21
type input "2"
click at [1037, 96] on img at bounding box center [1043, 103] width 61 height 61
click at [1037, 96] on img at bounding box center [1044, 104] width 31 height 31
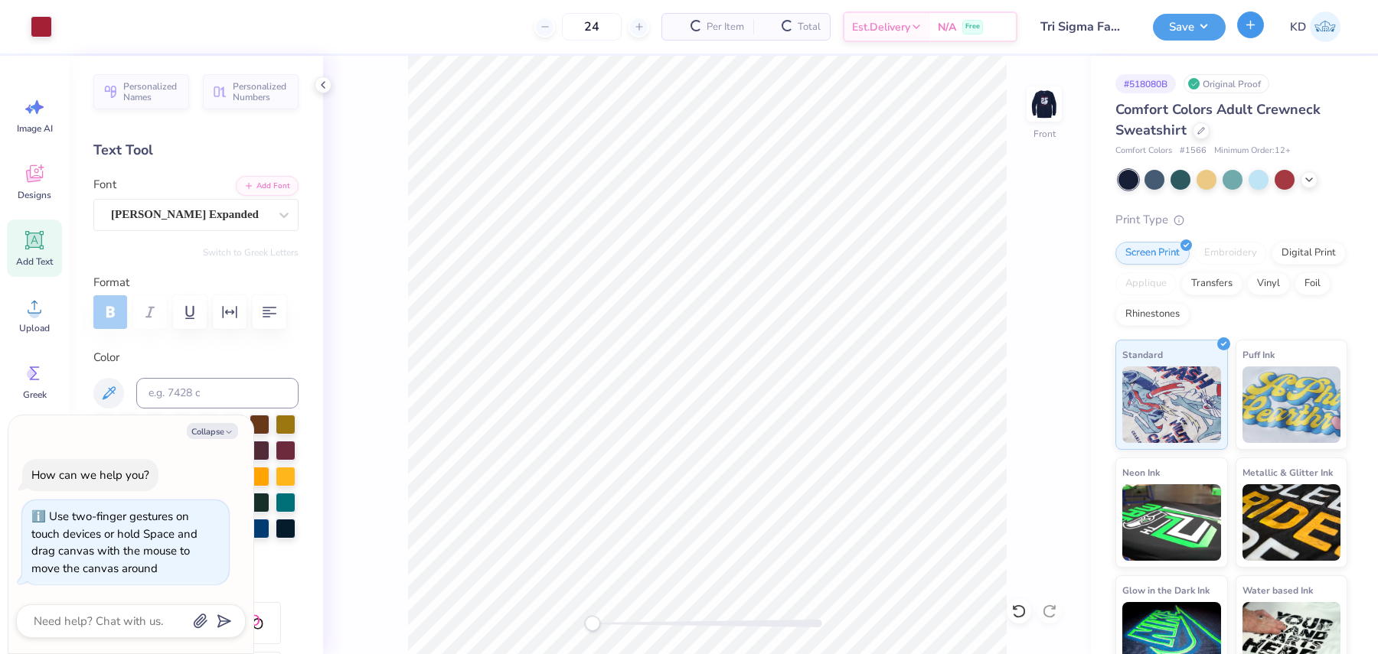
click at [1247, 14] on button "button" at bounding box center [1250, 24] width 27 height 27
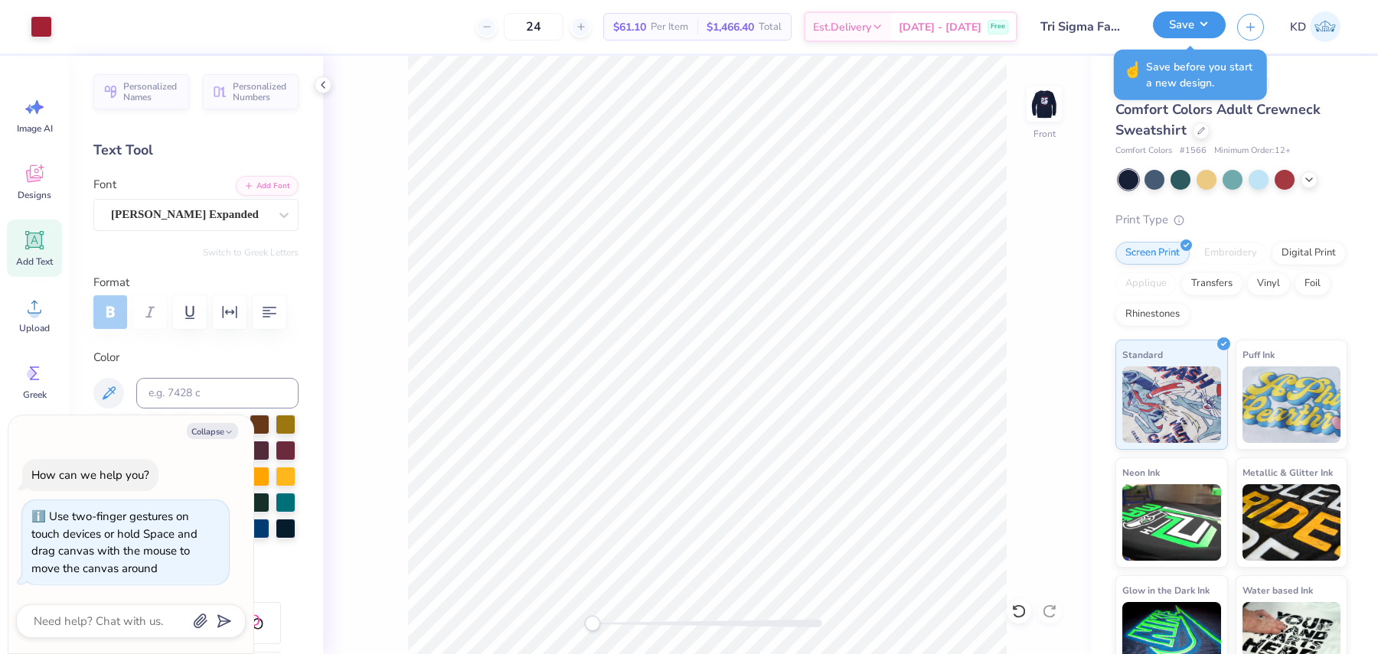
click at [1189, 22] on button "Save" at bounding box center [1189, 24] width 73 height 27
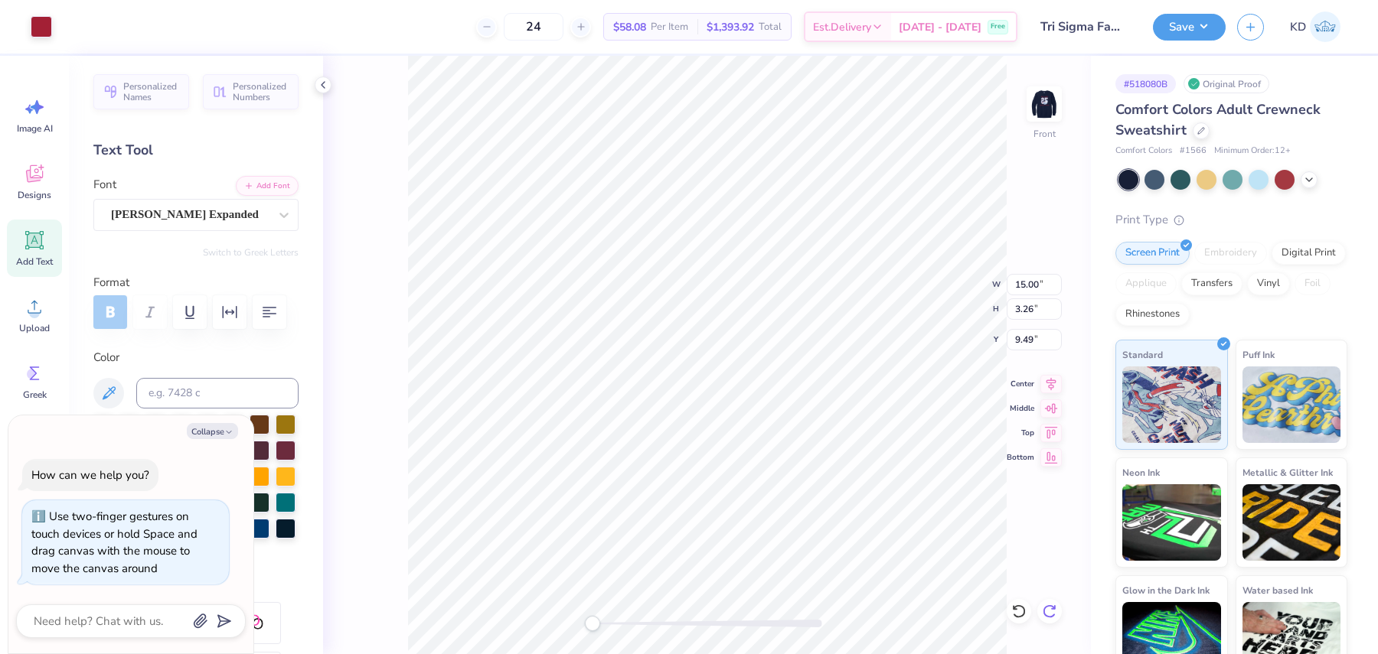
click at [1052, 609] on icon at bounding box center [1053, 607] width 3 height 3
type textarea "x"
type input "12.50"
type input "2.72"
type input "9.77"
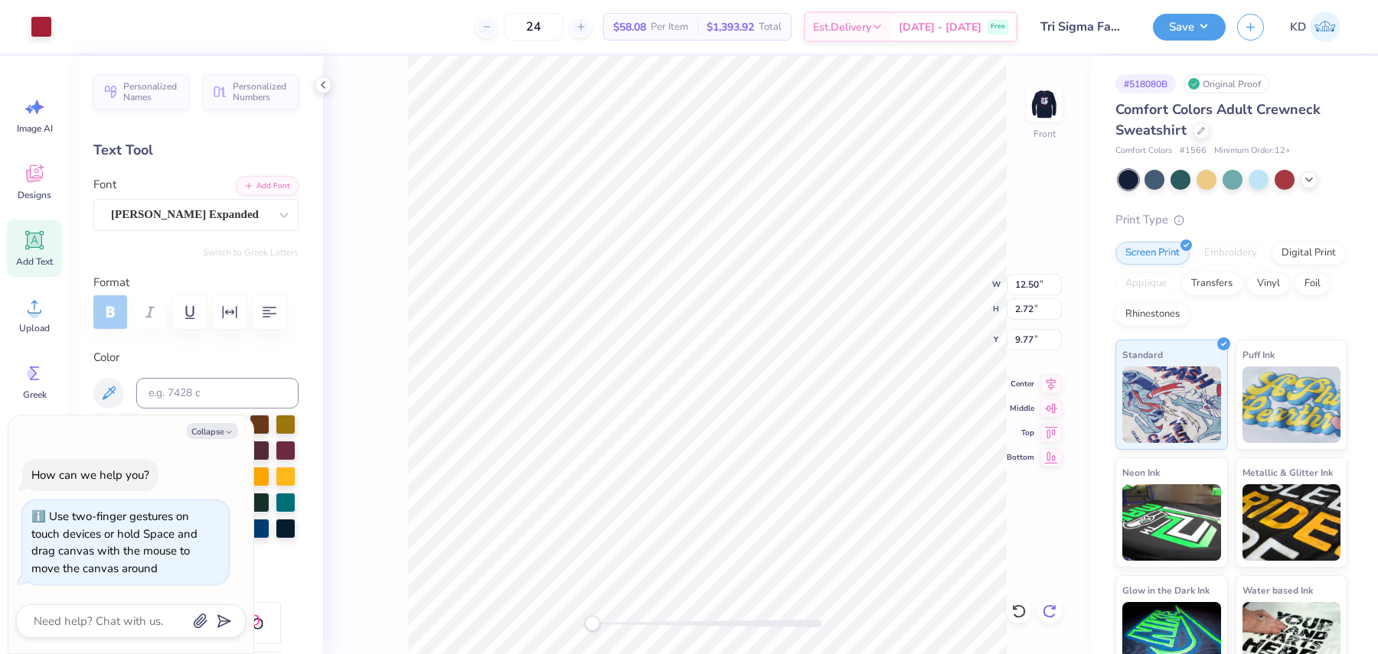
click at [1052, 609] on icon at bounding box center [1053, 607] width 3 height 3
click at [1052, 609] on div "Front W 12.50 12.50 " H 2.72 2.72 " Y 9.77 9.77 " Center Middle Top Bottom" at bounding box center [707, 355] width 768 height 598
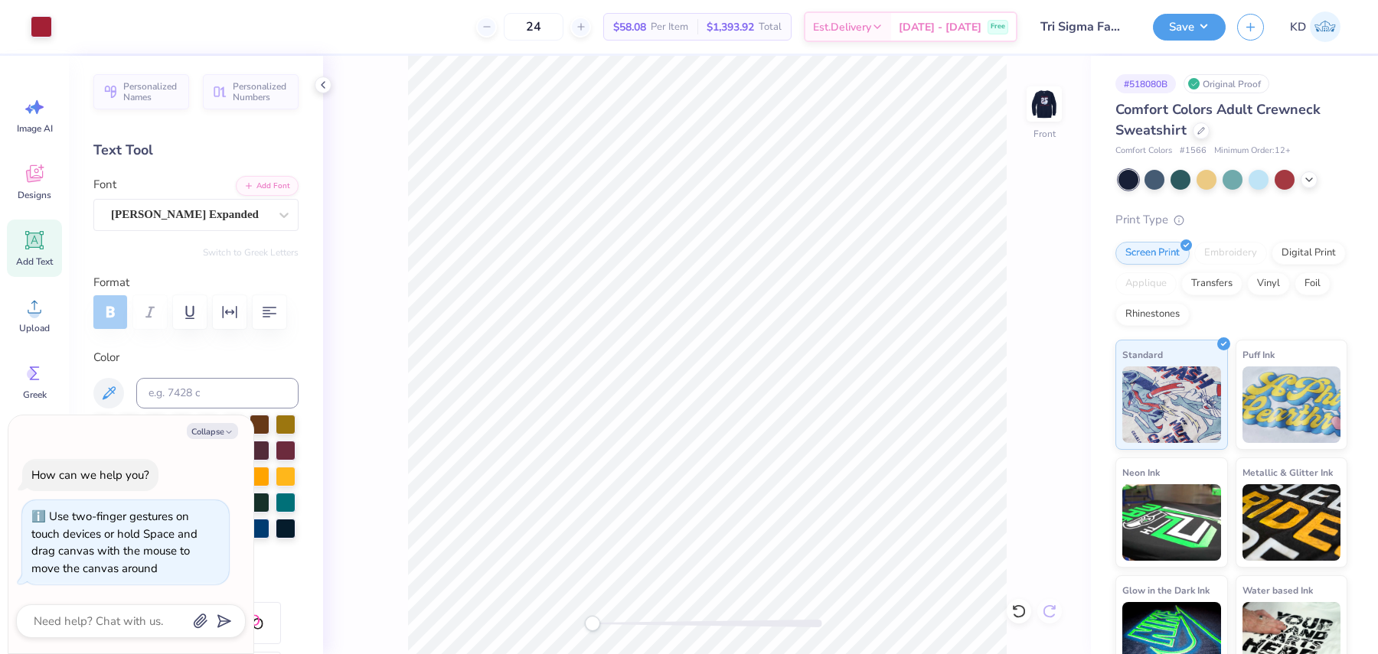
click at [1052, 609] on div "Front" at bounding box center [707, 355] width 768 height 598
click at [1185, 30] on button "Save" at bounding box center [1189, 24] width 73 height 27
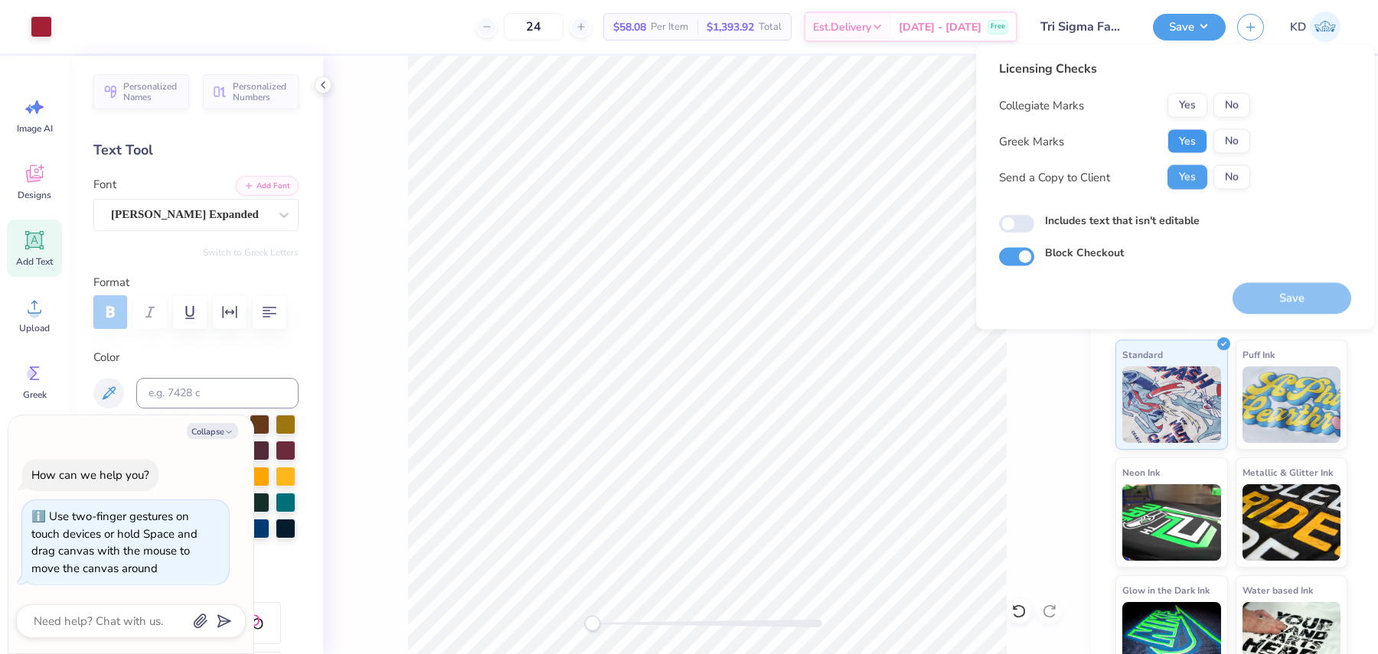
click at [1176, 142] on button "Yes" at bounding box center [1187, 141] width 40 height 24
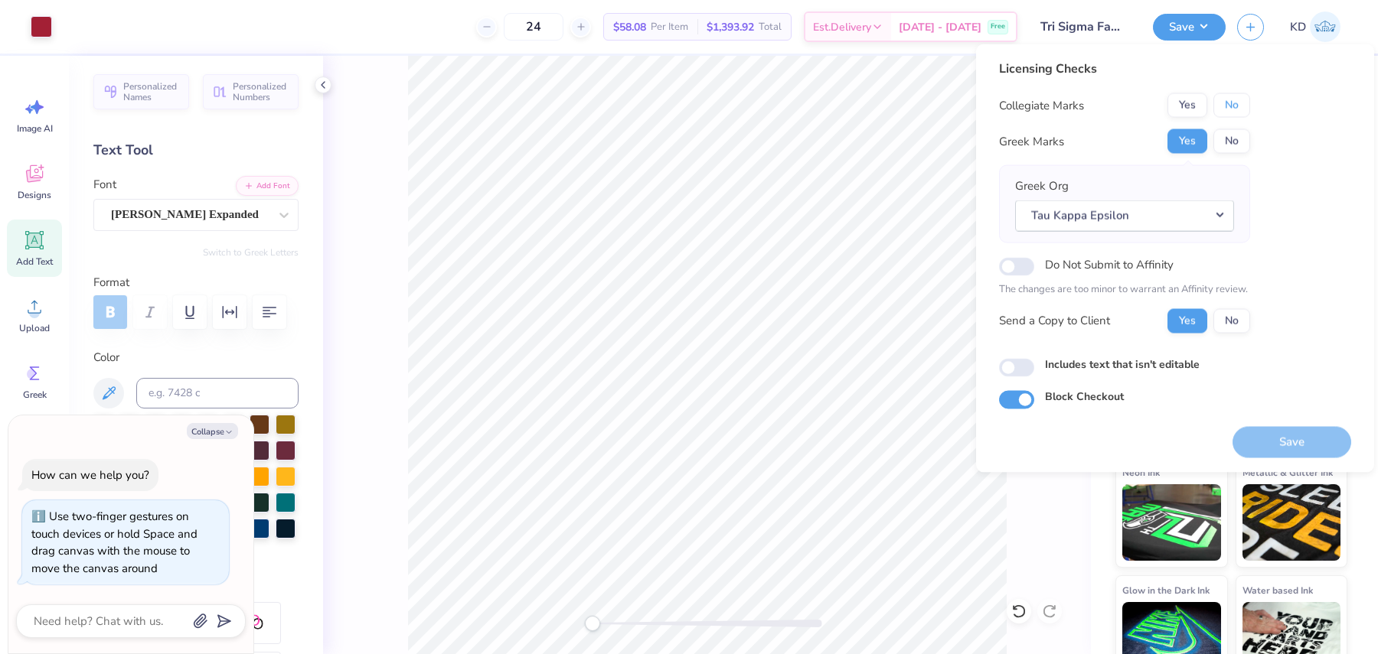
click at [1244, 105] on button "No" at bounding box center [1231, 105] width 37 height 24
type textarea "x"
click at [999, 268] on input "Do Not Submit to Affinity" at bounding box center [1016, 266] width 35 height 18
checkbox input "true"
type textarea "x"
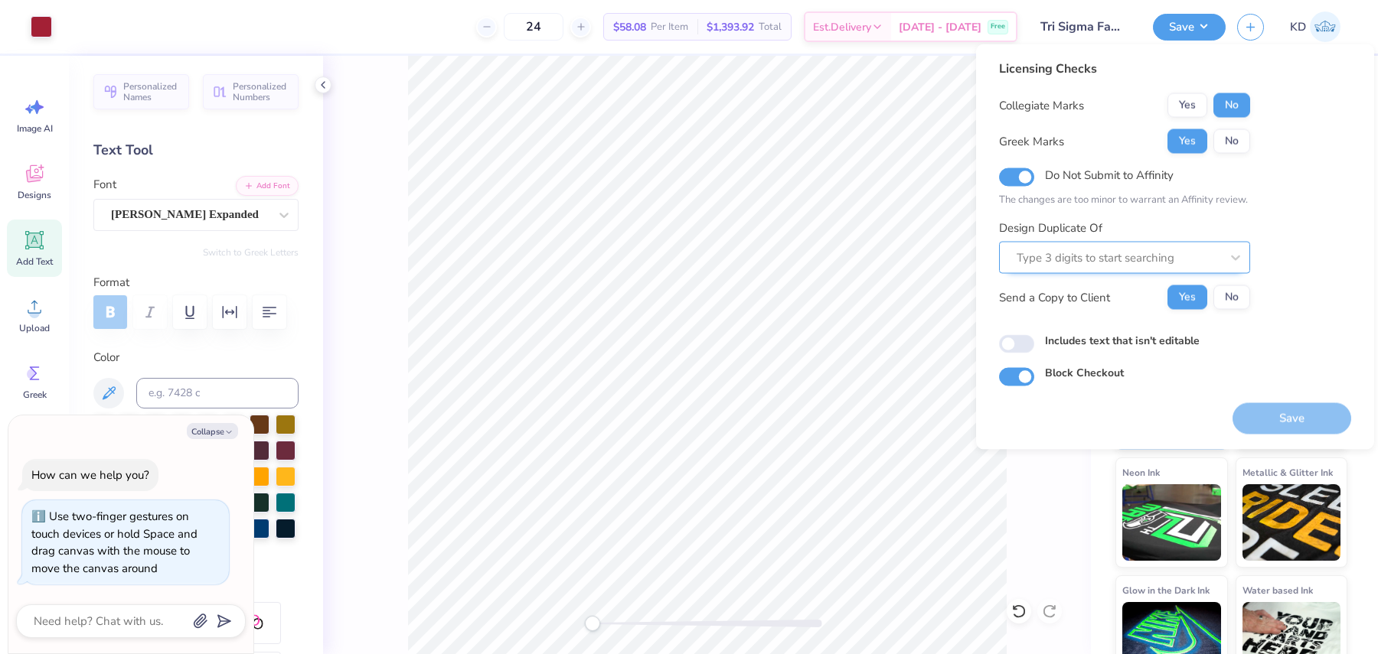
click at [1108, 266] on div at bounding box center [1118, 257] width 204 height 21
click at [1155, 259] on div at bounding box center [1118, 257] width 204 height 21
paste input "518080A"
click at [1133, 305] on div "518080A" at bounding box center [1124, 298] width 239 height 25
type input "518080A"
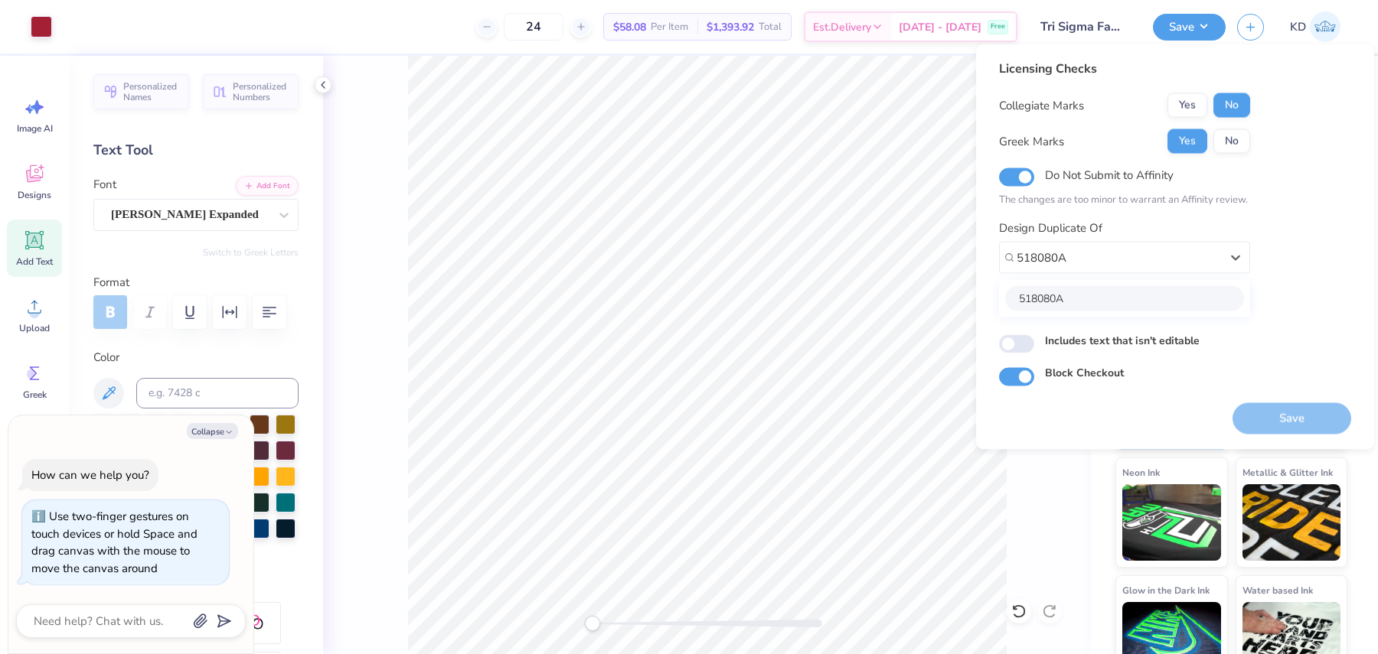
type textarea "x"
click at [1281, 422] on button "Save" at bounding box center [1291, 418] width 119 height 31
type textarea "x"
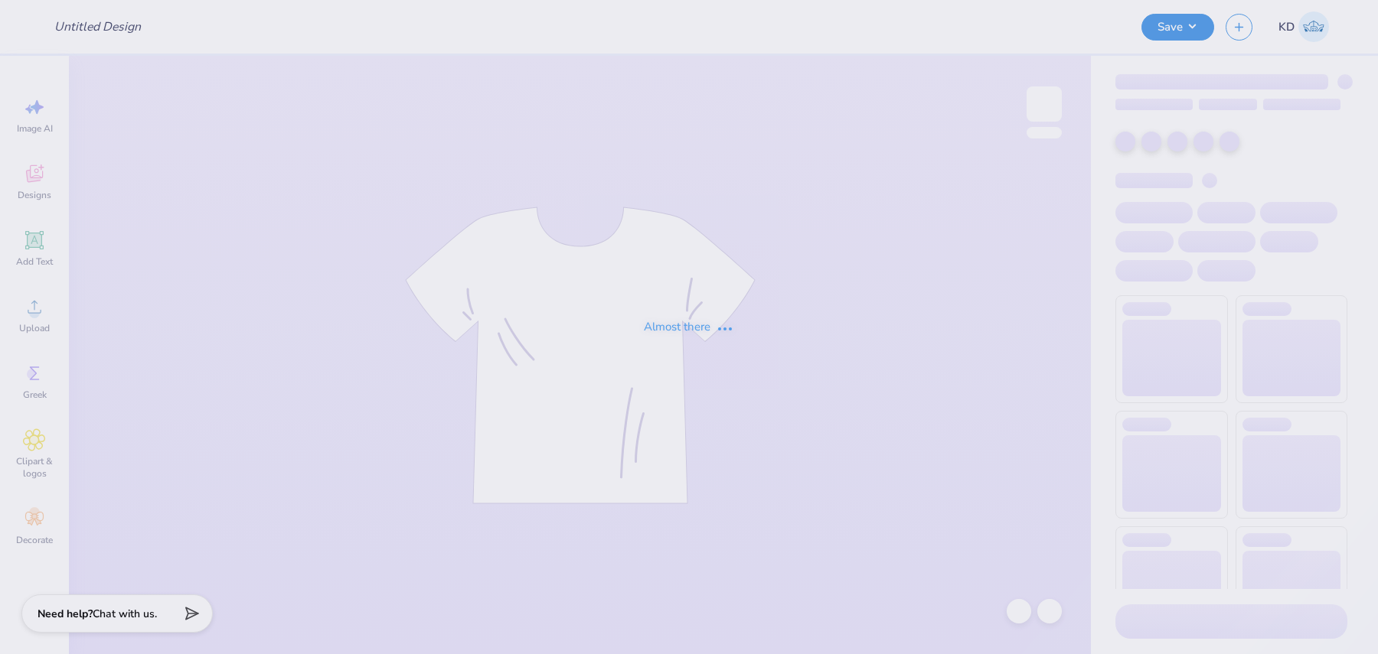
type input "[PERSON_NAME] : [US_STATE] Tech"
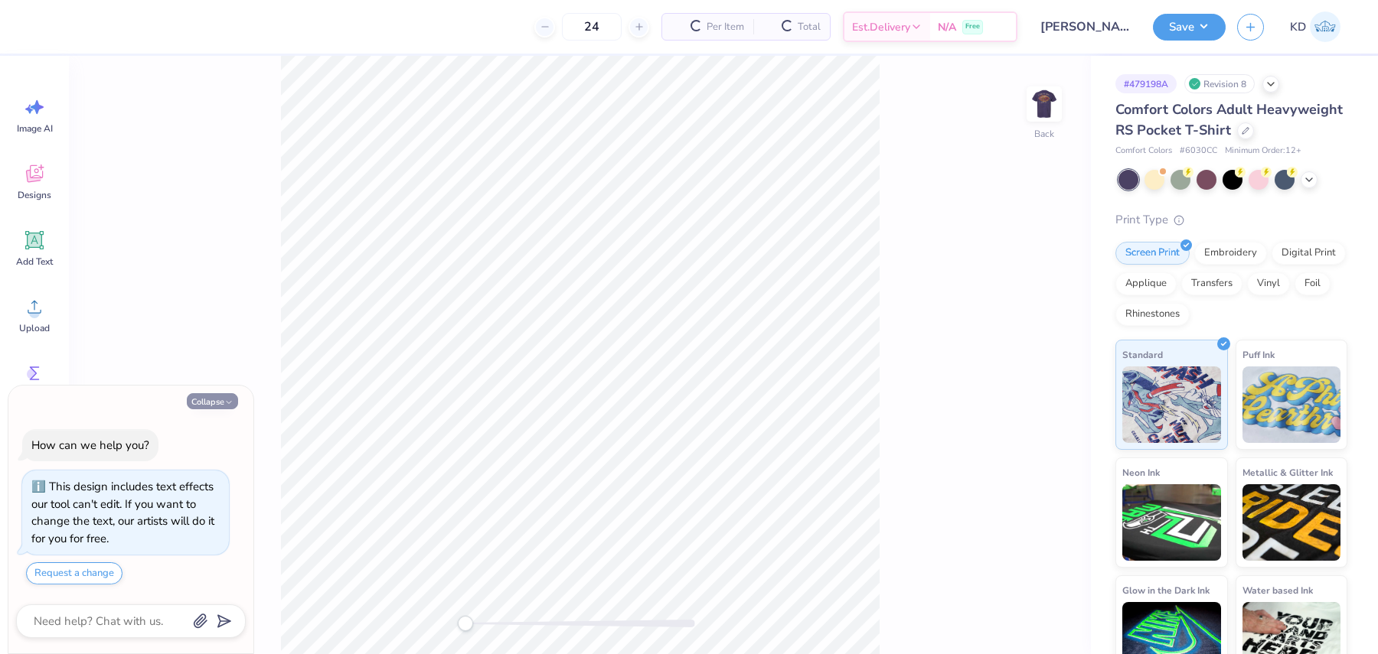
click at [216, 404] on button "Collapse" at bounding box center [212, 401] width 51 height 16
type textarea "x"
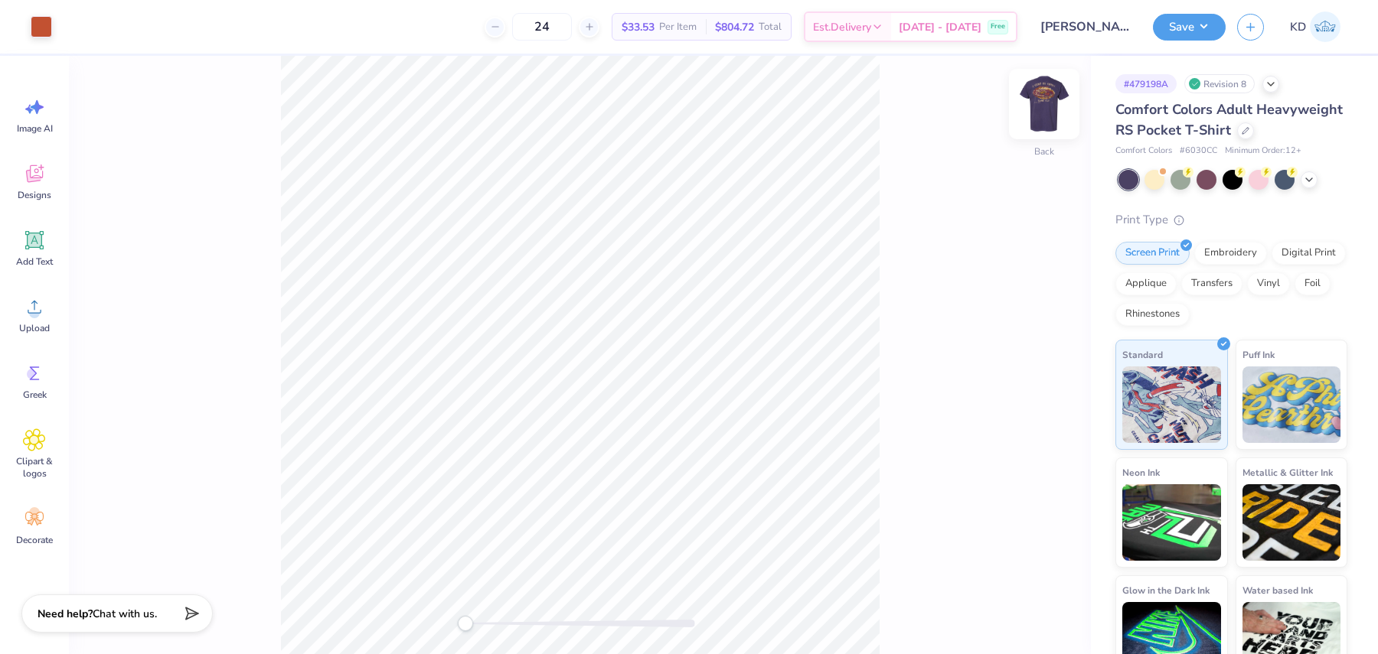
click at [1044, 94] on img at bounding box center [1043, 103] width 61 height 61
drag, startPoint x: 466, startPoint y: 626, endPoint x: 542, endPoint y: 628, distance: 75.8
click at [542, 628] on div "Accessibility label" at bounding box center [541, 623] width 15 height 15
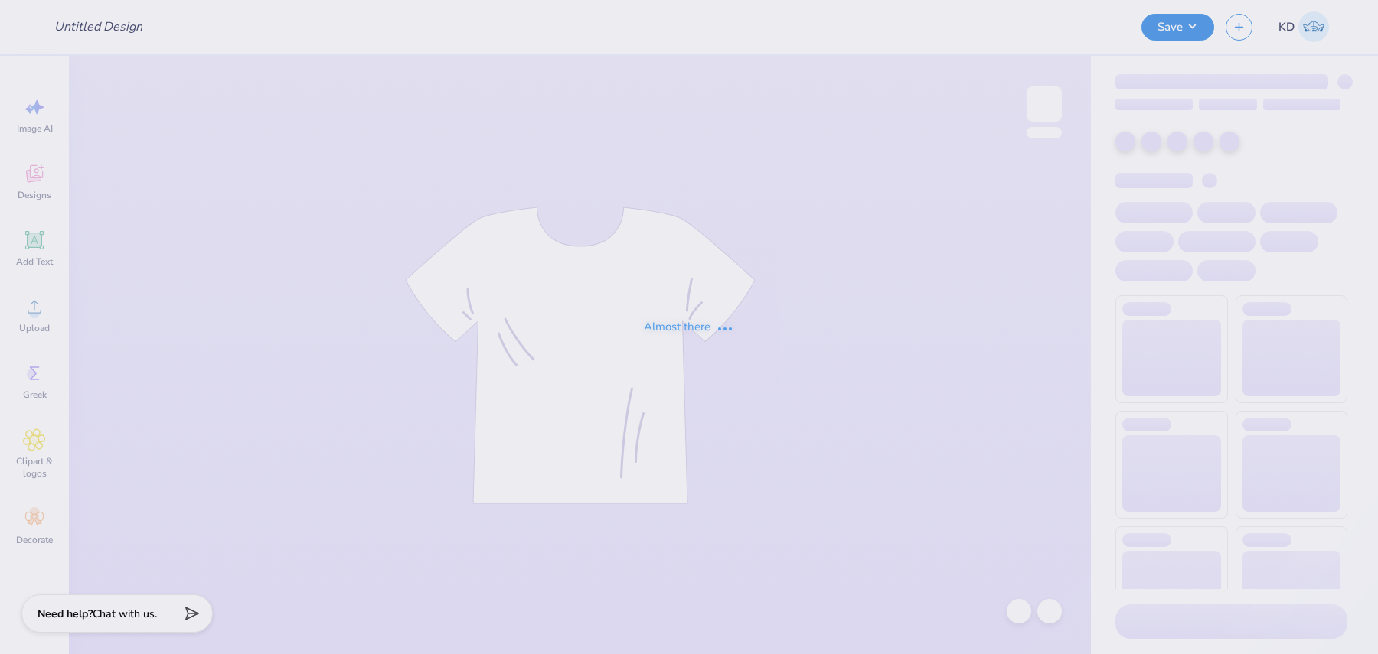
type input "[PERSON_NAME] : [US_STATE] Tech"
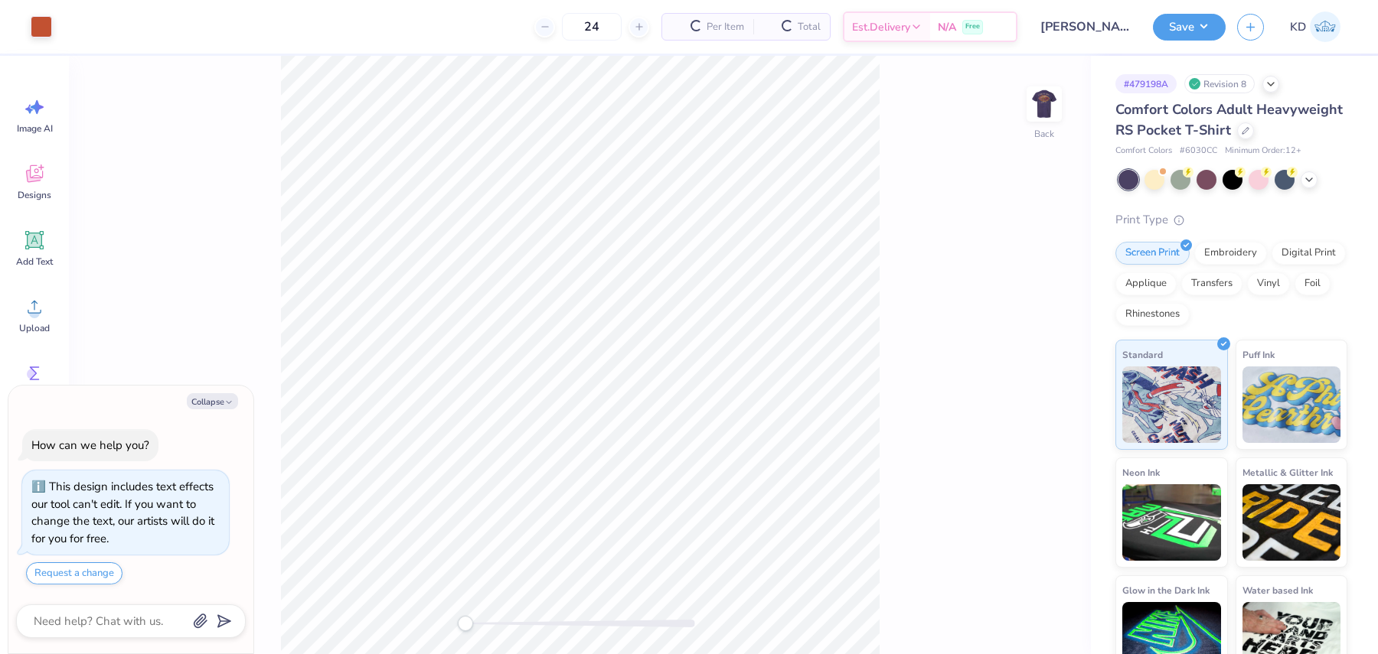
type textarea "x"
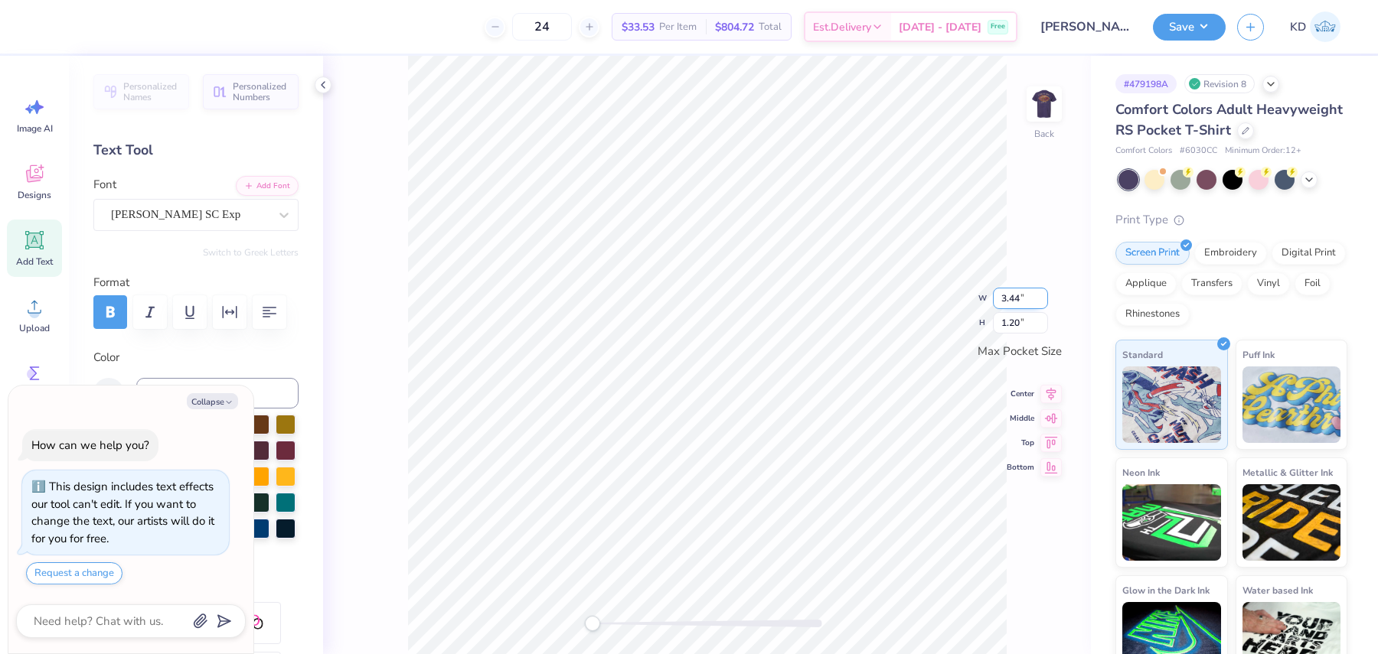
click at [1006, 302] on input "3.44" at bounding box center [1020, 298] width 55 height 21
type input "3.5"
type textarea "x"
type input "3.50"
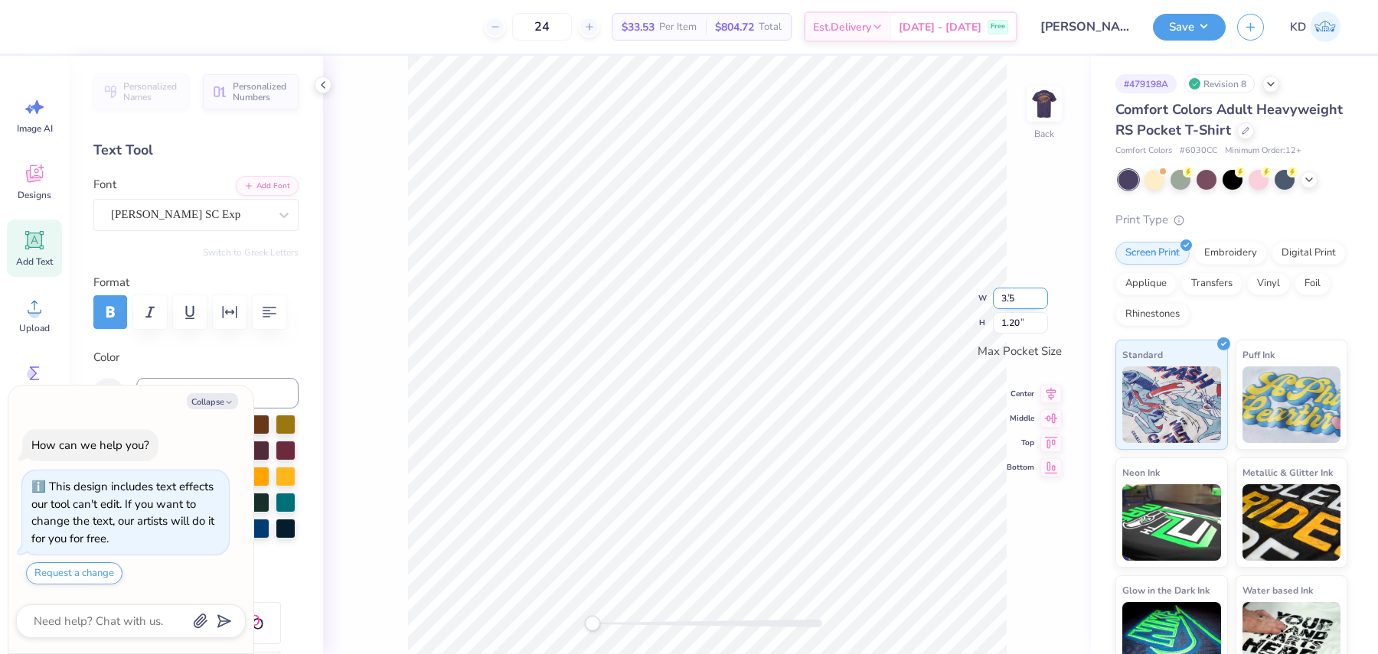
type input "1.23"
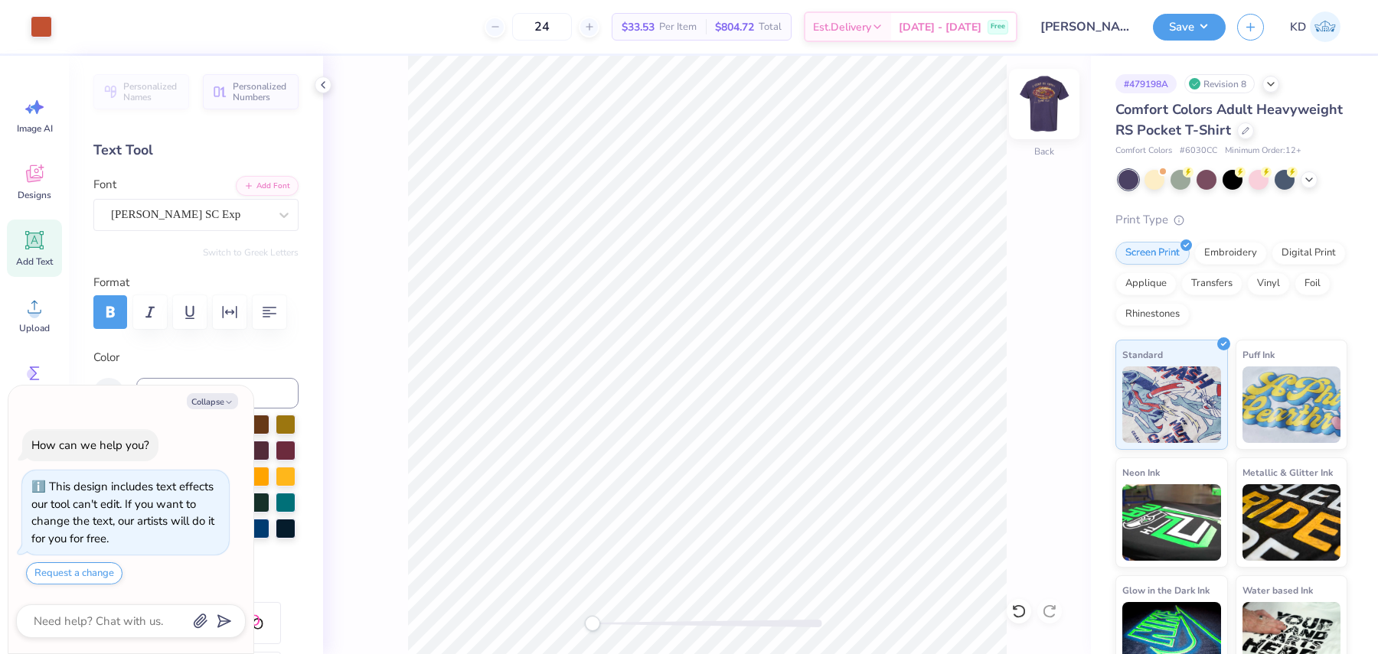
click at [1045, 101] on img at bounding box center [1043, 103] width 61 height 61
click at [47, 313] on div "Upload" at bounding box center [34, 314] width 55 height 57
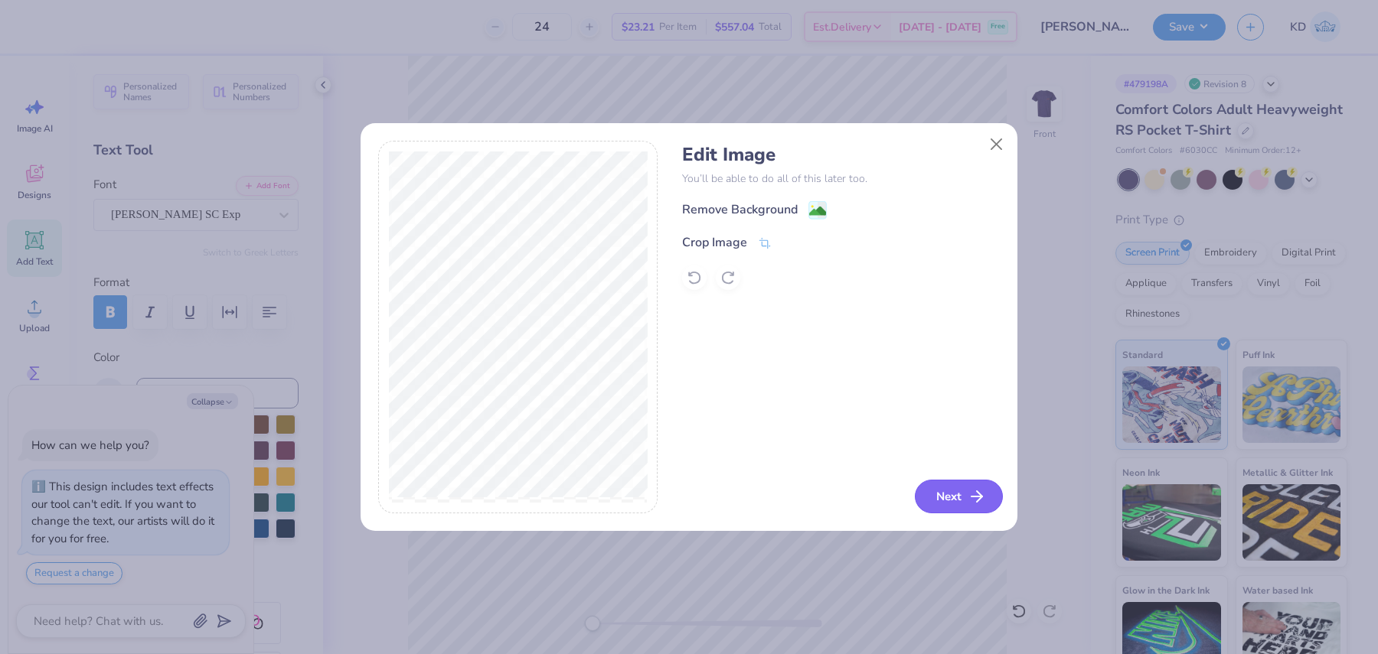
click at [957, 497] on button "Next" at bounding box center [959, 497] width 88 height 34
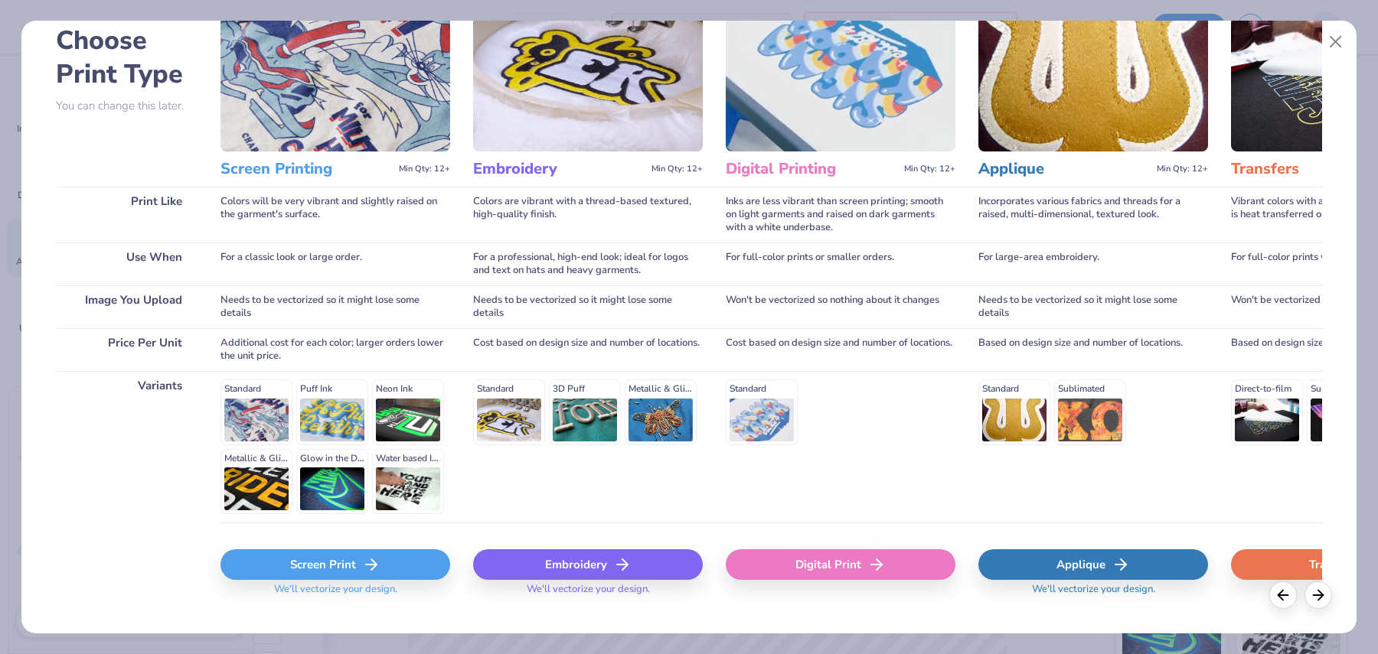
scroll to position [108, 0]
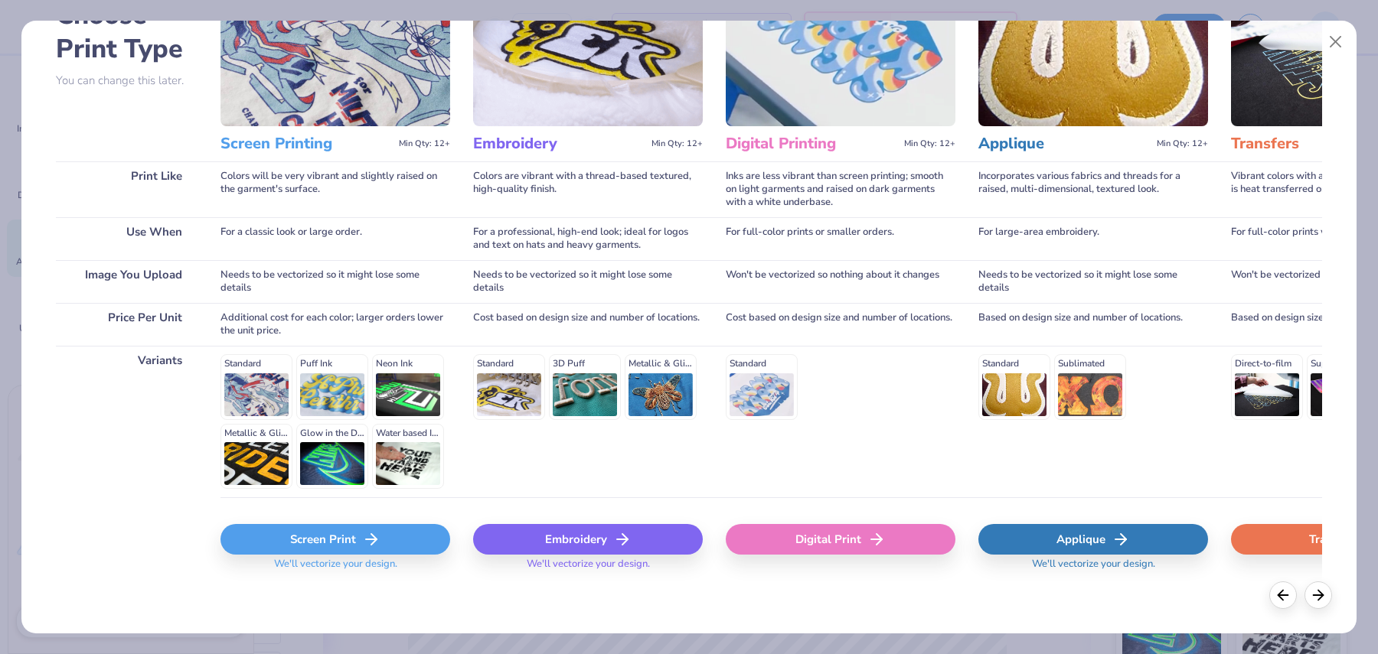
click at [847, 534] on div "Digital Print" at bounding box center [840, 539] width 230 height 31
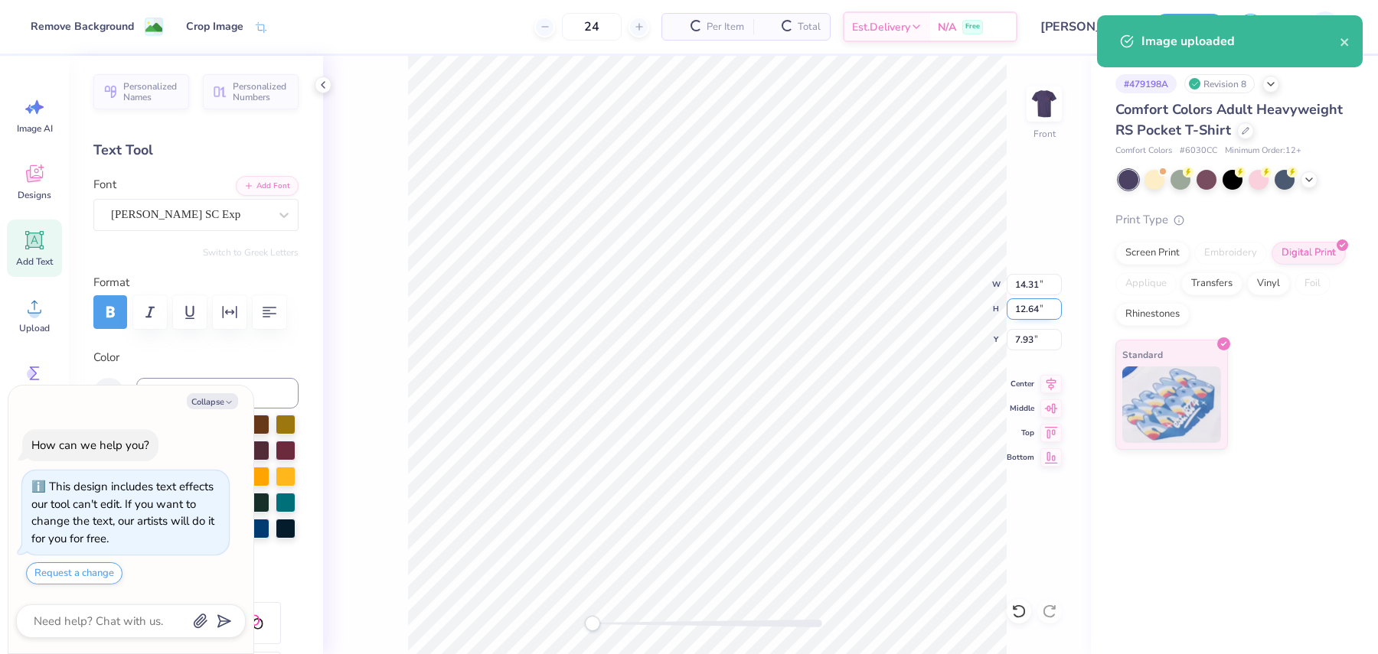
type textarea "x"
click at [1029, 283] on input "14.31" at bounding box center [1033, 284] width 55 height 21
type input "14"
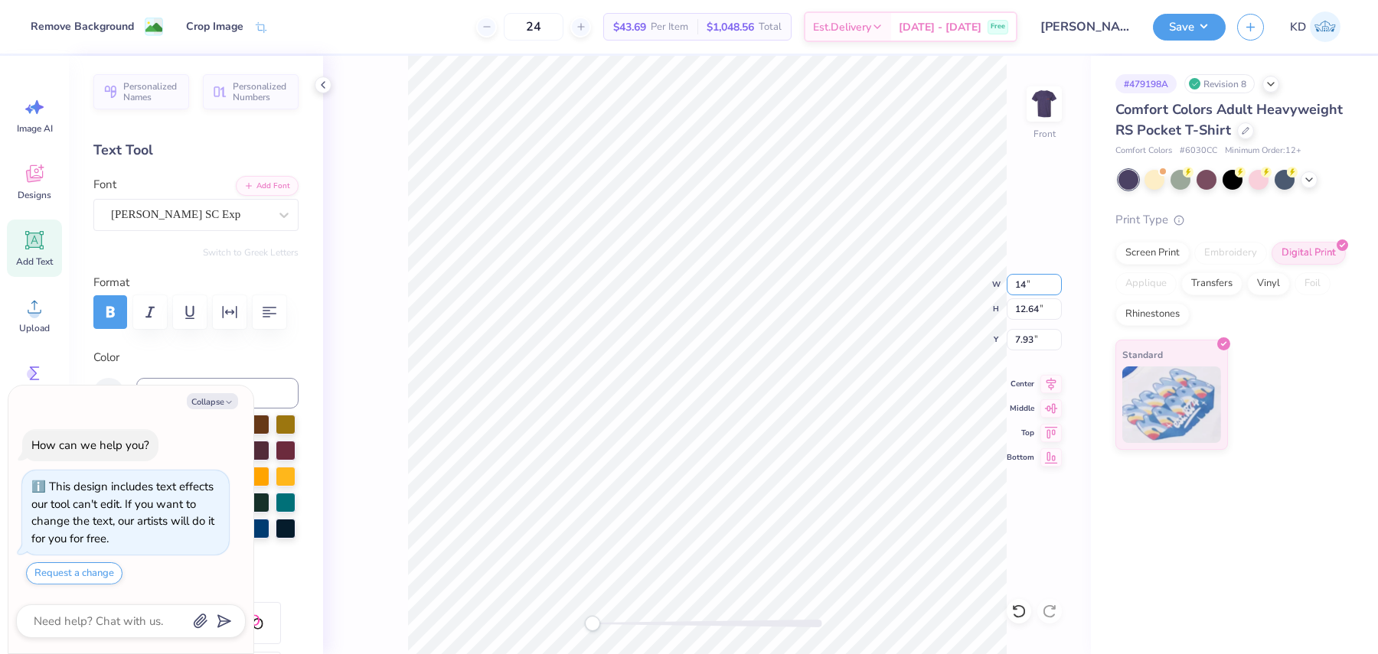
type textarea "x"
type input "14.00"
type input "12.37"
click at [1019, 333] on input "8.07" at bounding box center [1033, 339] width 55 height 21
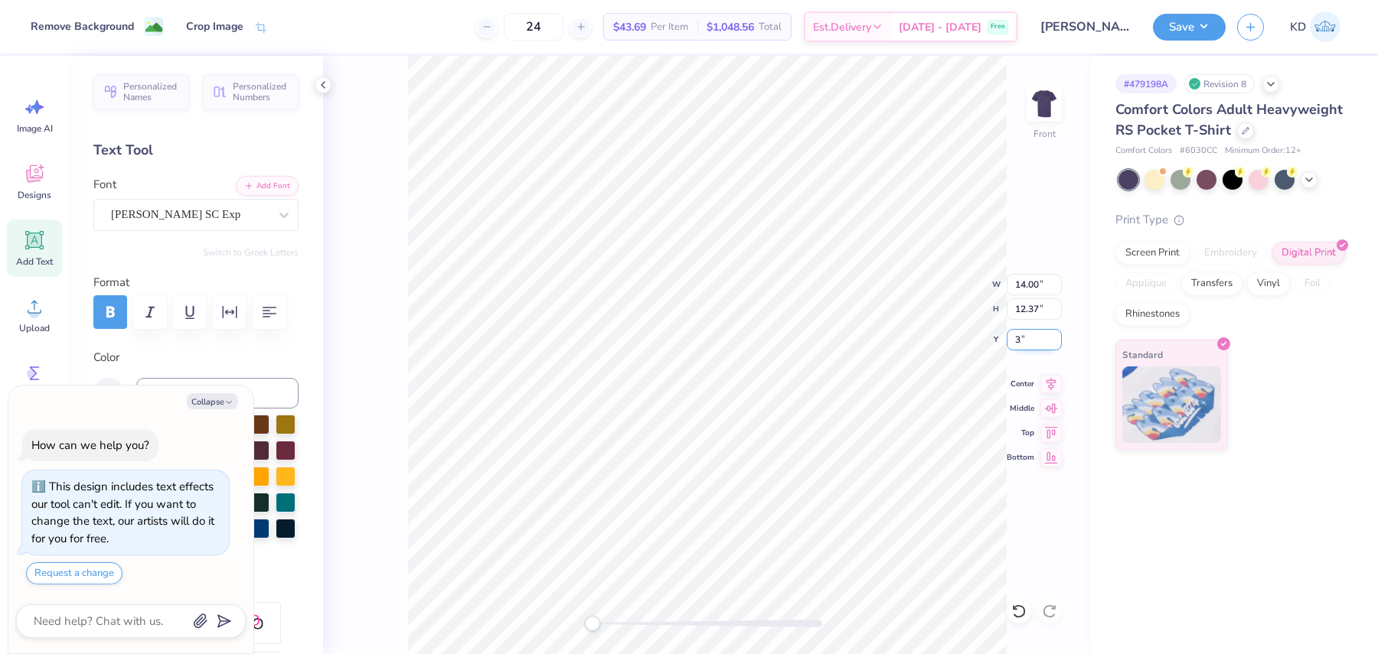
type input "3"
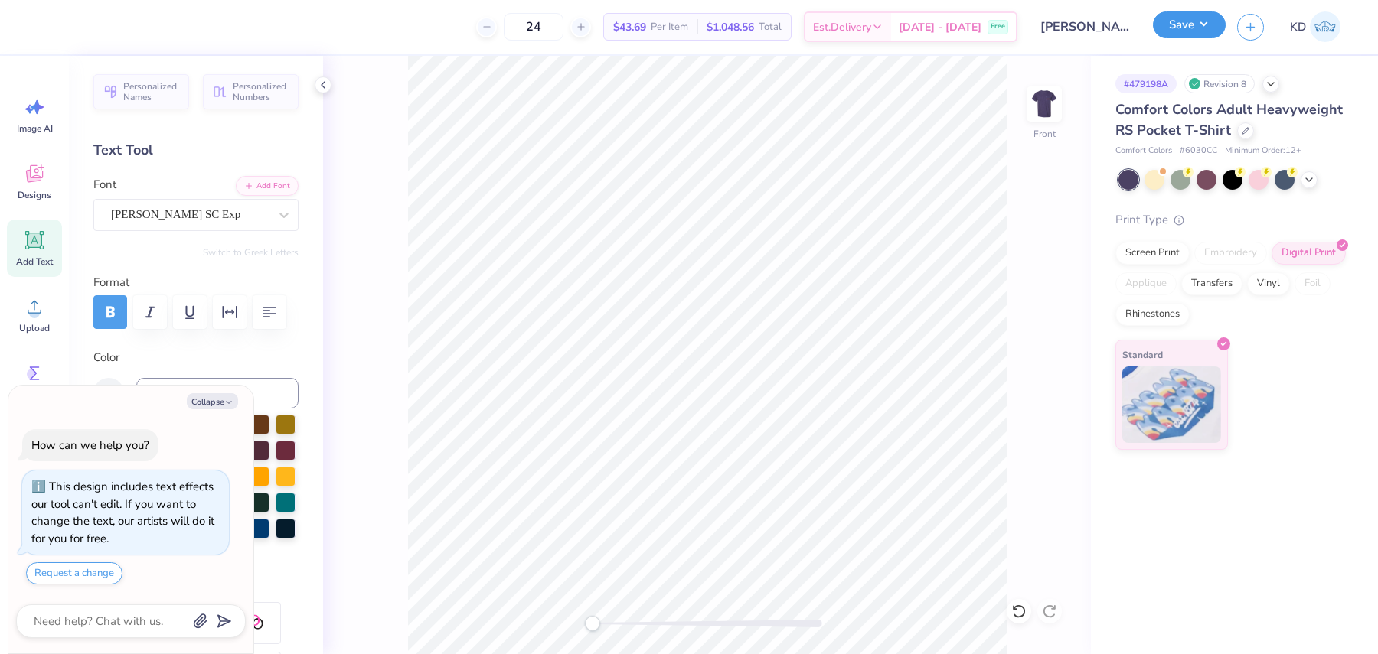
click at [1186, 35] on button "Save" at bounding box center [1189, 24] width 73 height 27
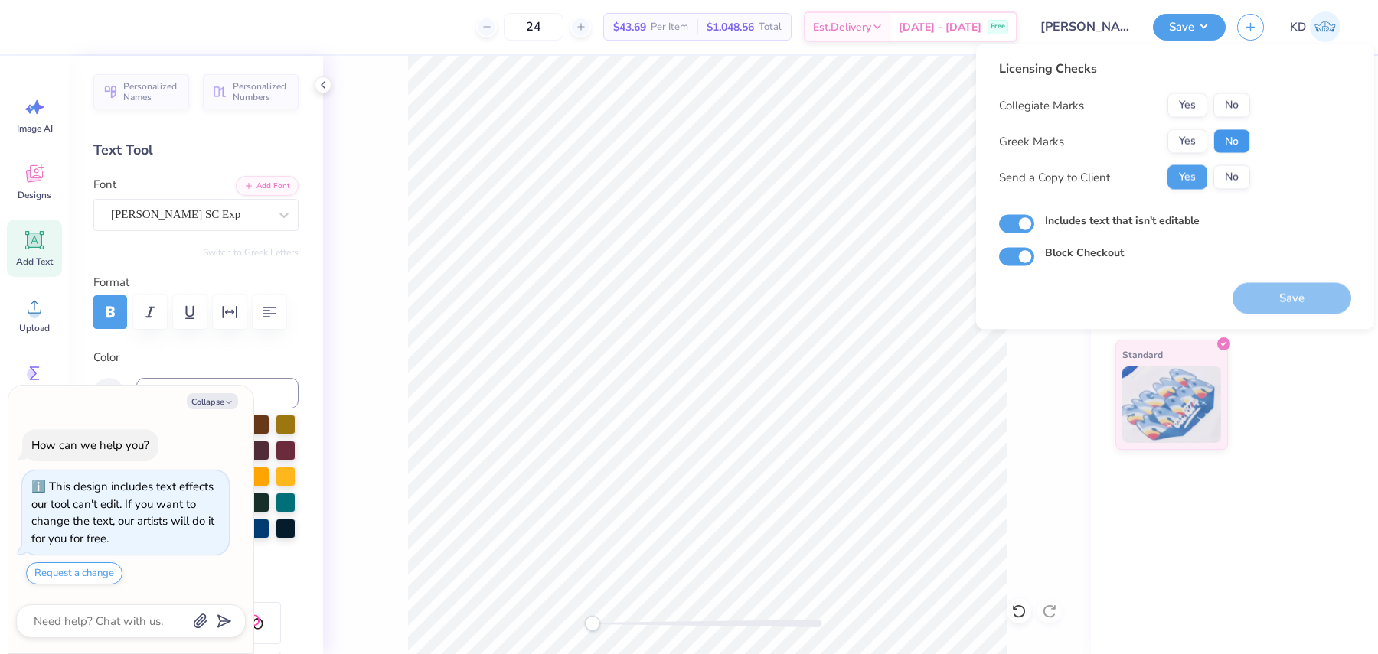
click at [1229, 148] on button "No" at bounding box center [1231, 141] width 37 height 24
click at [1231, 96] on button "No" at bounding box center [1231, 105] width 37 height 24
click at [1251, 298] on button "Save" at bounding box center [1291, 298] width 119 height 31
type textarea "x"
